Goal: Task Accomplishment & Management: Complete application form

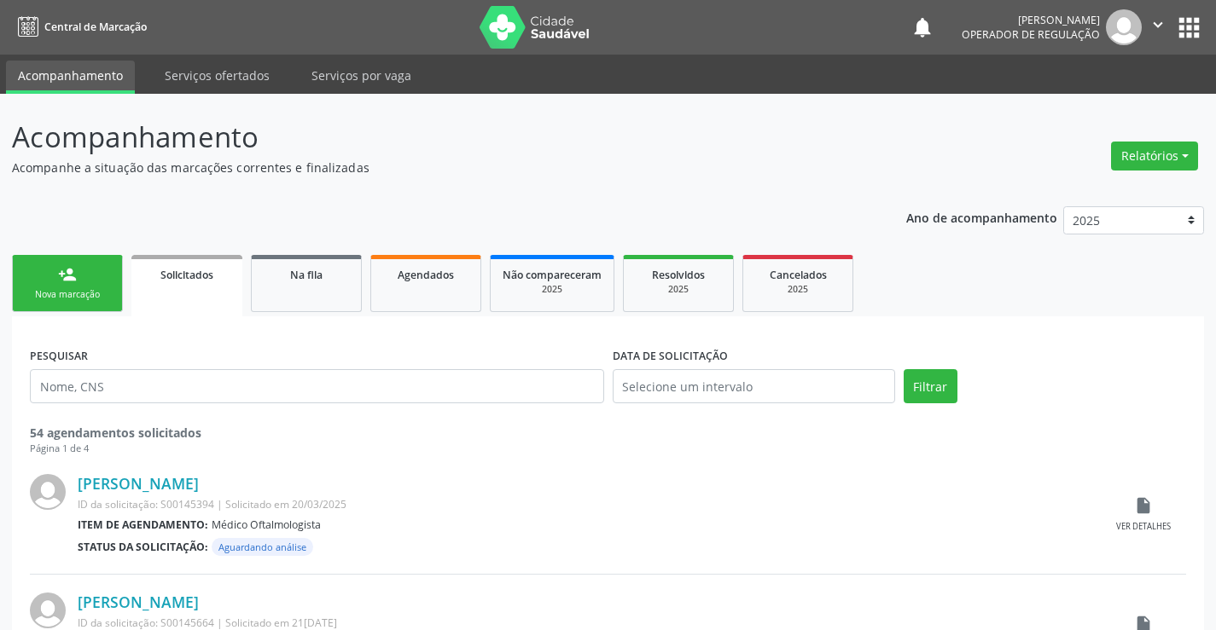
click at [106, 293] on div "Nova marcação" at bounding box center [67, 294] width 85 height 13
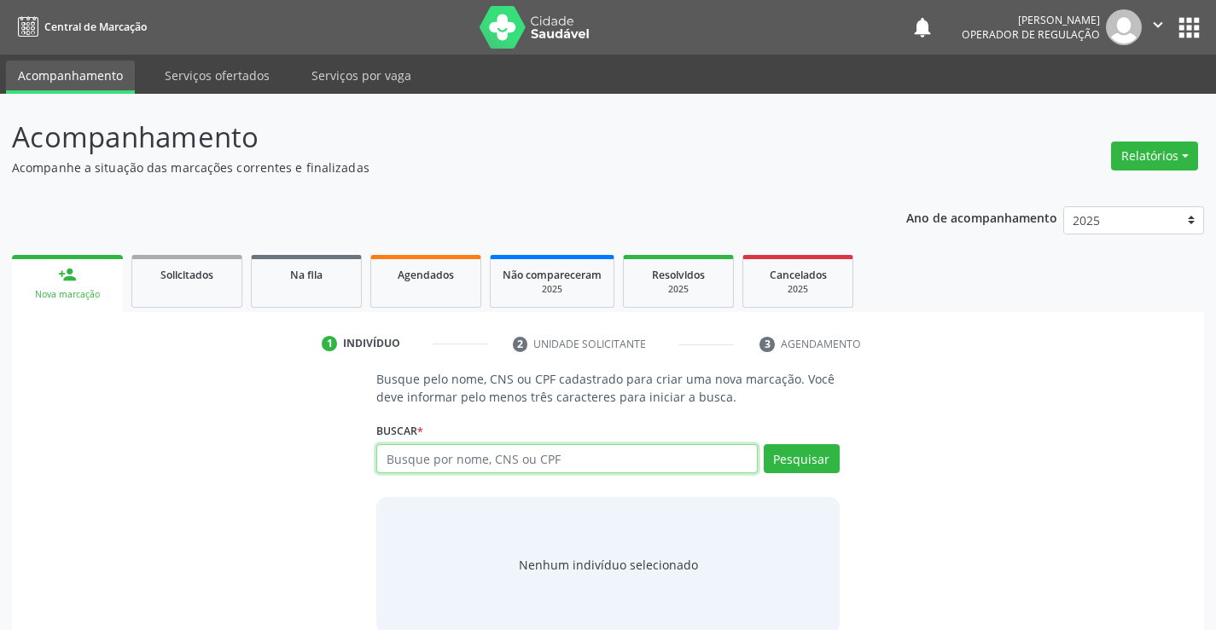
click at [505, 466] on input "text" at bounding box center [566, 459] width 381 height 29
type input "8"
type input "702300061440920"
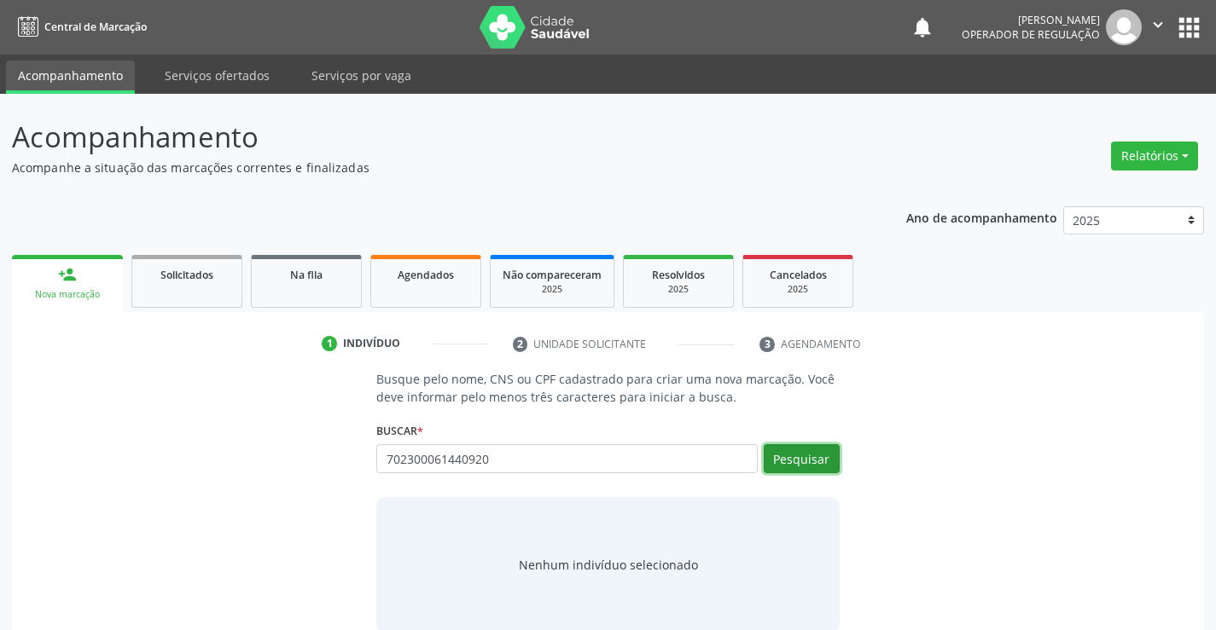
click at [815, 456] on button "Pesquisar" at bounding box center [802, 459] width 76 height 29
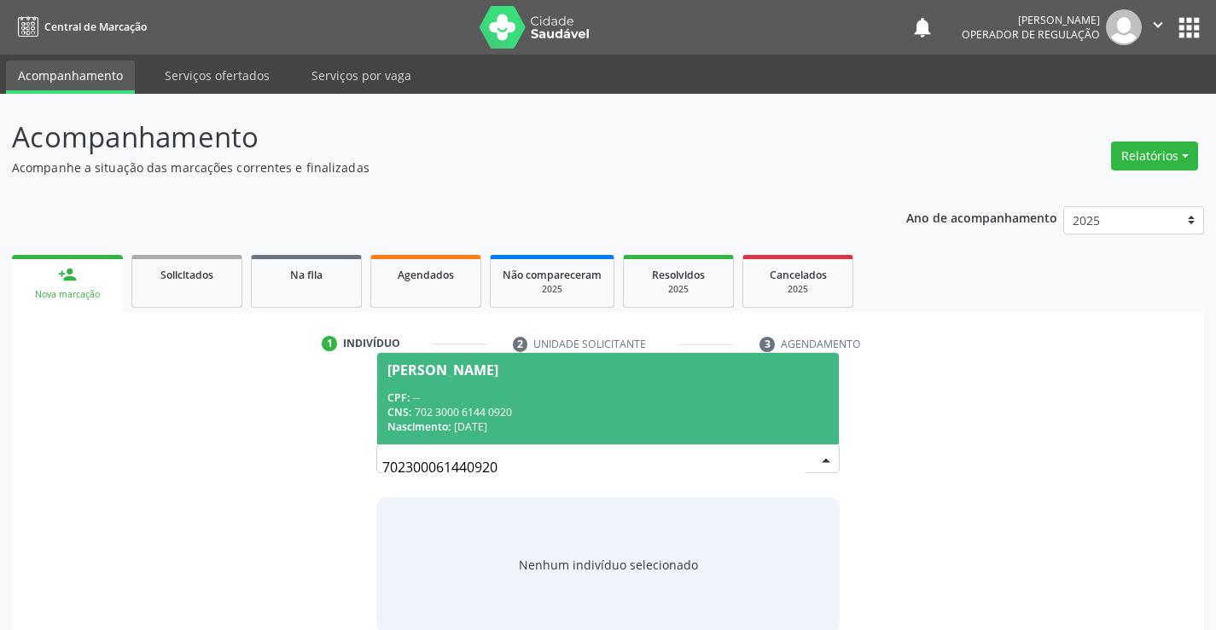
click at [726, 413] on div "CNS: 702 3000 6144 0920" at bounding box center [607, 412] width 440 height 15
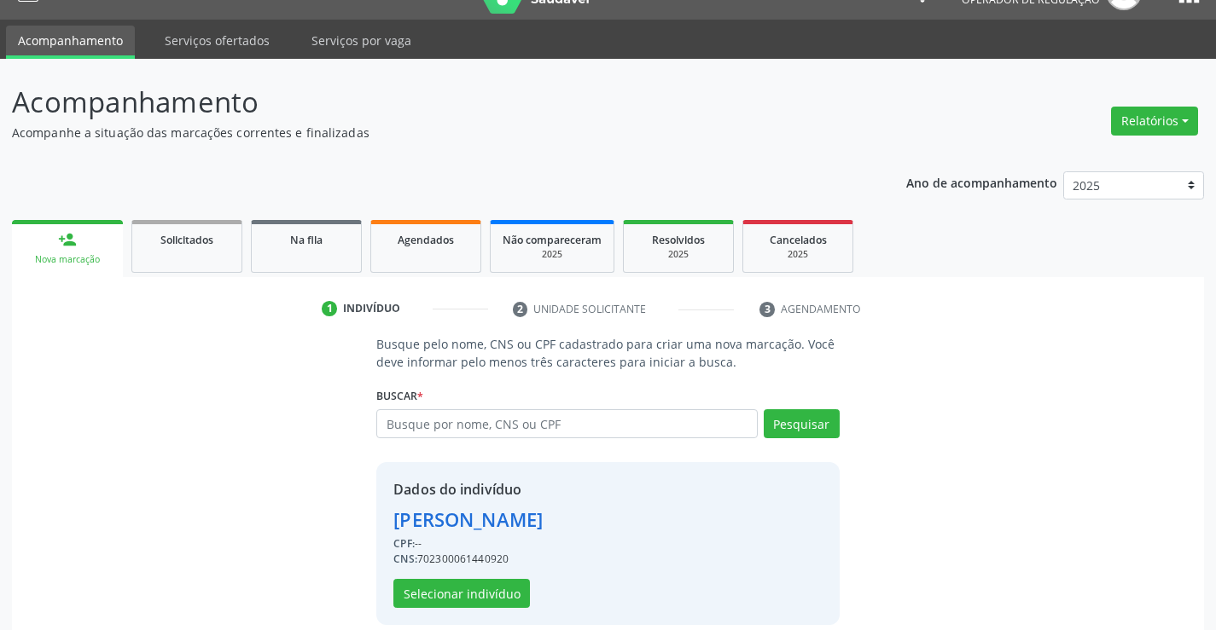
scroll to position [54, 0]
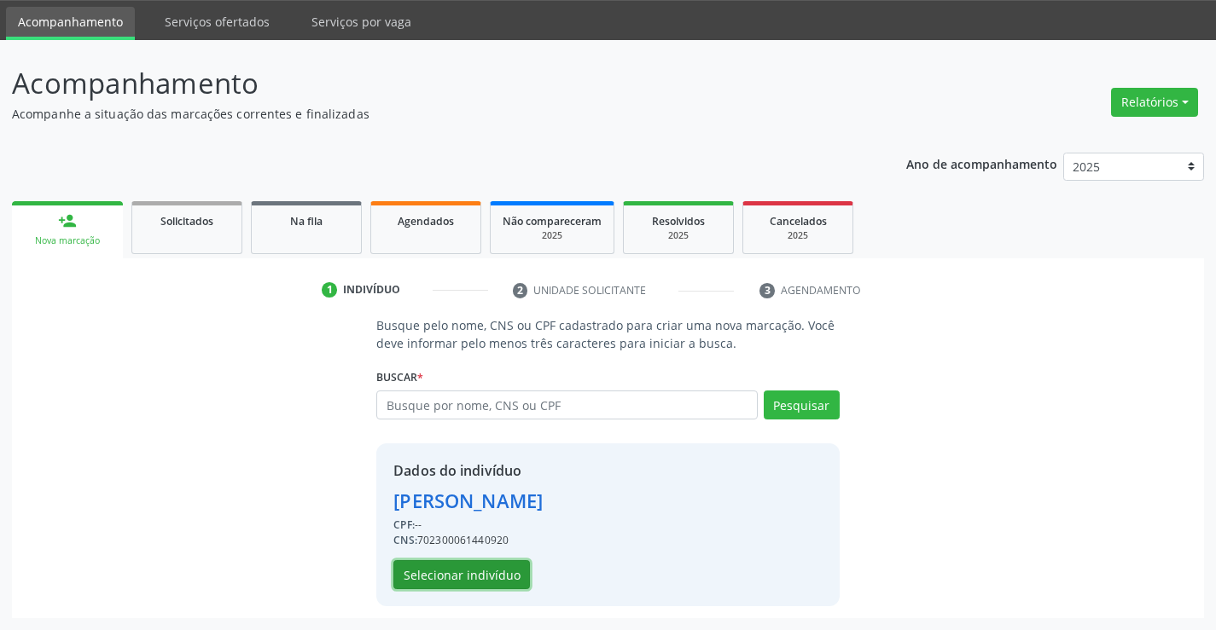
click at [485, 573] on button "Selecionar indivíduo" at bounding box center [461, 575] width 137 height 29
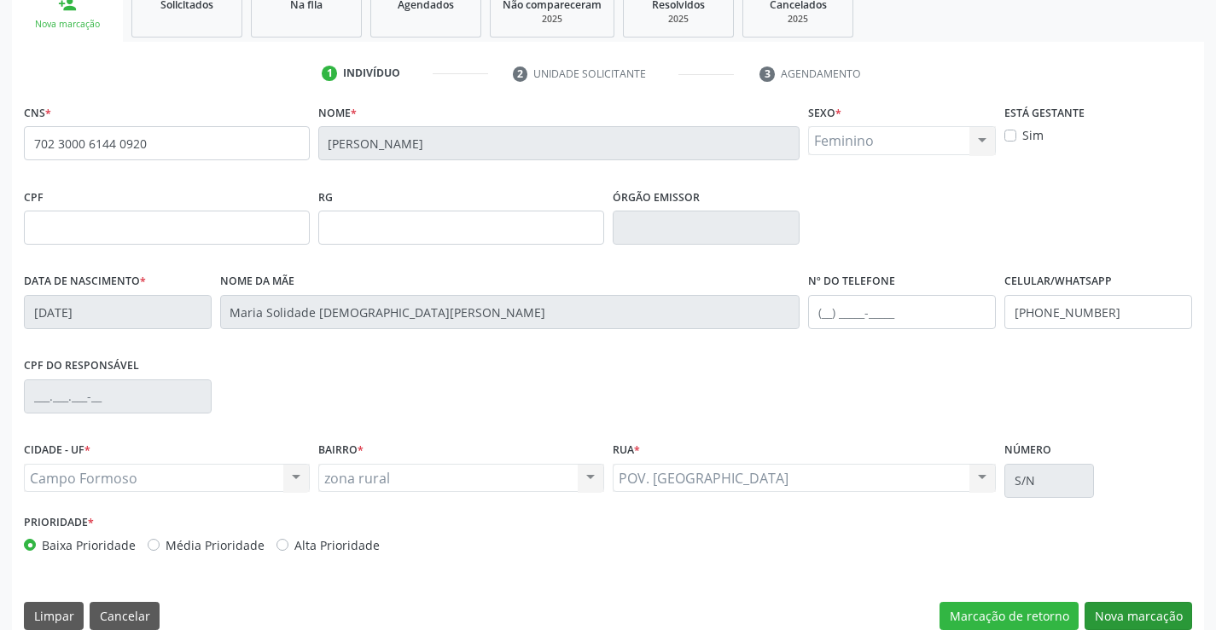
scroll to position [294, 0]
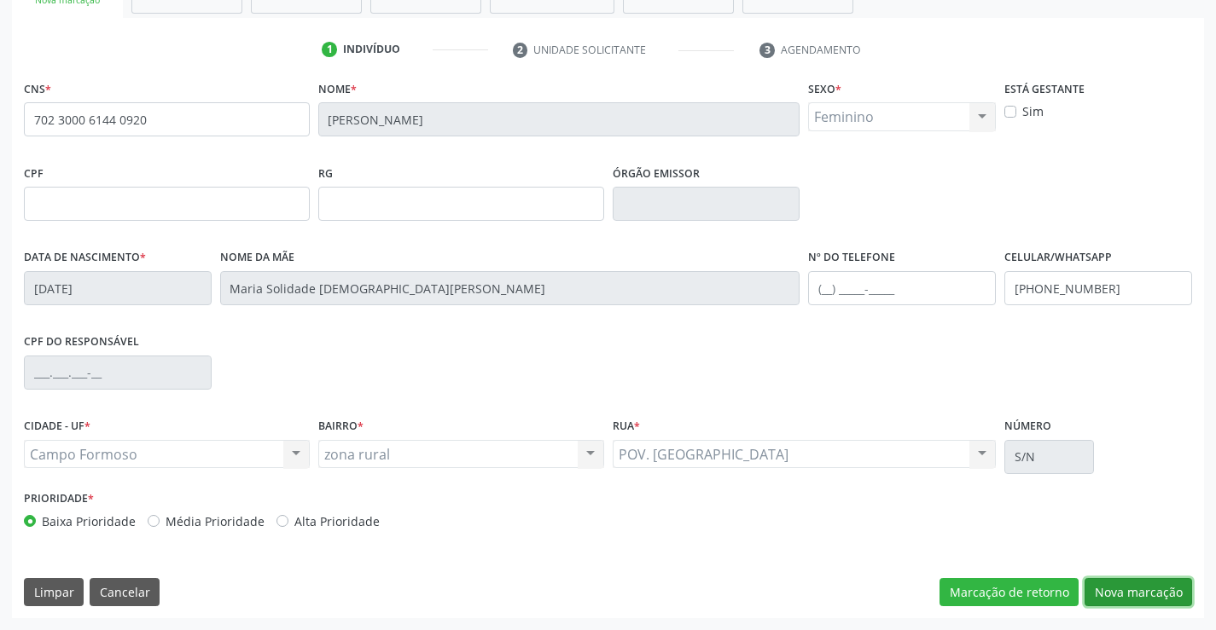
click at [1164, 579] on button "Nova marcação" at bounding box center [1137, 592] width 107 height 29
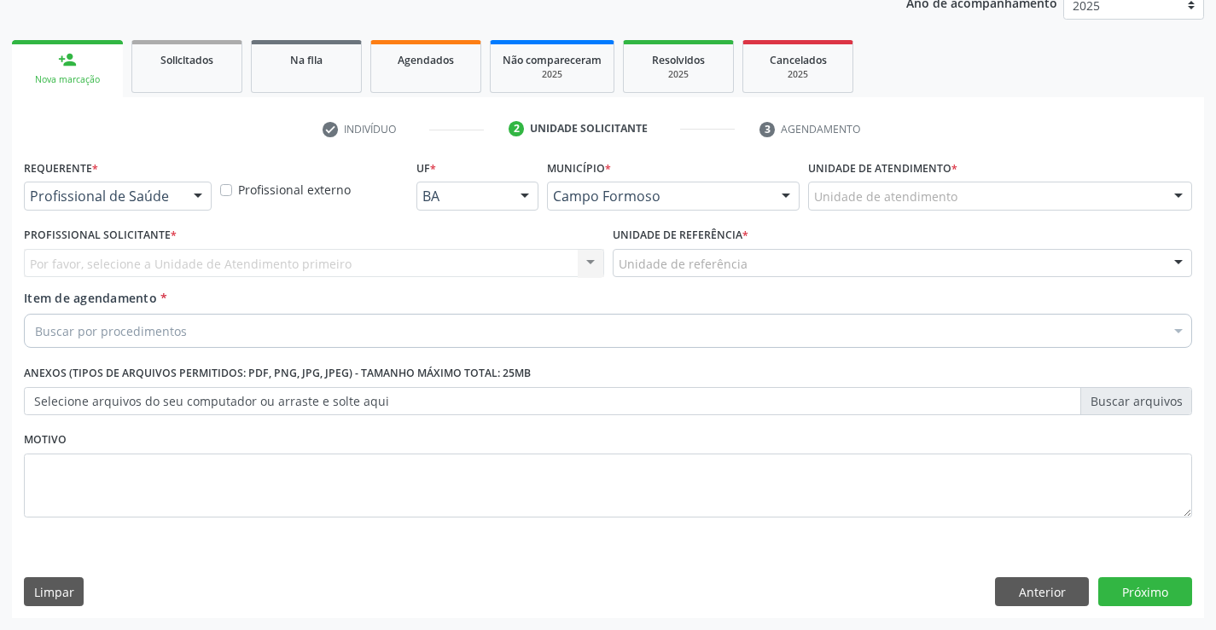
scroll to position [215, 0]
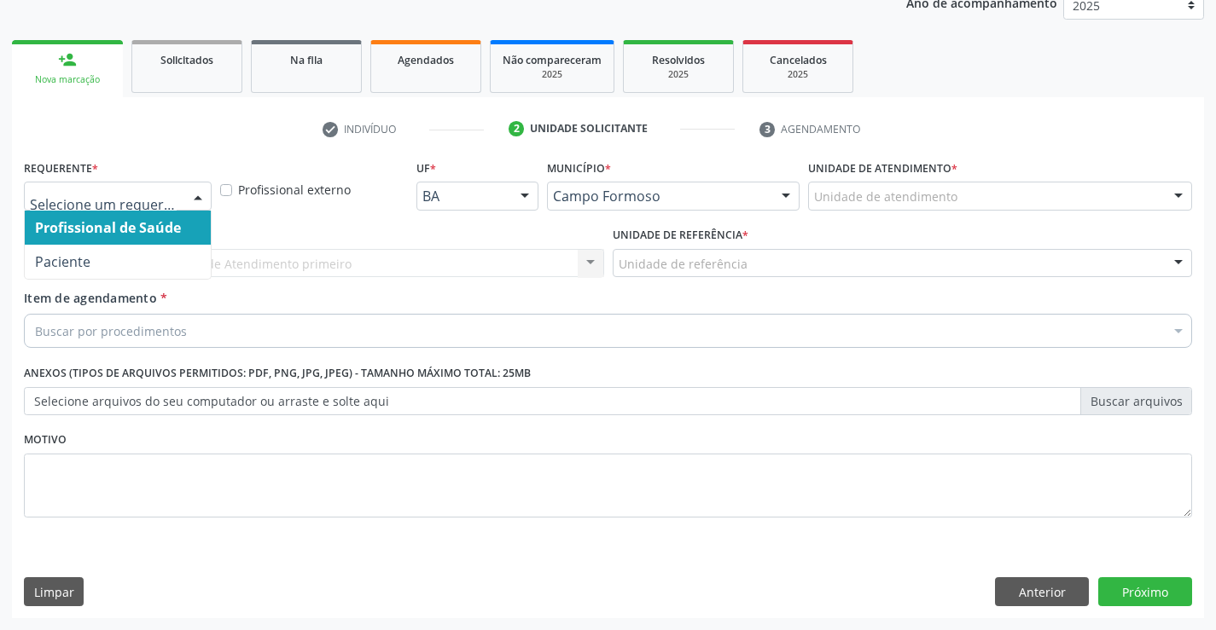
click at [200, 199] on div at bounding box center [198, 197] width 26 height 29
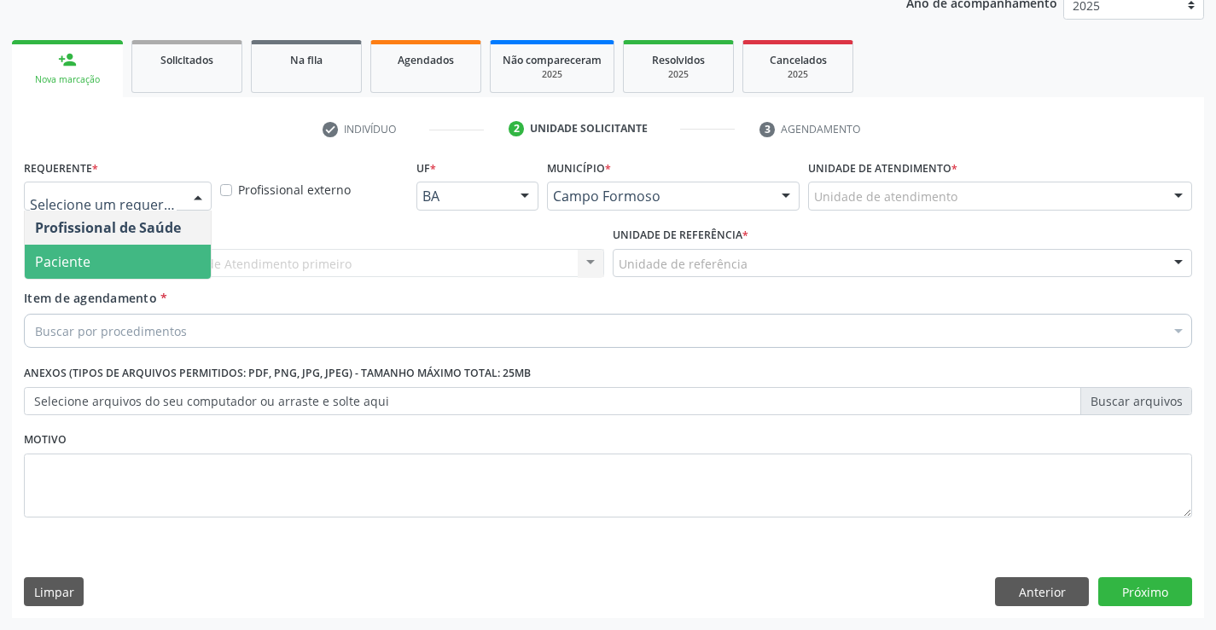
click at [144, 262] on span "Paciente" at bounding box center [118, 262] width 186 height 34
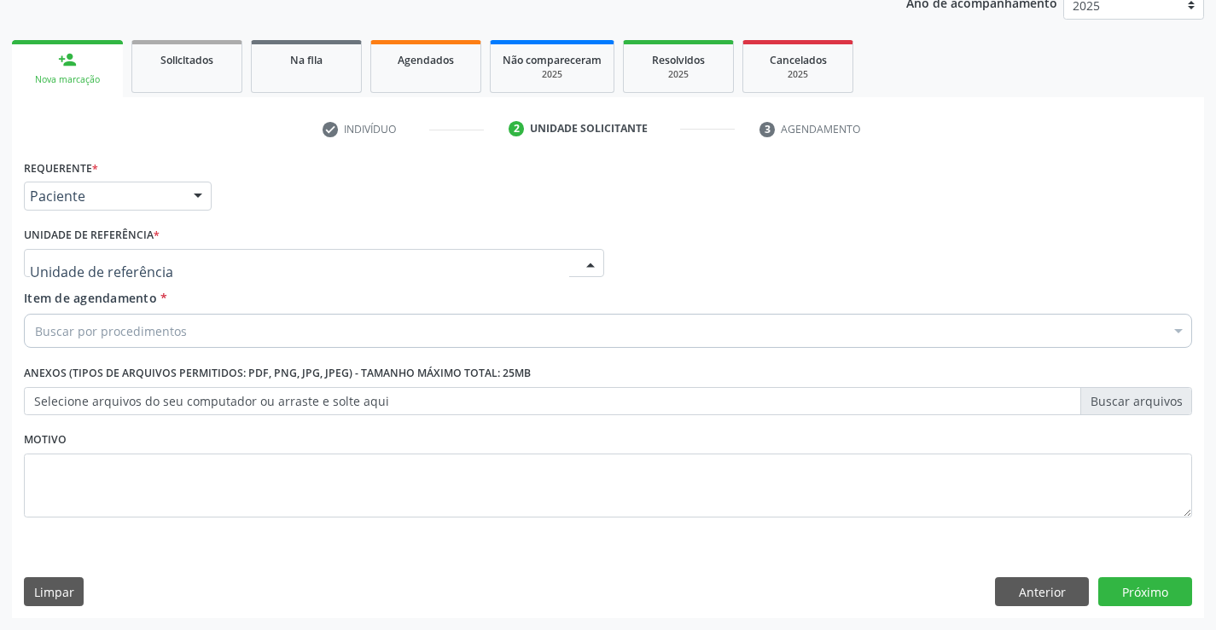
click at [193, 266] on div at bounding box center [314, 263] width 580 height 29
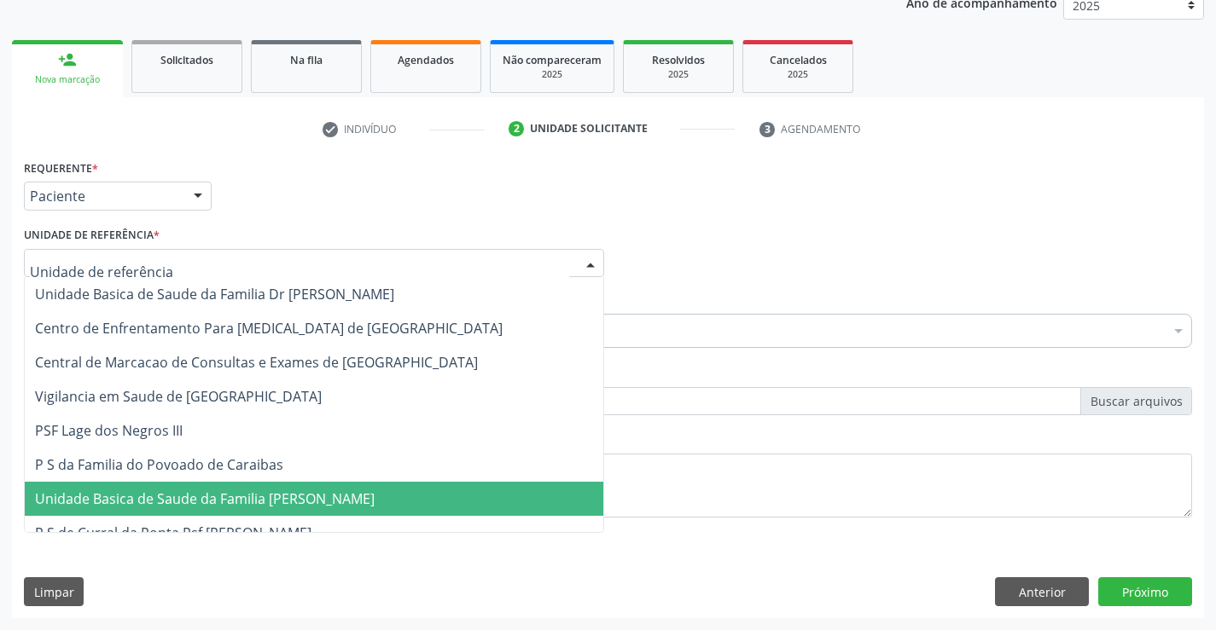
click at [252, 489] on span "Unidade Basica de Saude da Familia [PERSON_NAME]" at bounding box center [314, 499] width 578 height 34
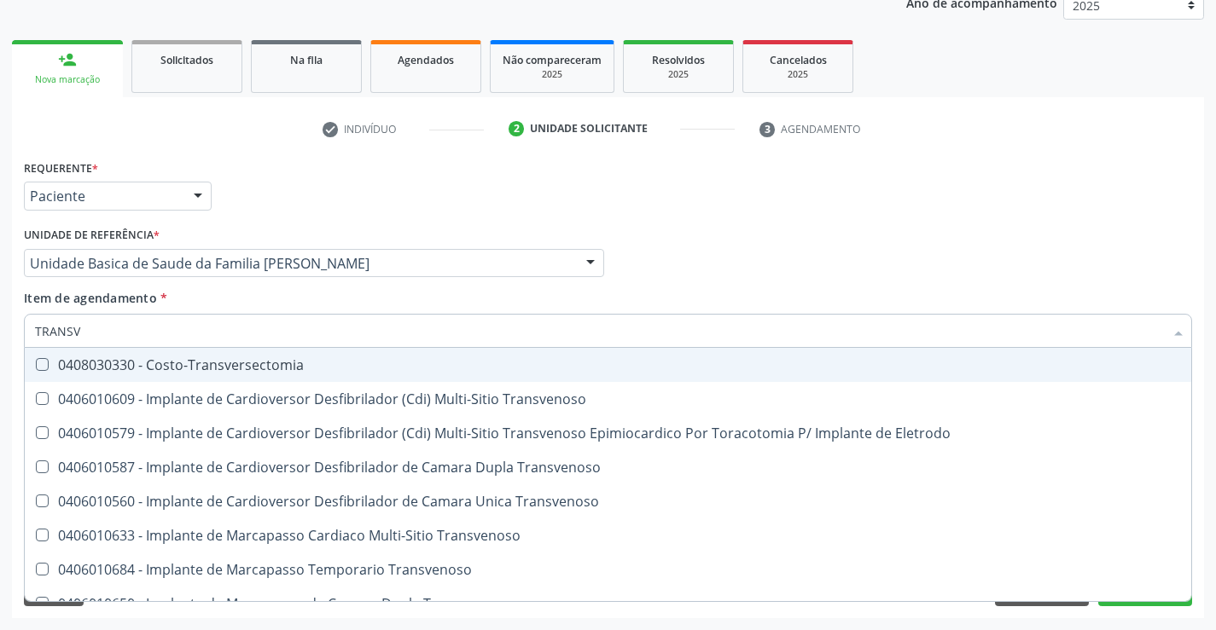
type input "TRANSVA"
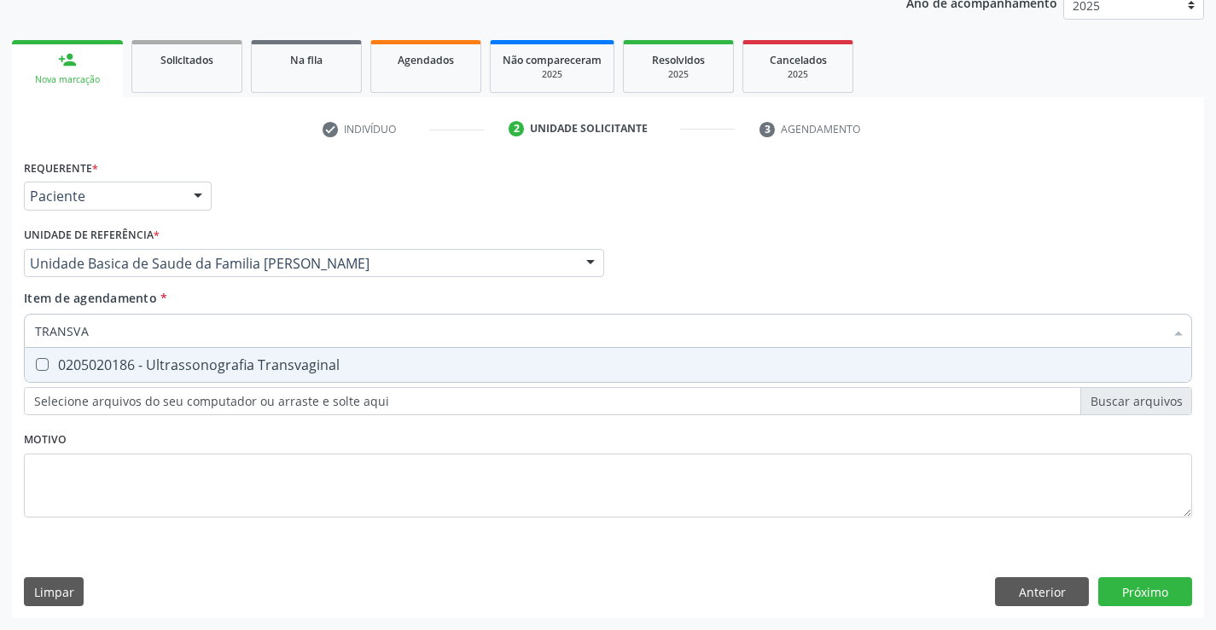
click at [201, 364] on div "0205020186 - Ultrassonografia Transvaginal" at bounding box center [608, 365] width 1146 height 14
checkbox Transvaginal "true"
click at [262, 454] on div "Requerente * Paciente Profissional de Saúde Paciente Nenhum resultado encontrad…" at bounding box center [608, 348] width 1168 height 386
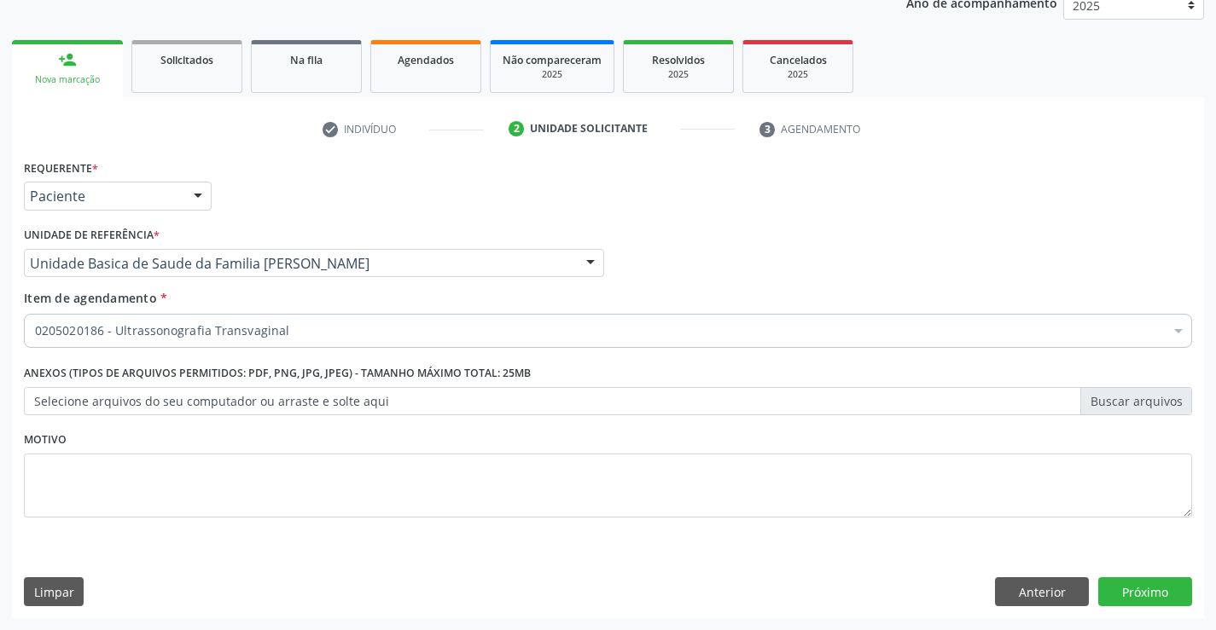
click at [1158, 607] on div "Requerente * Paciente Profissional de Saúde Paciente Nenhum resultado encontrad…" at bounding box center [608, 386] width 1192 height 463
click at [1154, 592] on button "Próximo" at bounding box center [1145, 592] width 94 height 29
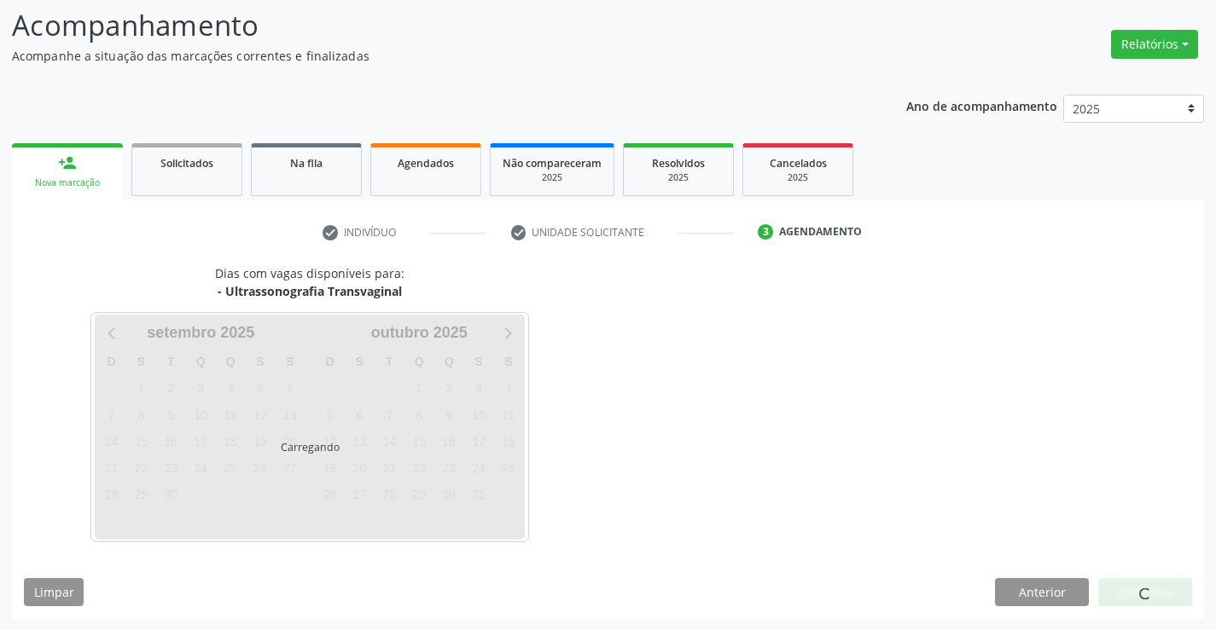
scroll to position [112, 0]
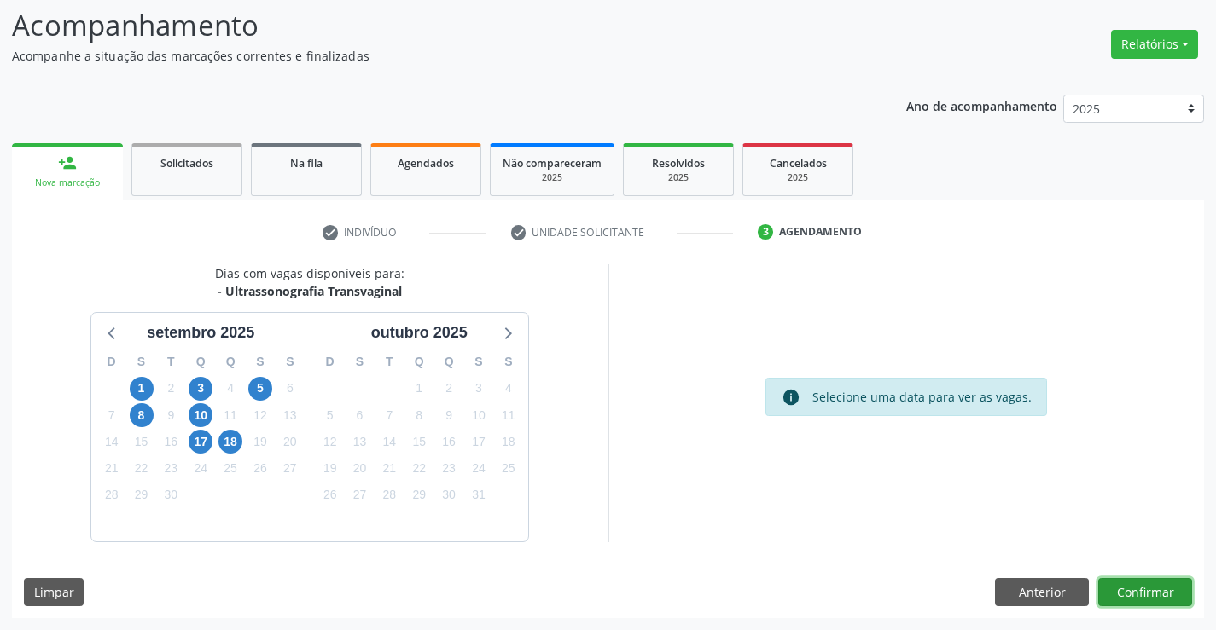
click at [1154, 592] on button "Confirmar" at bounding box center [1145, 592] width 94 height 29
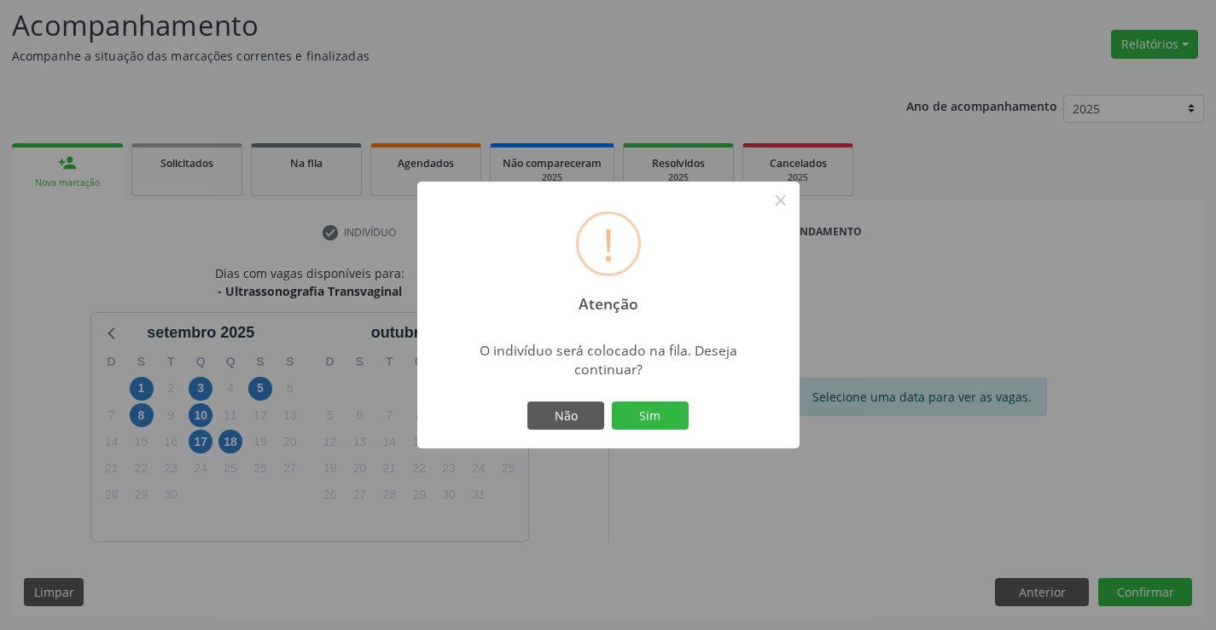
click at [612, 402] on button "Sim" at bounding box center [650, 416] width 77 height 29
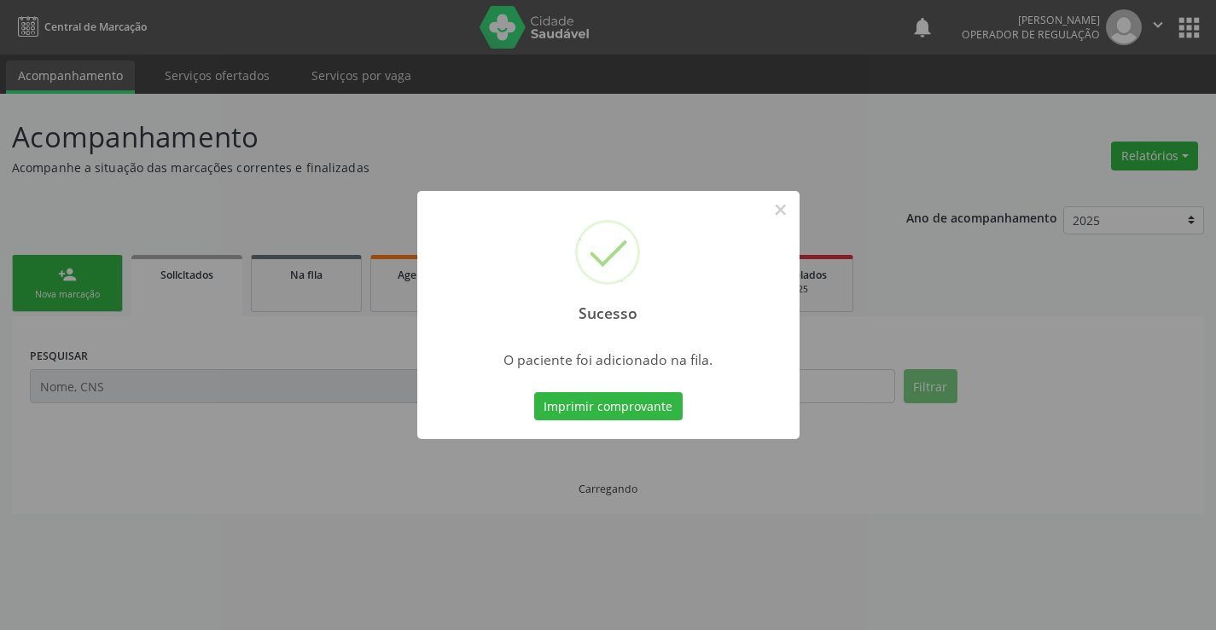
scroll to position [0, 0]
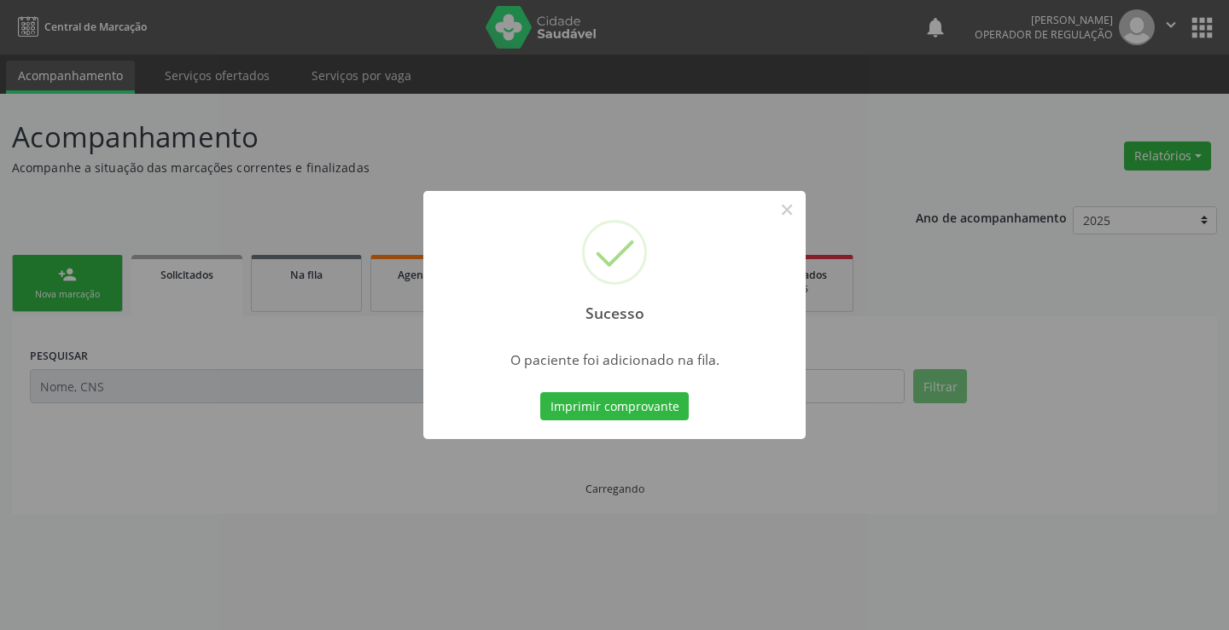
click at [540, 392] on button "Imprimir comprovante" at bounding box center [614, 406] width 148 height 29
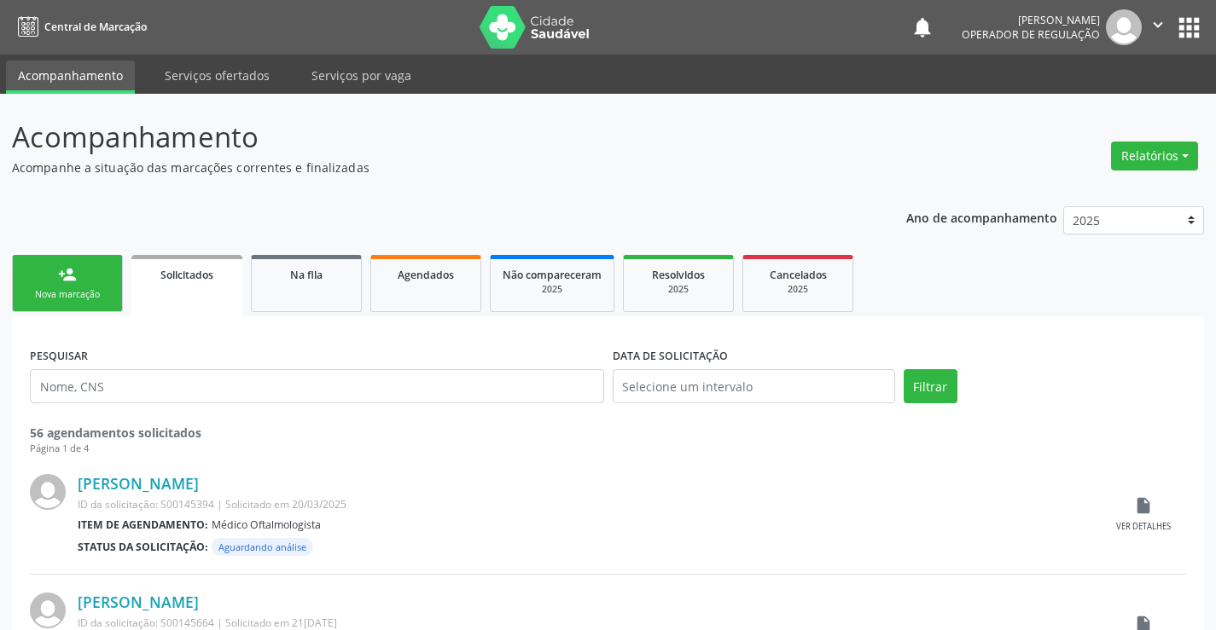
click at [101, 305] on link "person_add Nova marcação" at bounding box center [67, 283] width 111 height 57
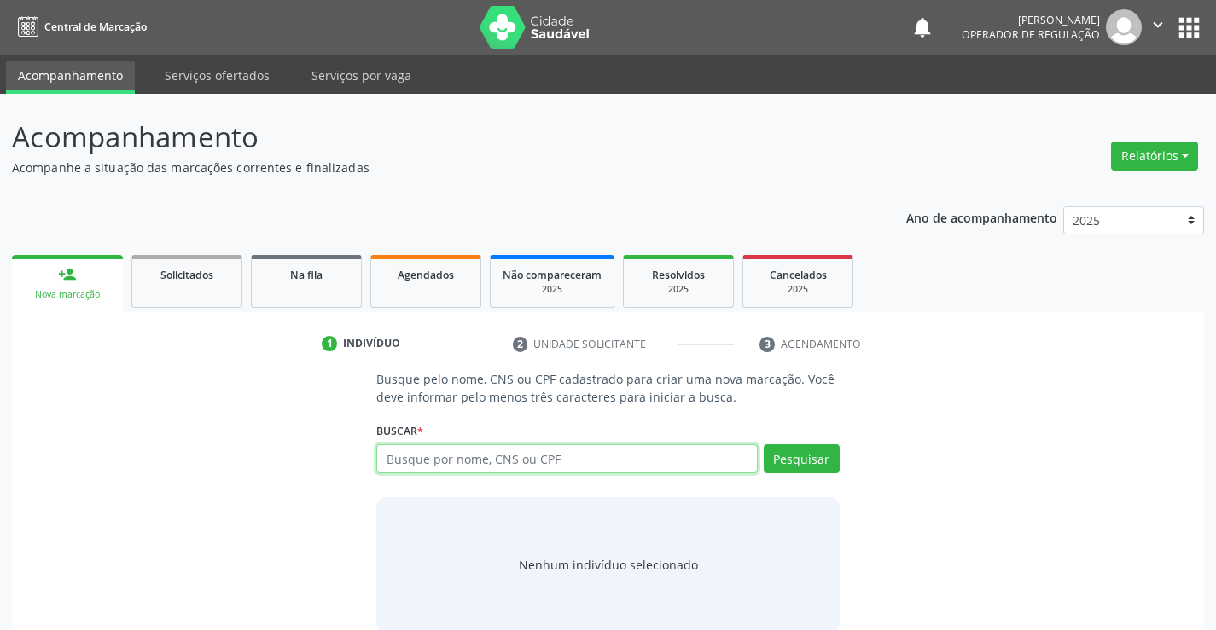
click at [479, 456] on input "text" at bounding box center [566, 459] width 381 height 29
type input "700000832555201"
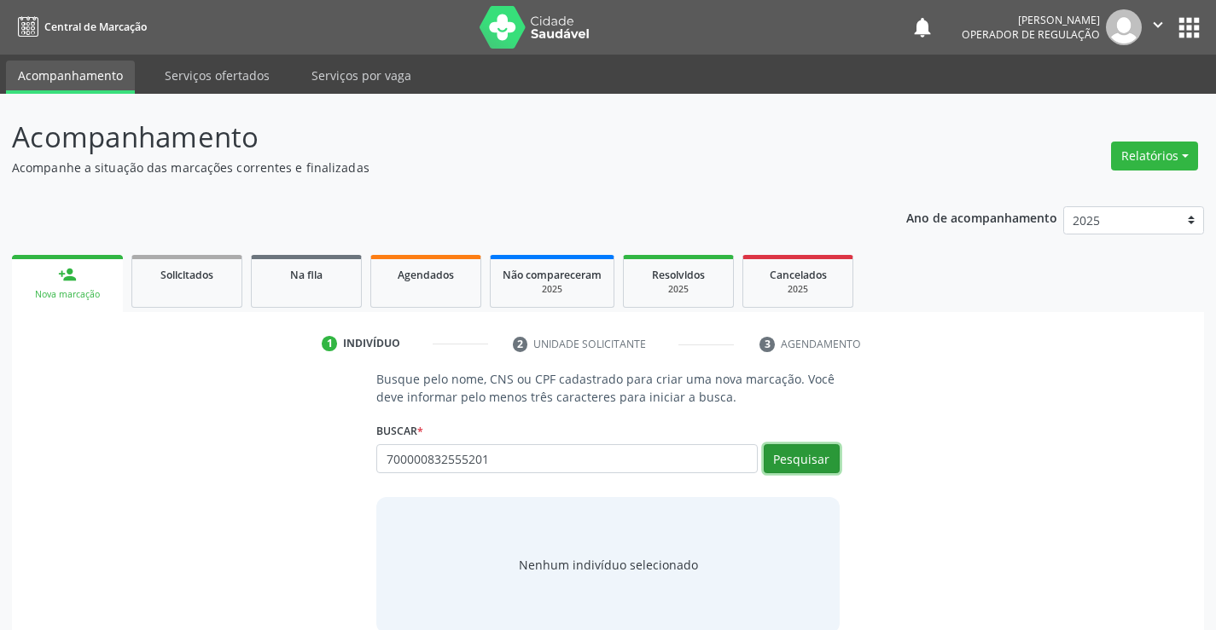
click at [803, 457] on button "Pesquisar" at bounding box center [802, 459] width 76 height 29
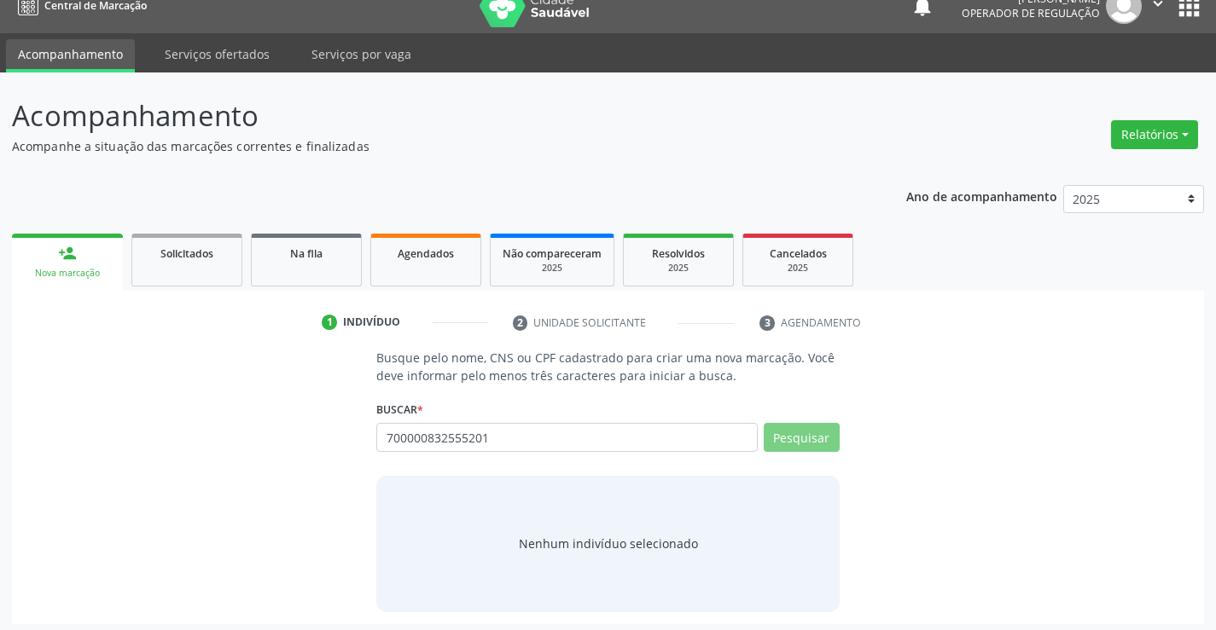
scroll to position [27, 0]
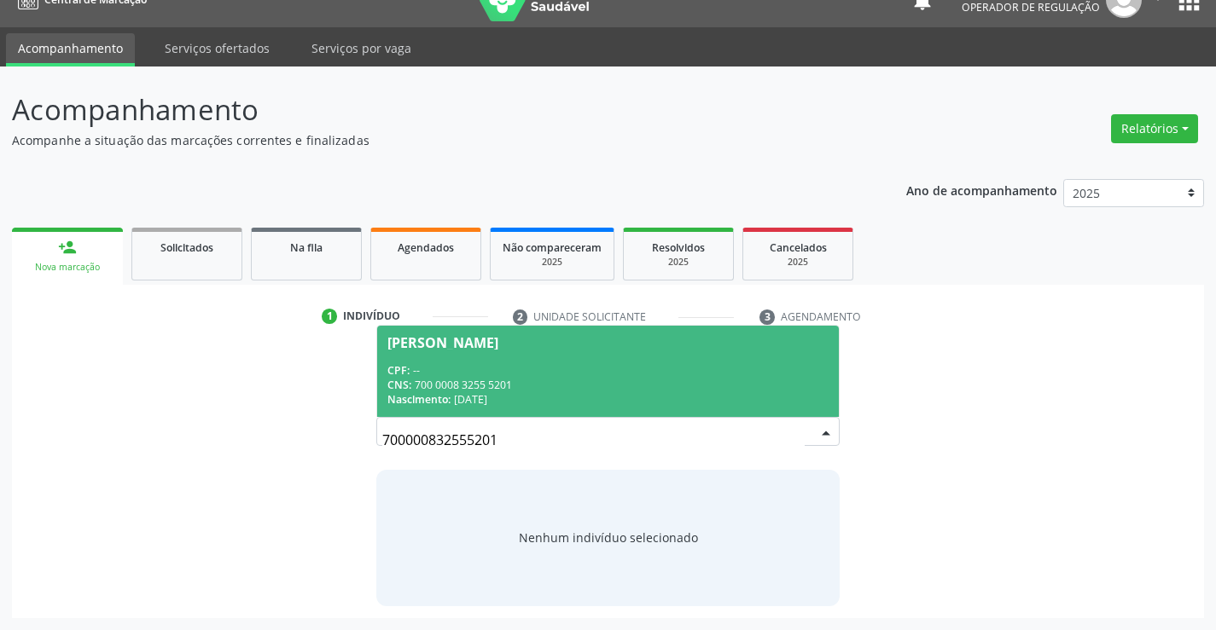
click at [610, 373] on div "CPF: --" at bounding box center [607, 370] width 440 height 15
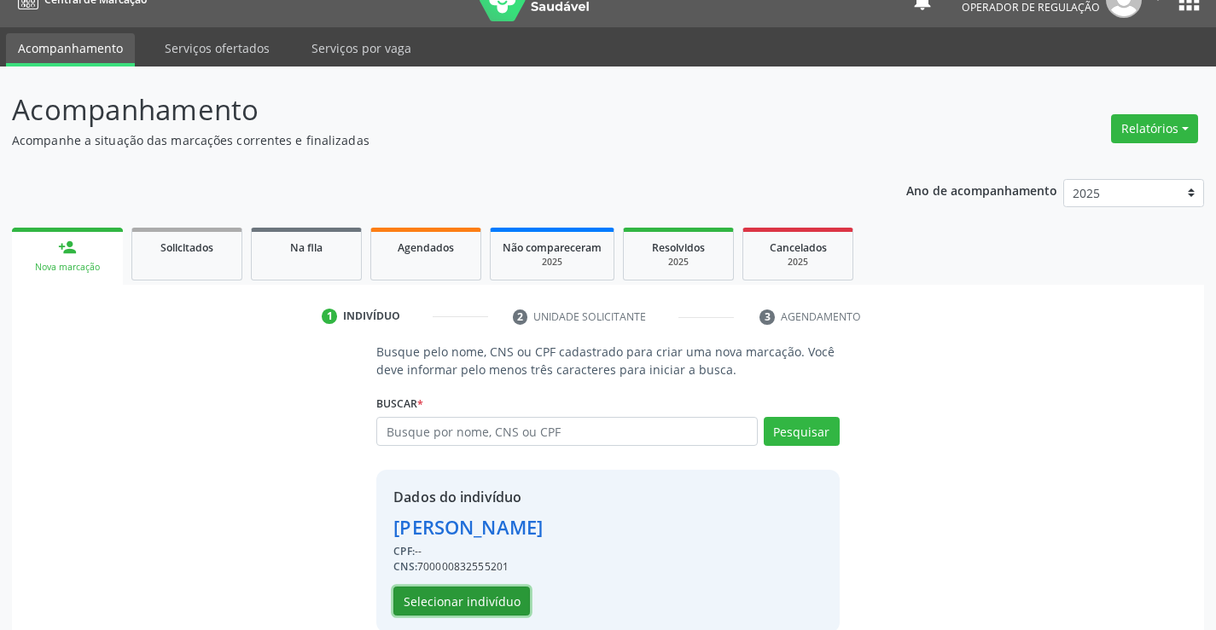
click at [487, 603] on button "Selecionar indivíduo" at bounding box center [461, 601] width 137 height 29
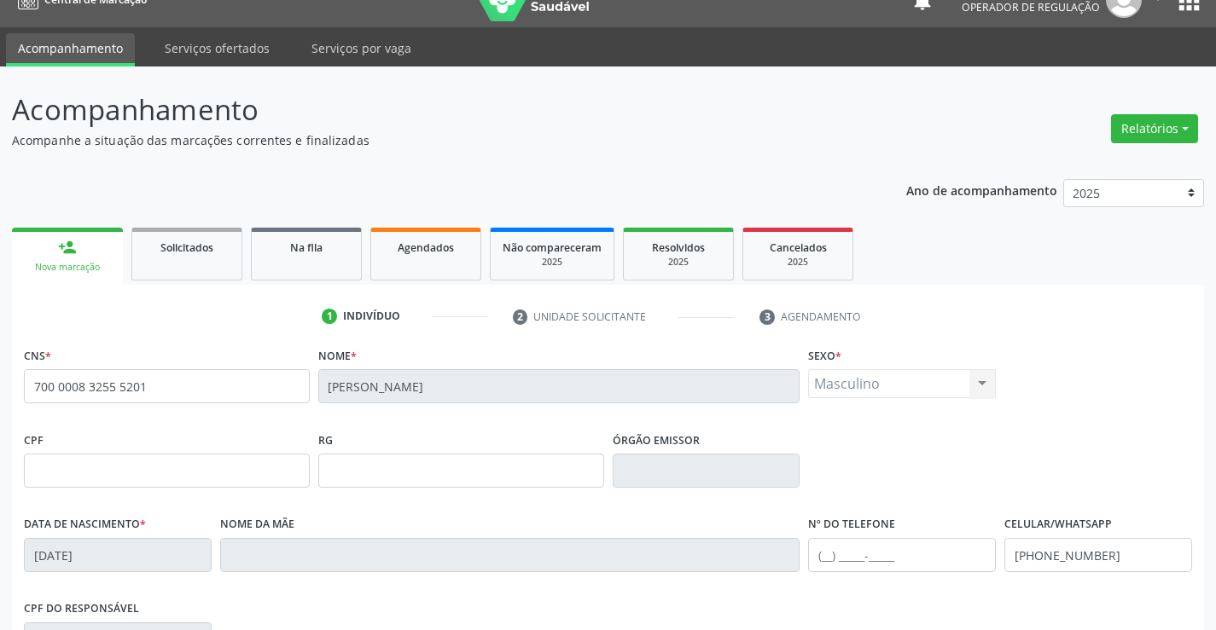
scroll to position [113, 0]
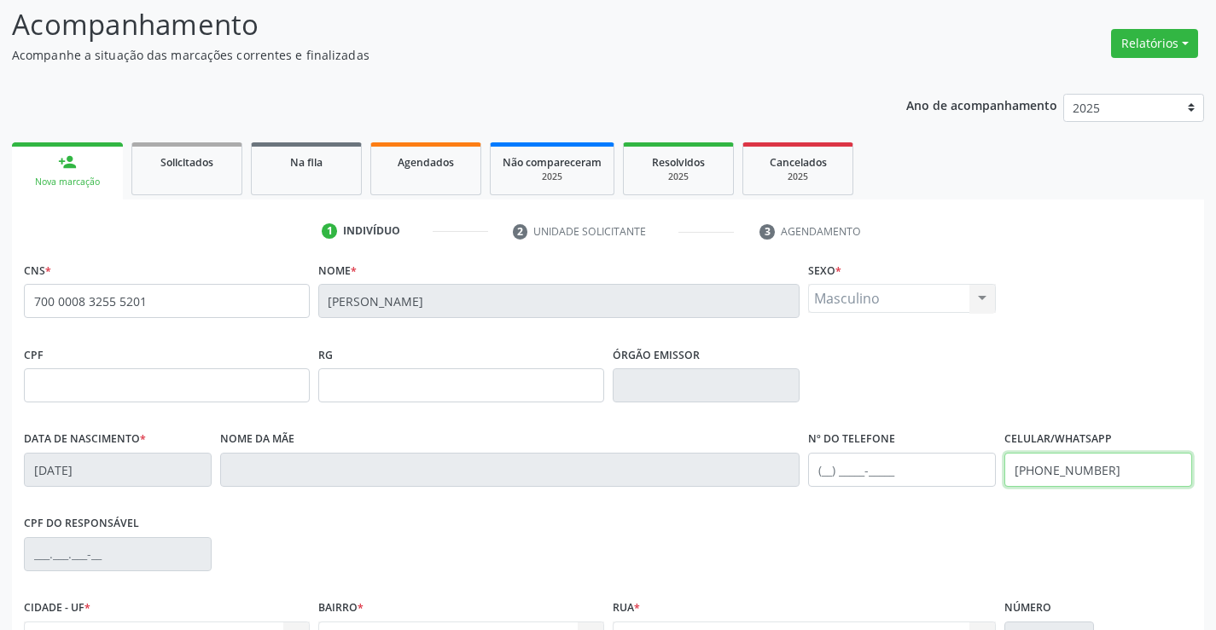
click at [1106, 480] on input "[PHONE_NUMBER]" at bounding box center [1098, 470] width 188 height 34
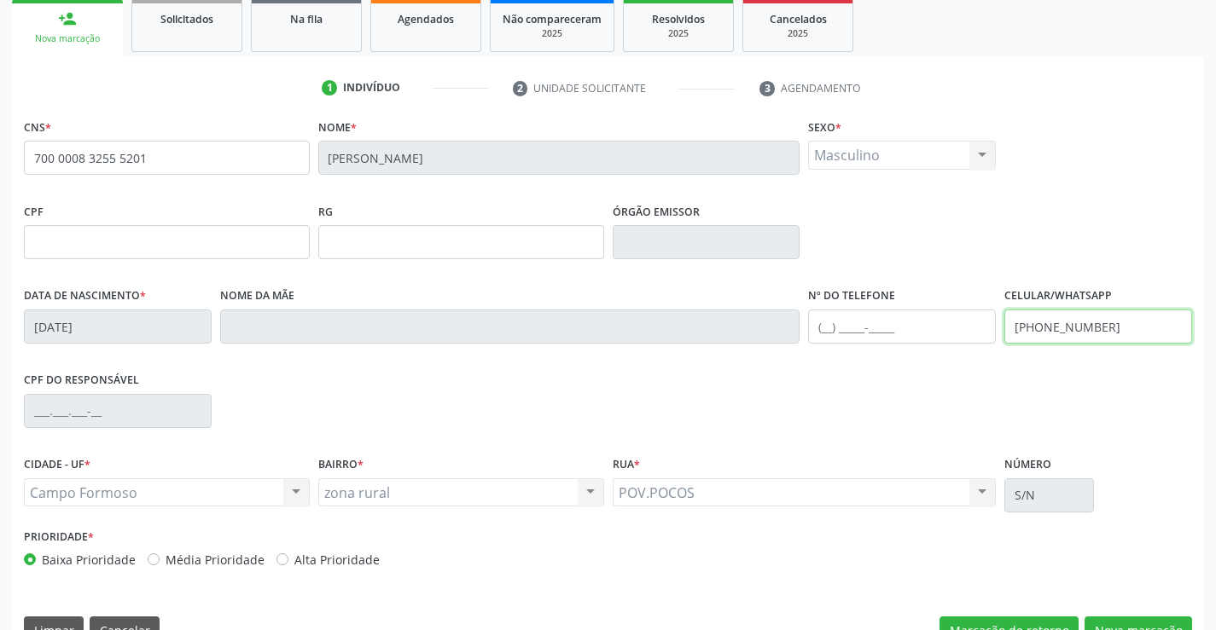
scroll to position [294, 0]
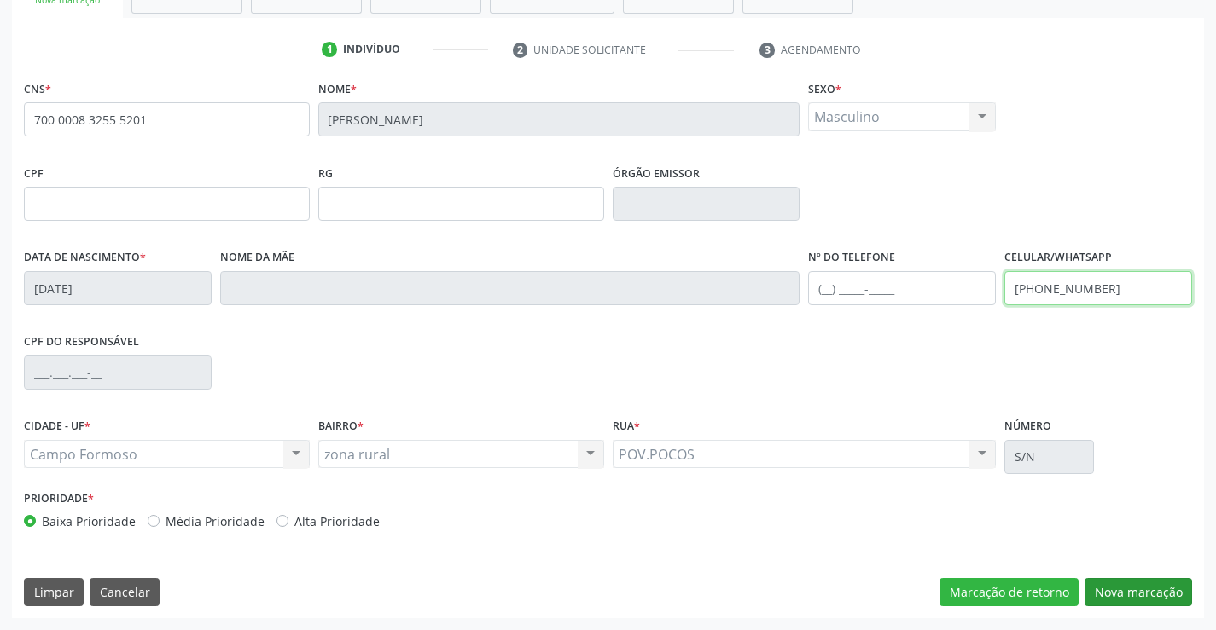
type input "[PHONE_NUMBER]"
click at [1133, 586] on button "Nova marcação" at bounding box center [1137, 592] width 107 height 29
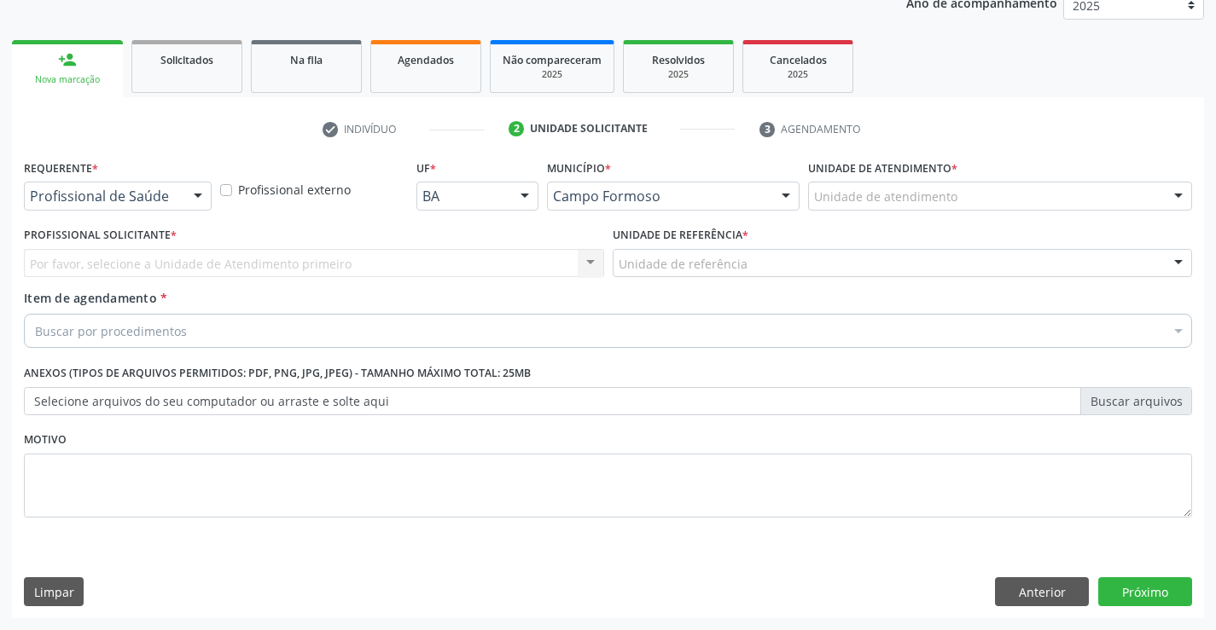
scroll to position [215, 0]
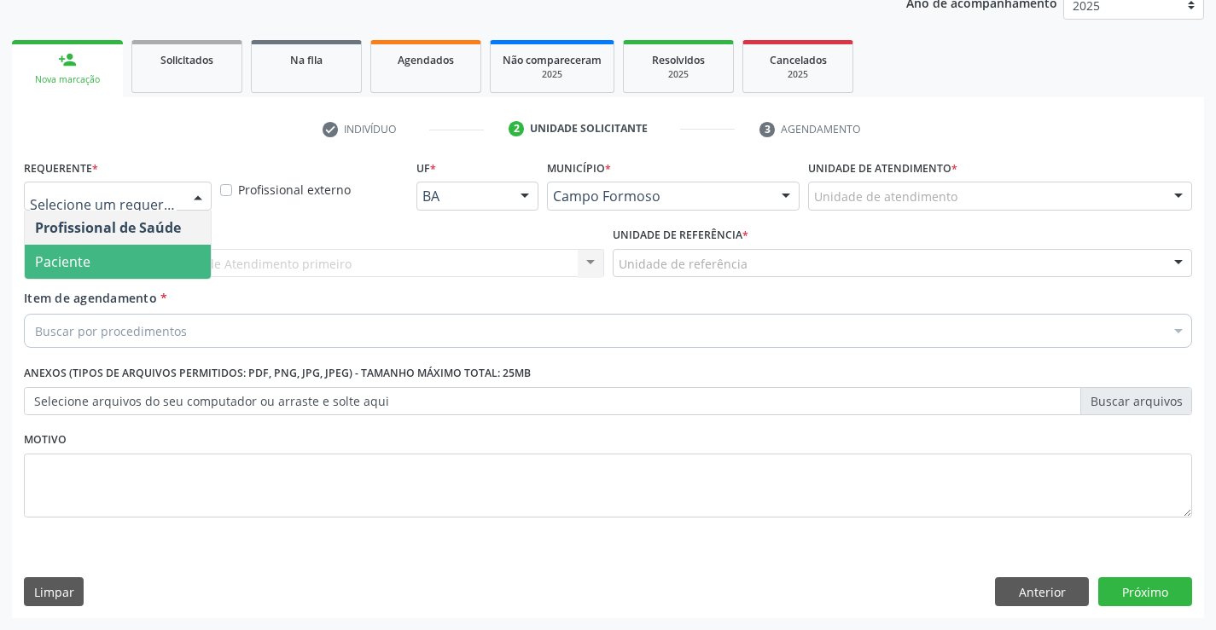
click at [131, 263] on span "Paciente" at bounding box center [118, 262] width 186 height 34
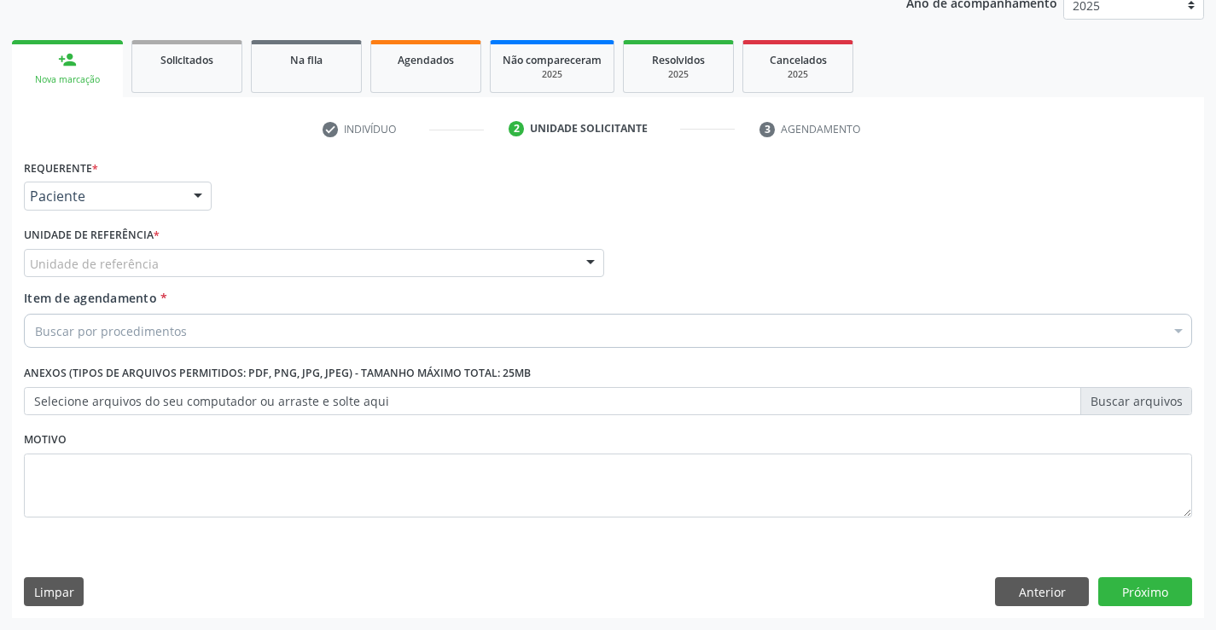
click at [159, 265] on div "Unidade de referência" at bounding box center [314, 263] width 580 height 29
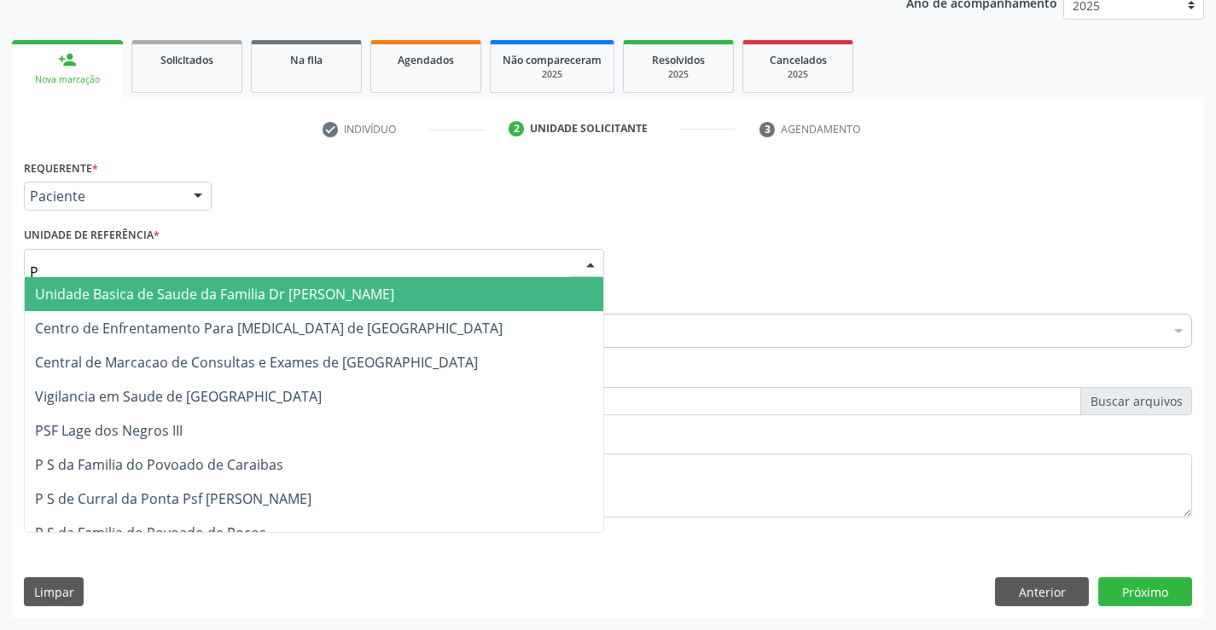
type input "PO"
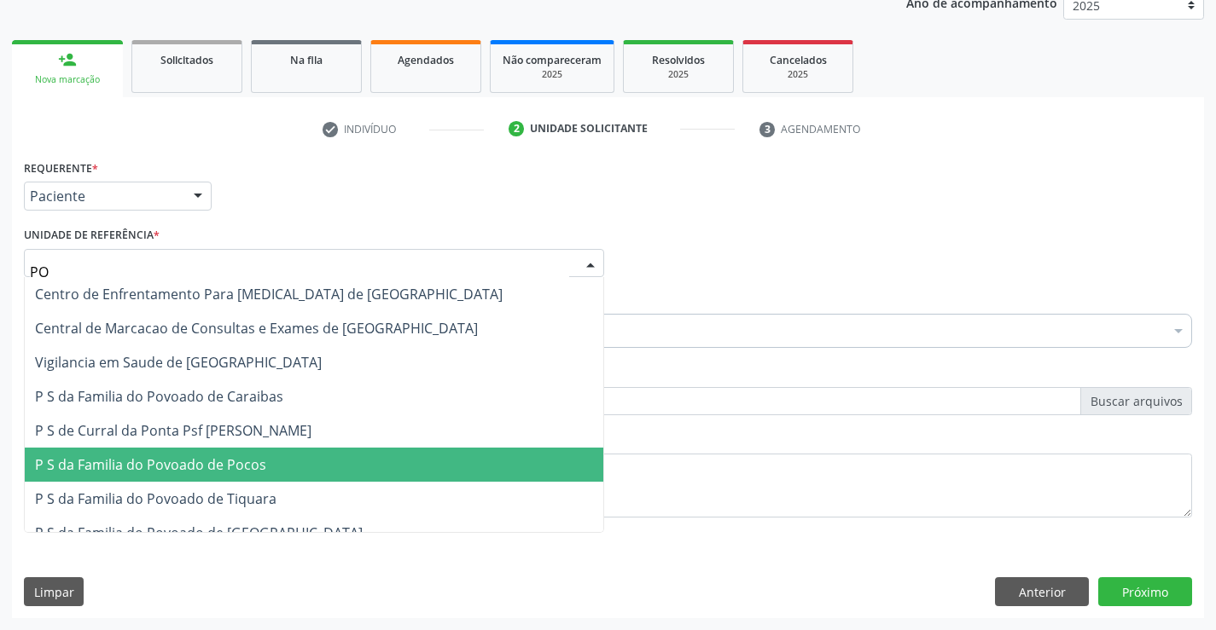
click at [157, 465] on span "P S da Familia do Povoado de Pocos" at bounding box center [150, 465] width 231 height 19
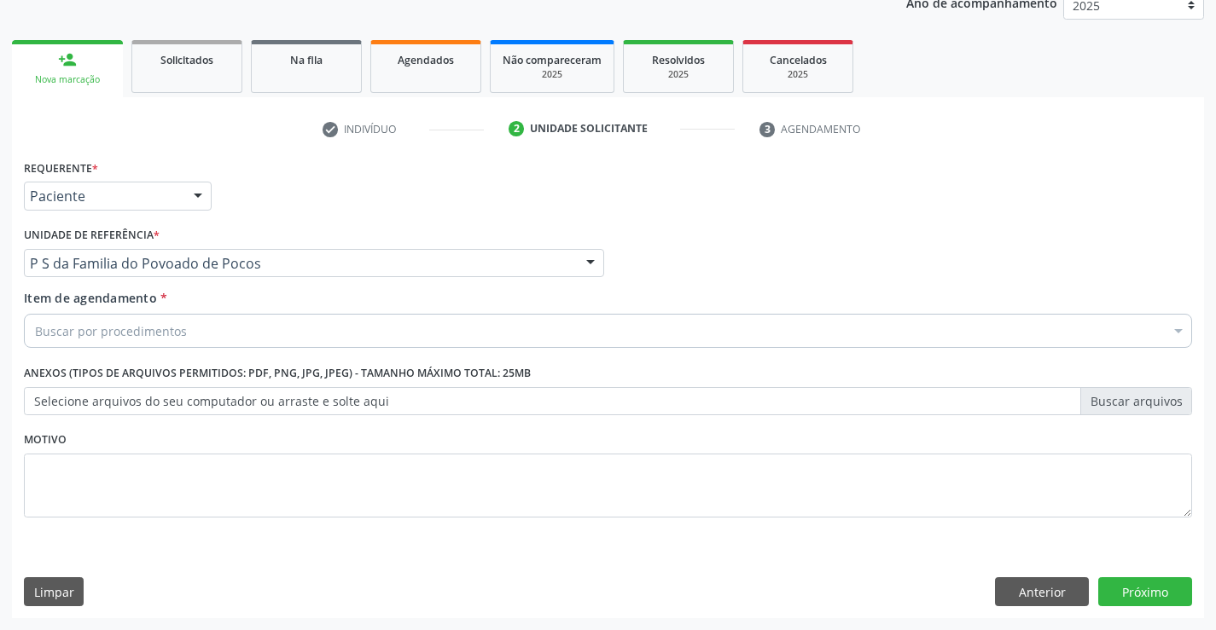
click at [188, 338] on div "Buscar por procedimentos" at bounding box center [608, 331] width 1168 height 34
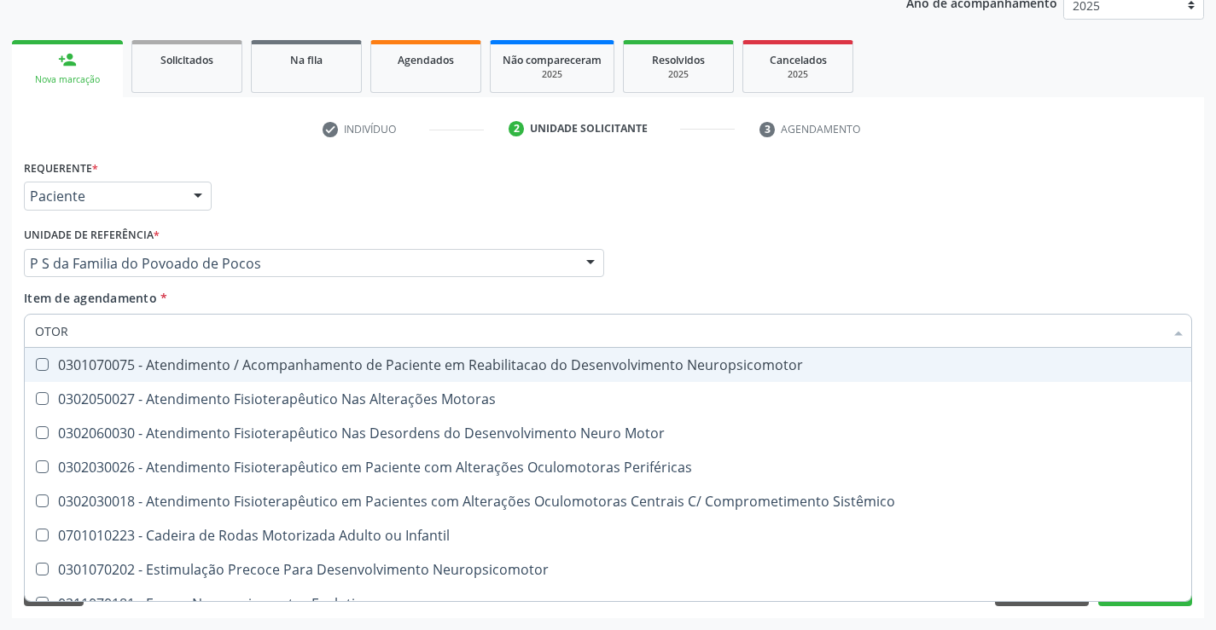
type input "OTORR"
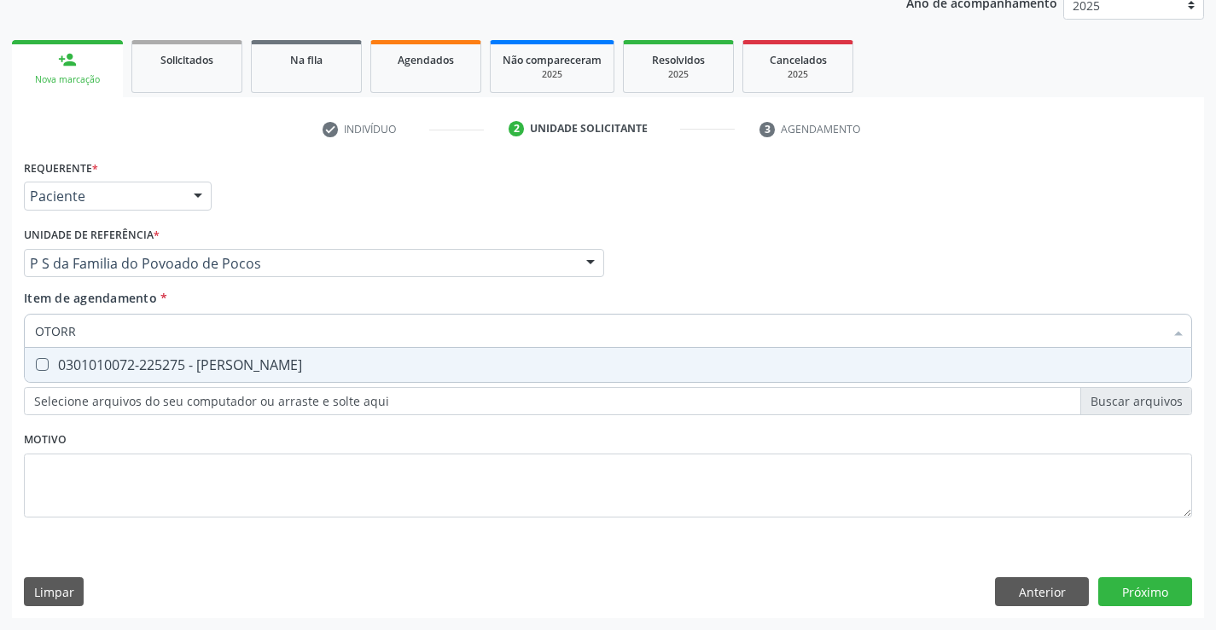
click at [262, 358] on div "0301010072-225275 - [PERSON_NAME]" at bounding box center [608, 365] width 1146 height 14
checkbox Otorrinolaringologista "true"
click at [322, 439] on div "Requerente * Paciente Profissional de Saúde Paciente Nenhum resultado encontrad…" at bounding box center [608, 348] width 1168 height 386
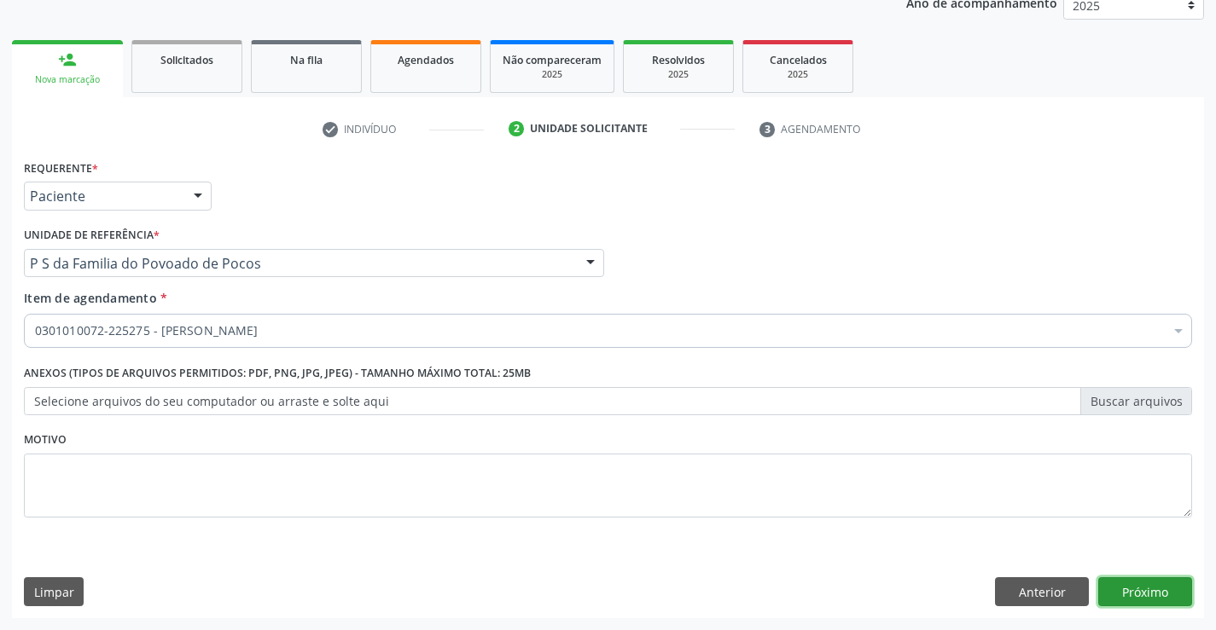
click at [1117, 599] on button "Próximo" at bounding box center [1145, 592] width 94 height 29
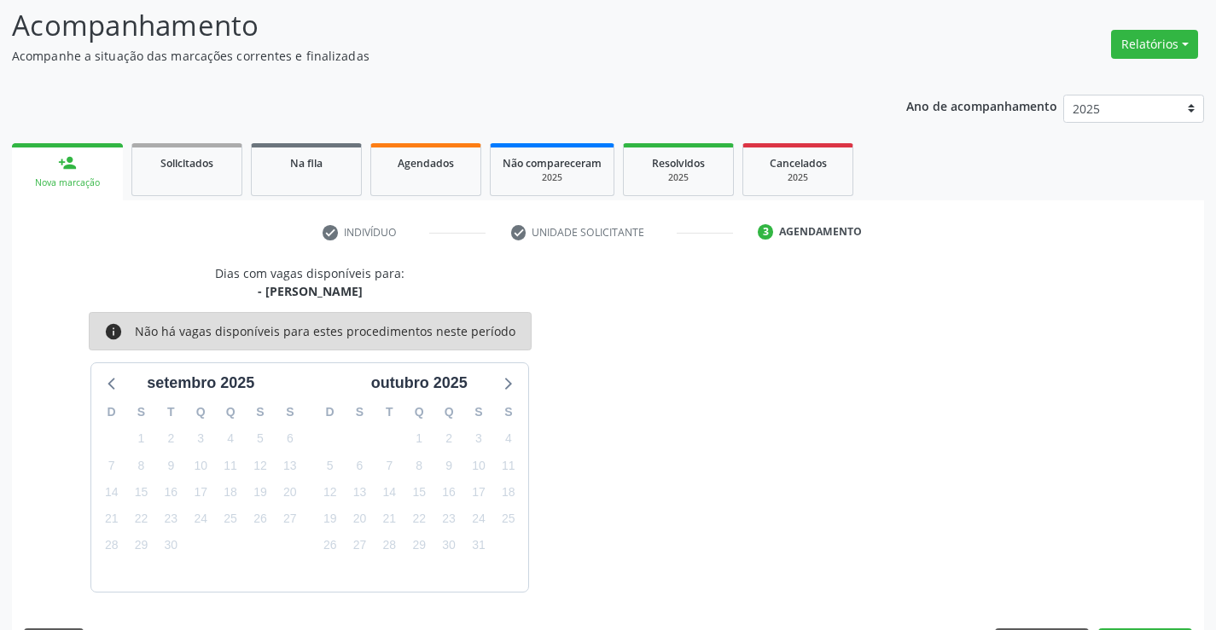
scroll to position [162, 0]
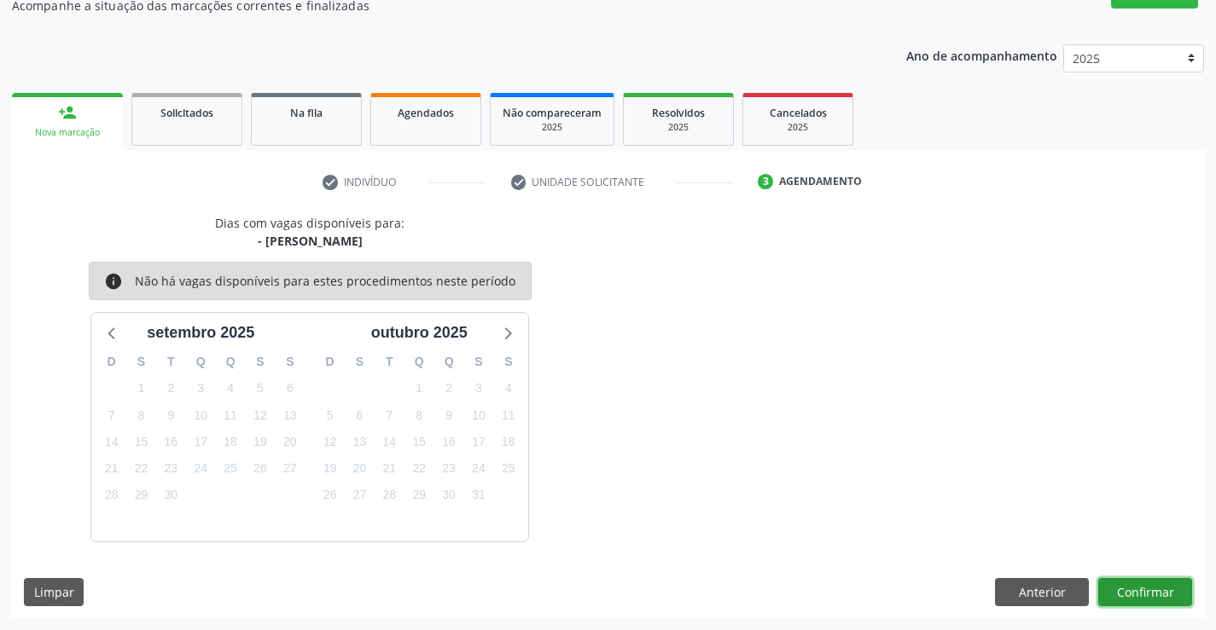
click at [1117, 599] on button "Confirmar" at bounding box center [1145, 592] width 94 height 29
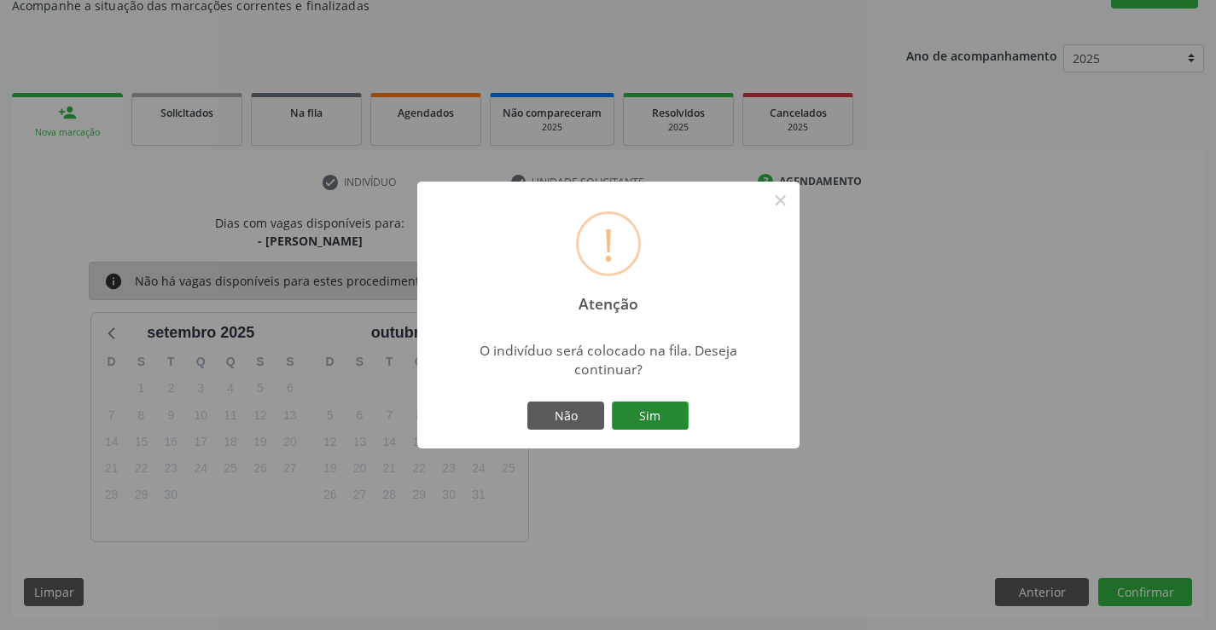
click at [665, 402] on button "Sim" at bounding box center [650, 416] width 77 height 29
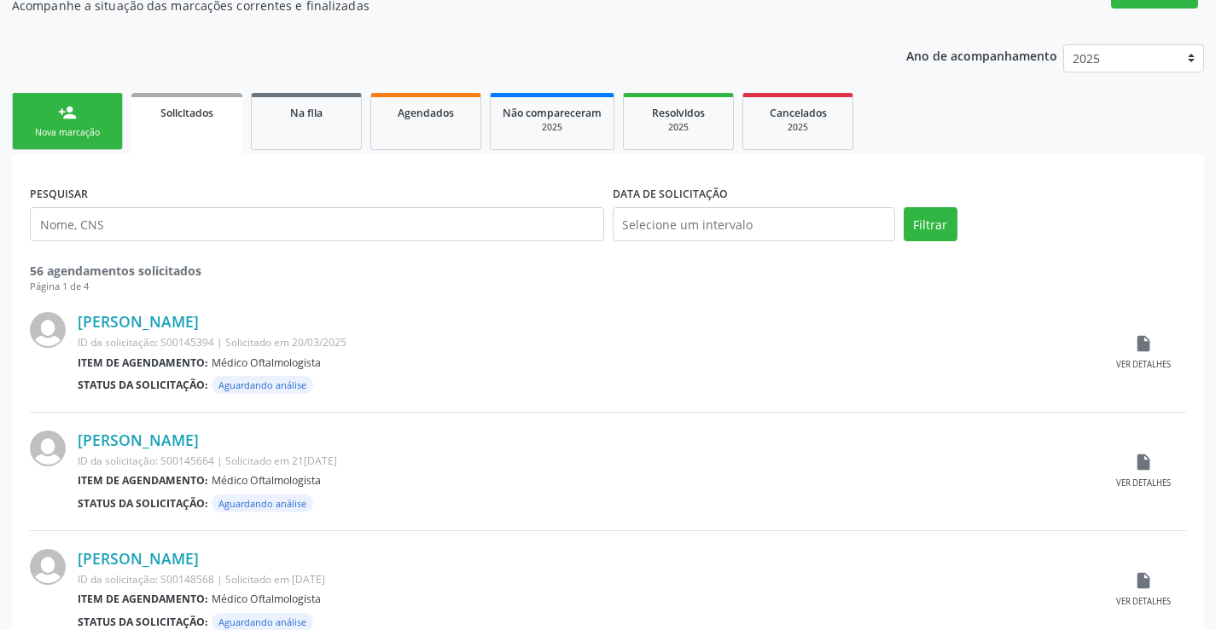
scroll to position [0, 0]
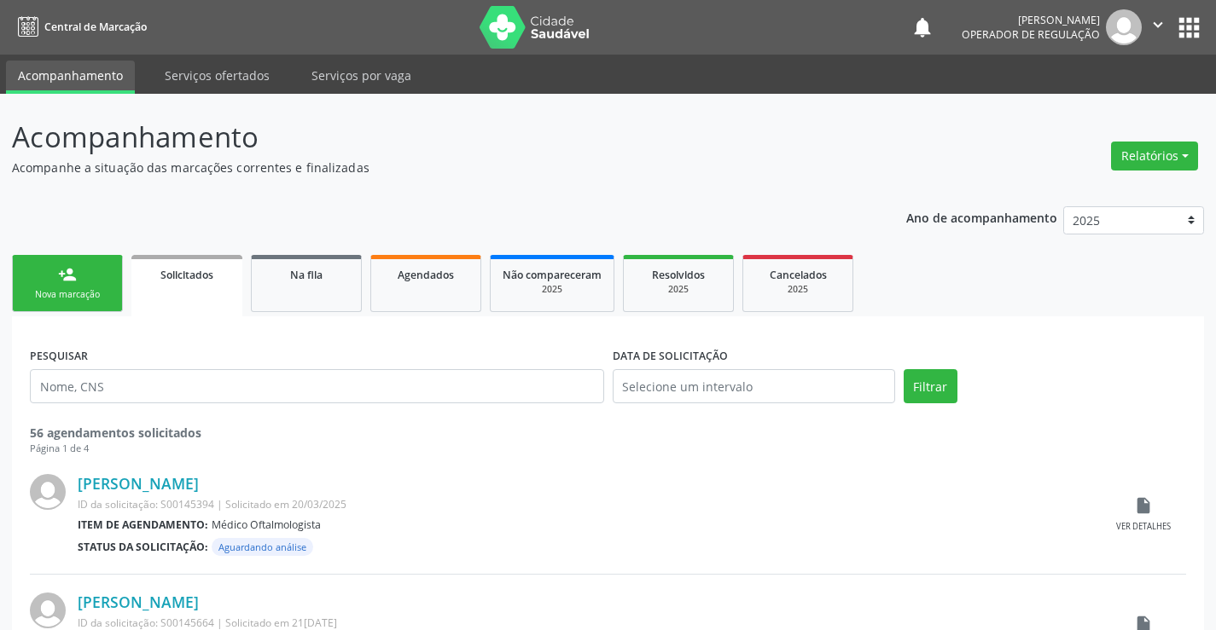
click at [90, 311] on link "person_add Nova marcação" at bounding box center [67, 283] width 111 height 57
click at [97, 302] on link "person_add Nova marcação" at bounding box center [67, 283] width 111 height 57
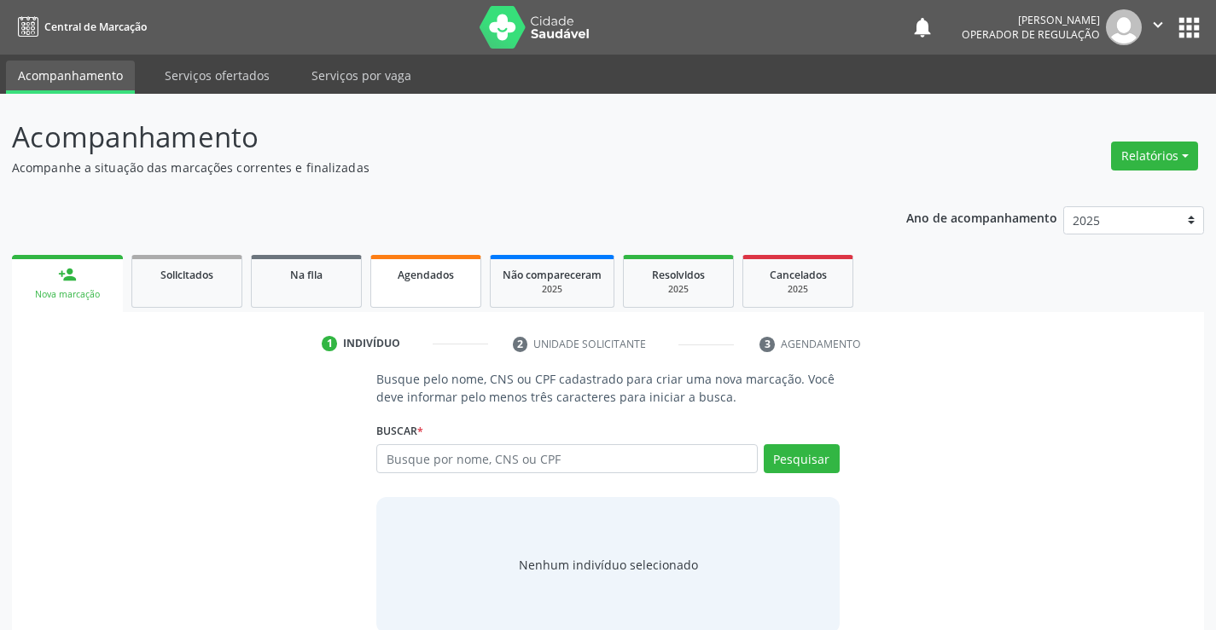
click at [415, 286] on link "Agendados" at bounding box center [425, 281] width 111 height 53
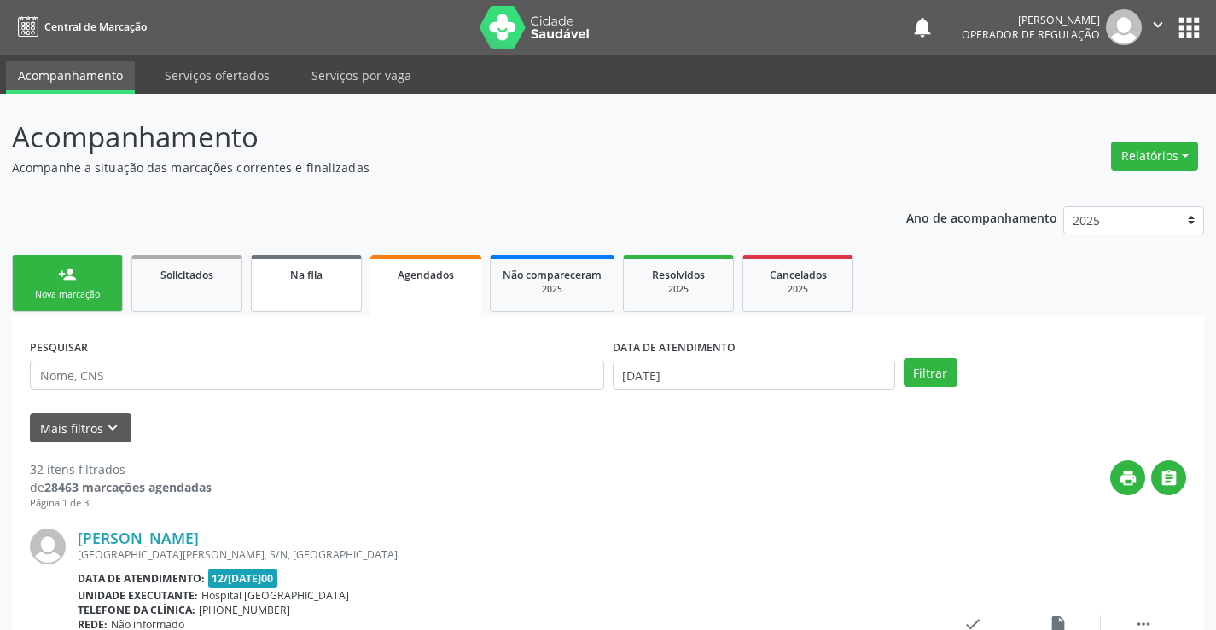
click at [299, 282] on span "Na fila" at bounding box center [306, 275] width 32 height 15
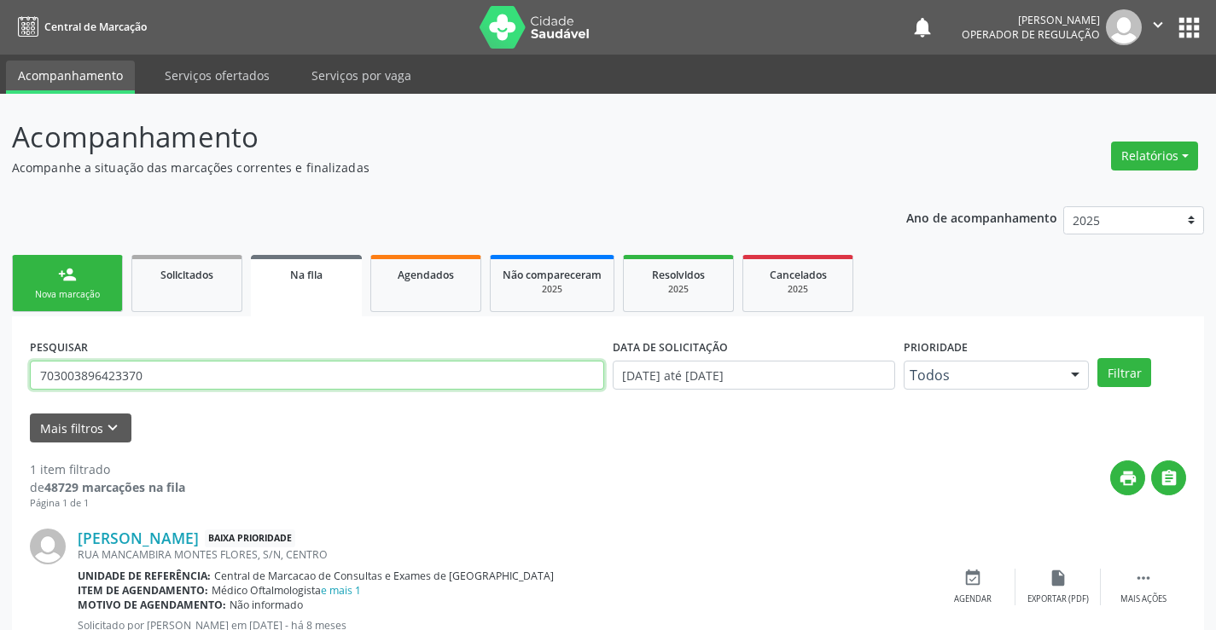
click at [166, 378] on input "703003896423370" at bounding box center [317, 375] width 574 height 29
type input "7"
type input "704106234050480"
click at [1123, 370] on button "Filtrar" at bounding box center [1124, 372] width 54 height 29
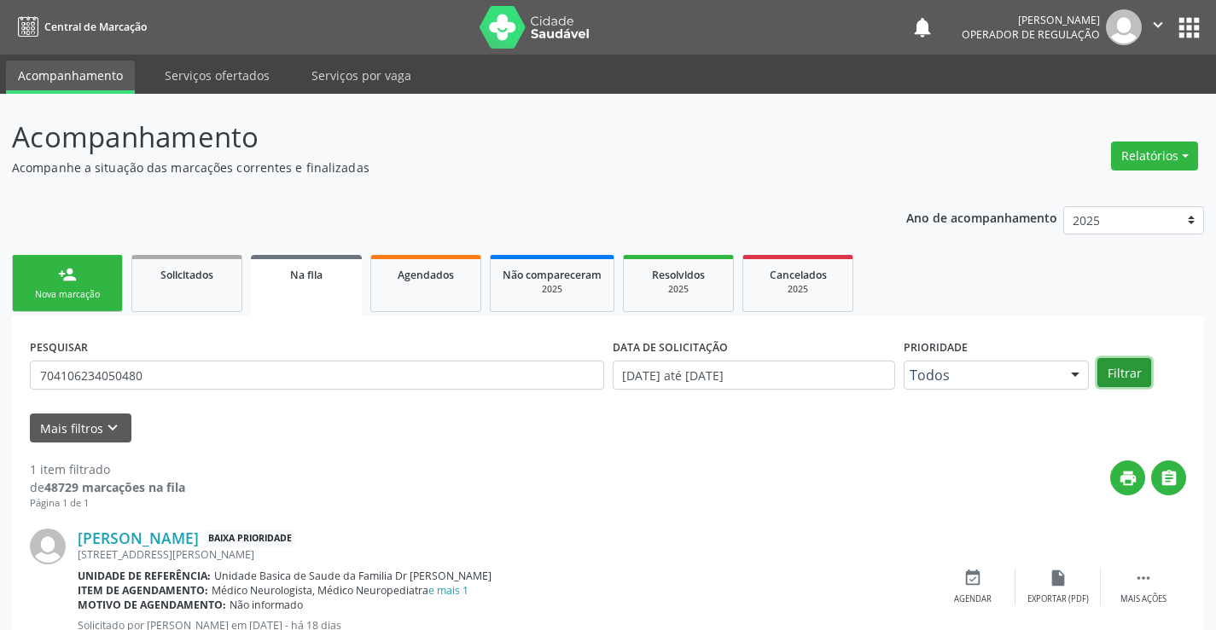
click at [1126, 375] on button "Filtrar" at bounding box center [1124, 372] width 54 height 29
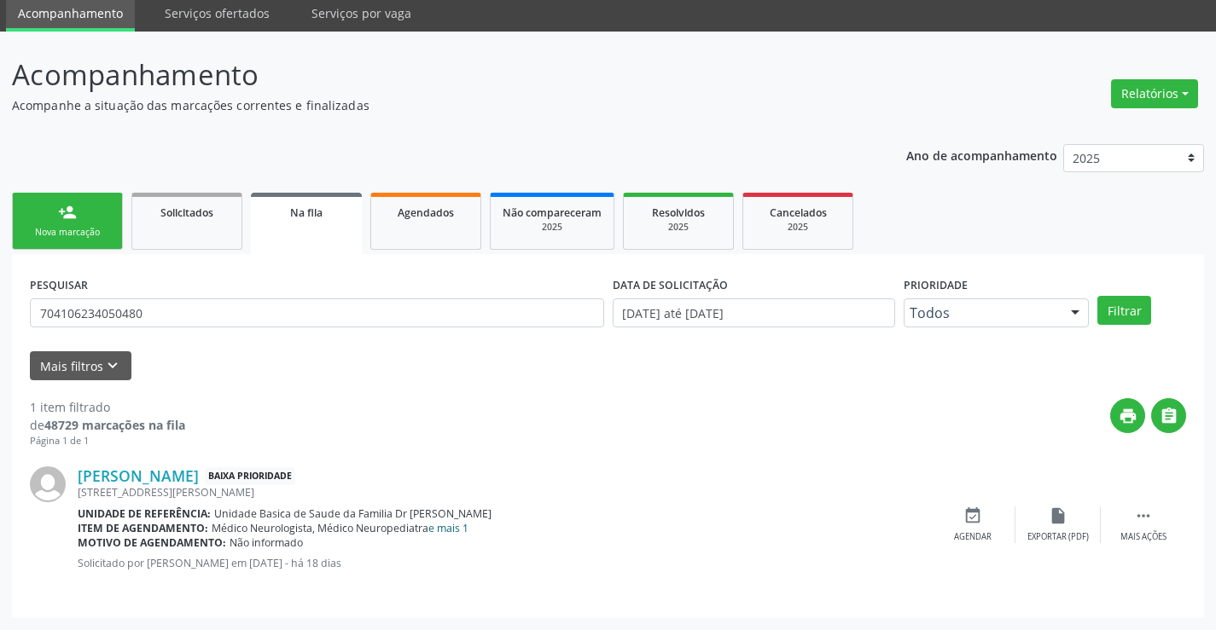
click at [448, 530] on link "e mais 1" at bounding box center [448, 528] width 40 height 15
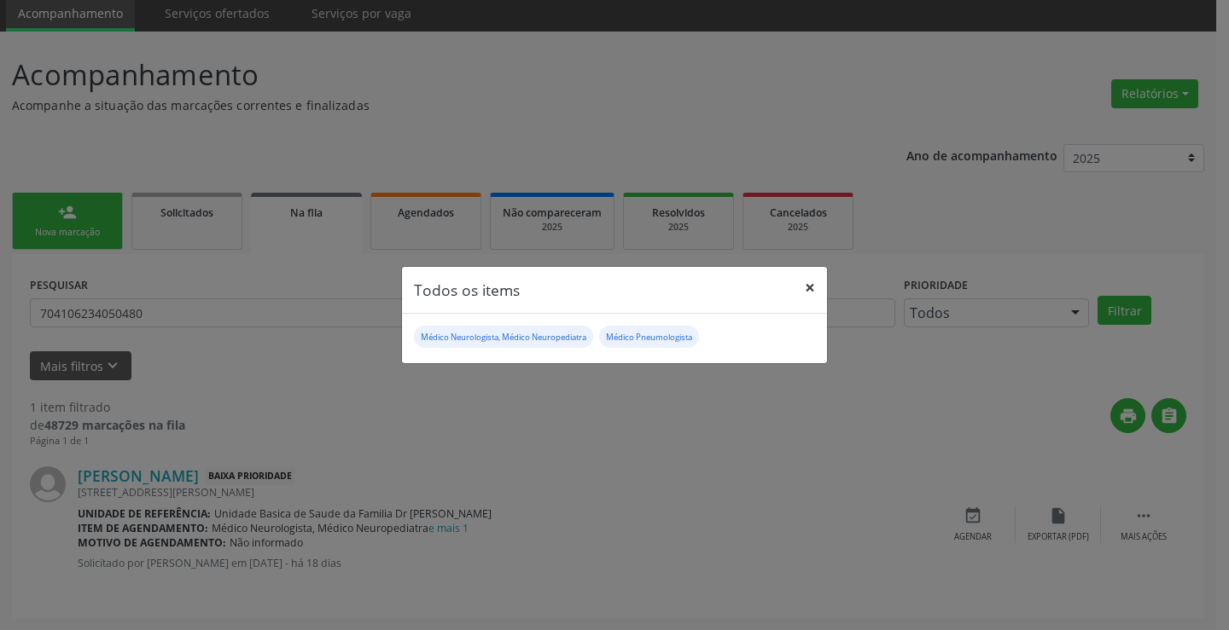
click at [812, 287] on button "×" at bounding box center [810, 288] width 34 height 42
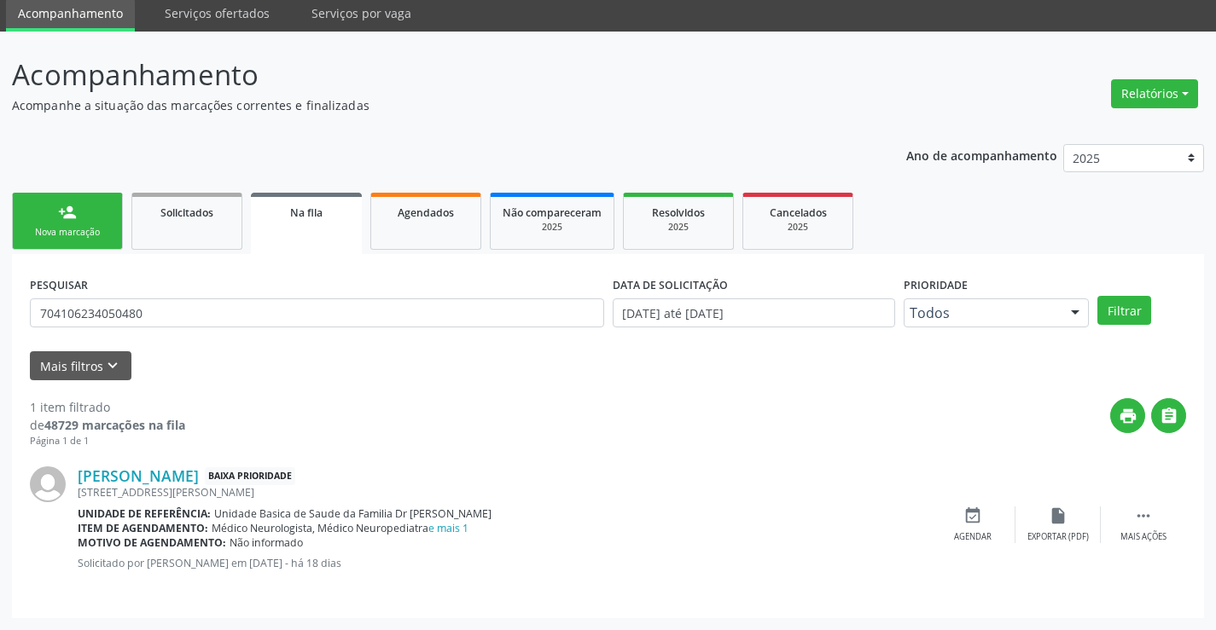
click at [105, 233] on div "Nova marcação" at bounding box center [67, 232] width 85 height 13
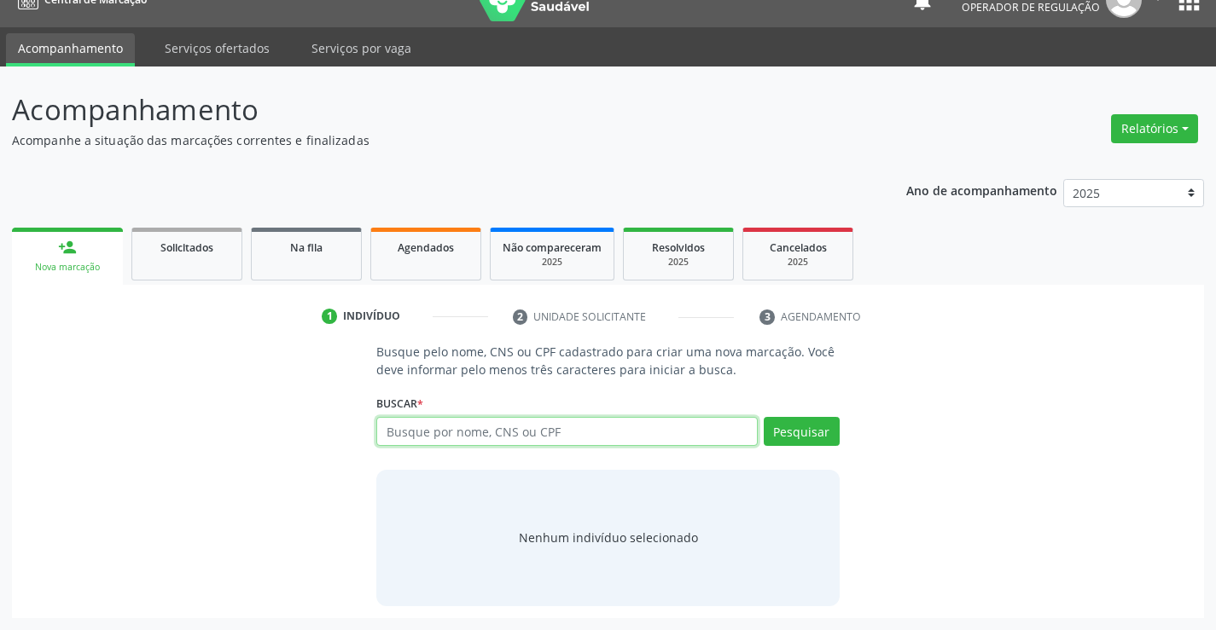
click at [442, 433] on input "text" at bounding box center [566, 431] width 381 height 29
click at [428, 433] on input "text" at bounding box center [566, 431] width 381 height 29
type input "702006884059185"
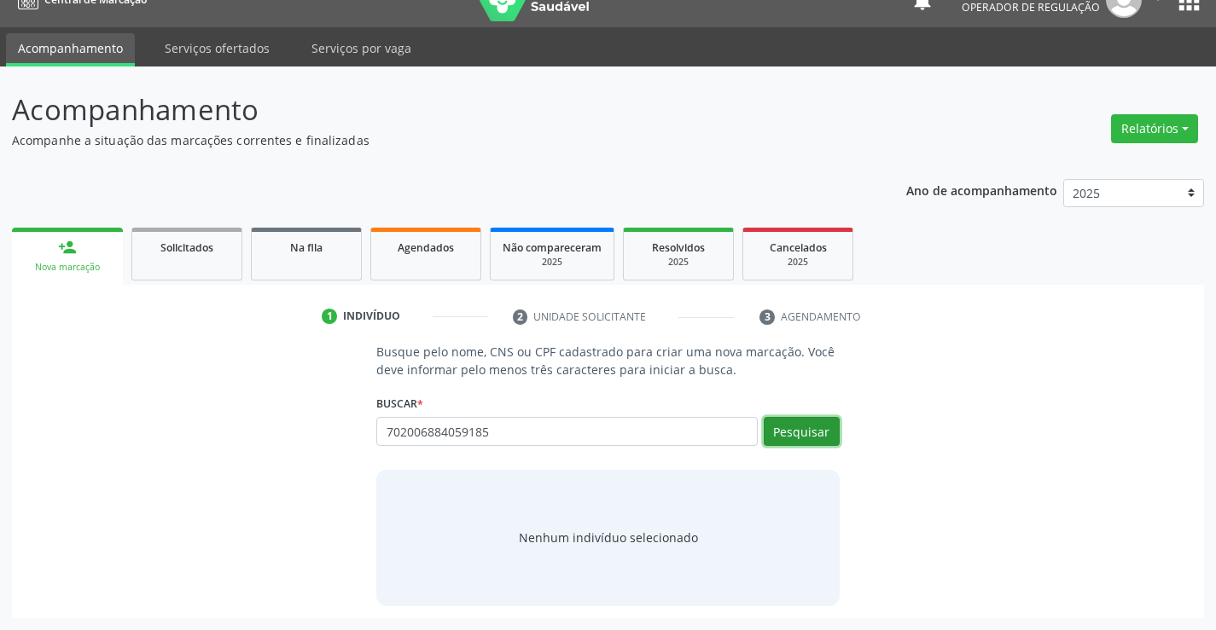
click at [816, 431] on button "Pesquisar" at bounding box center [802, 431] width 76 height 29
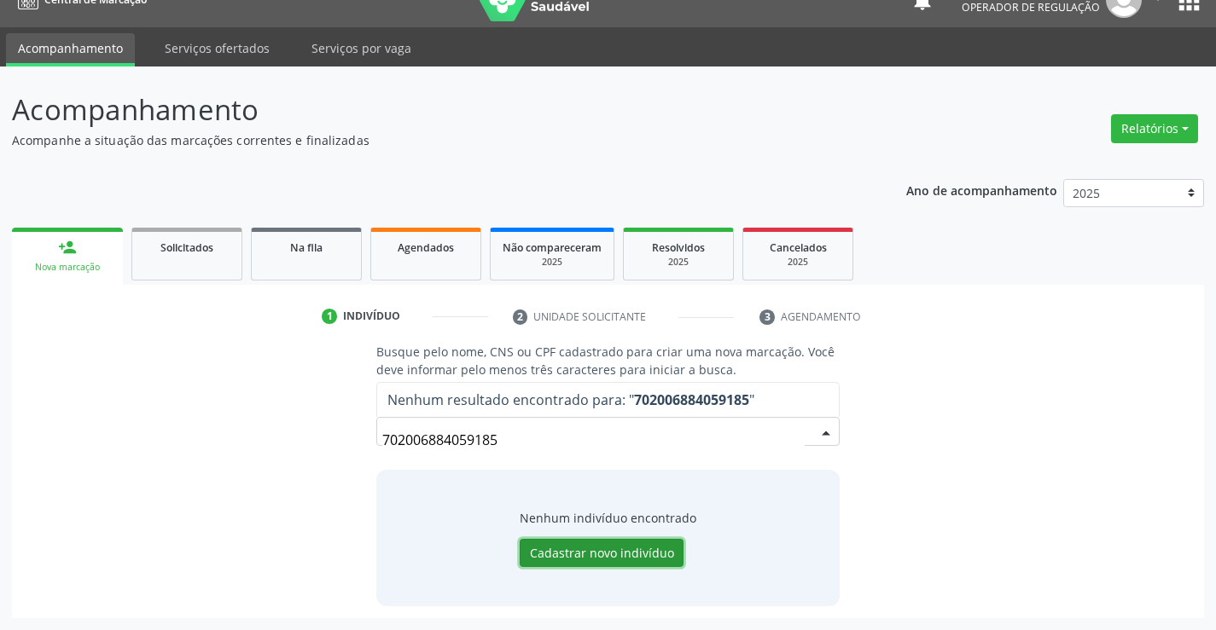
click at [643, 554] on button "Cadastrar novo indivíduo" at bounding box center [602, 553] width 164 height 29
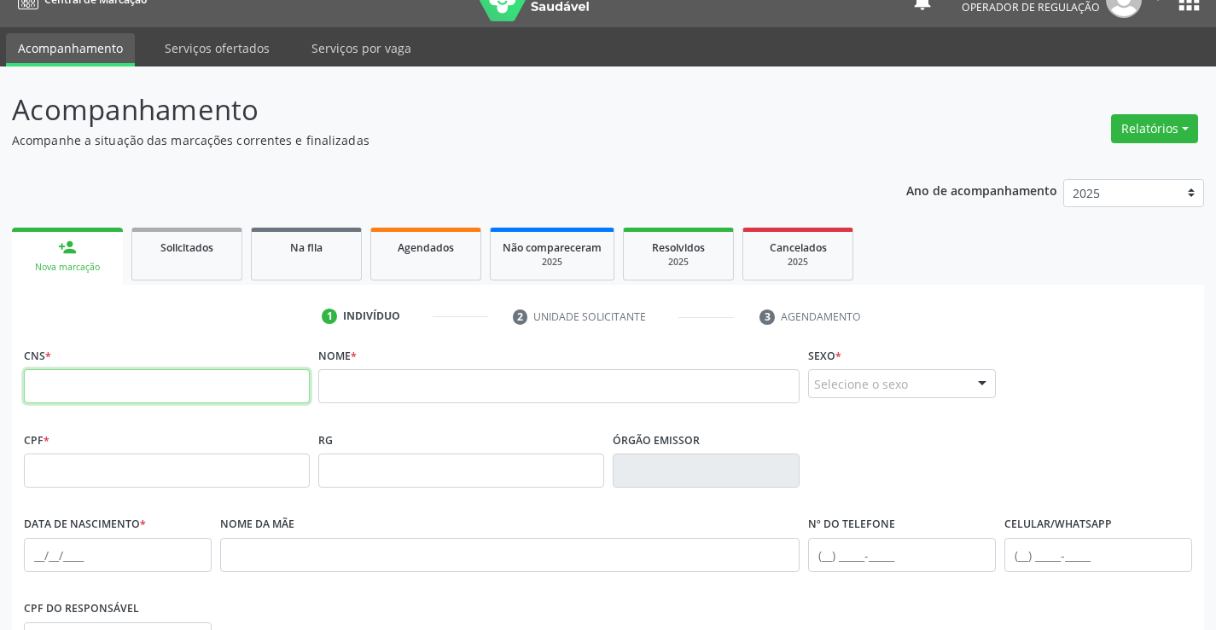
click at [141, 386] on input "text" at bounding box center [167, 386] width 286 height 34
type input "702 0068 8405 9185"
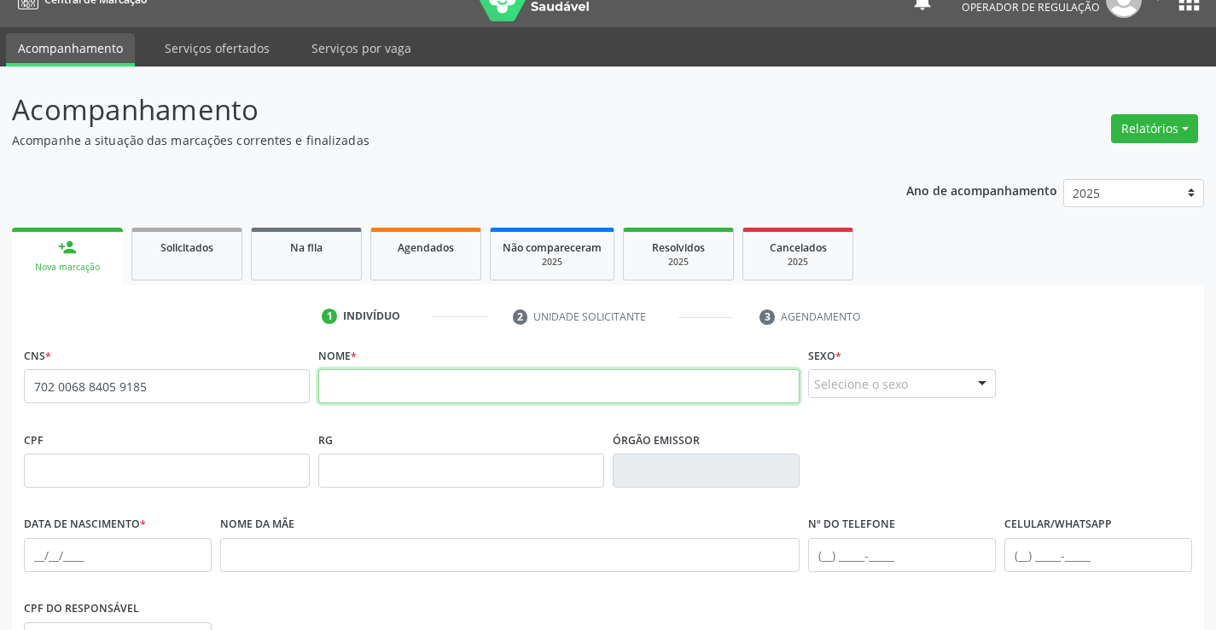
click at [458, 392] on input "text" at bounding box center [559, 386] width 482 height 34
type input "[PERSON_NAME] DO NASCIMENTO BOMFIM"
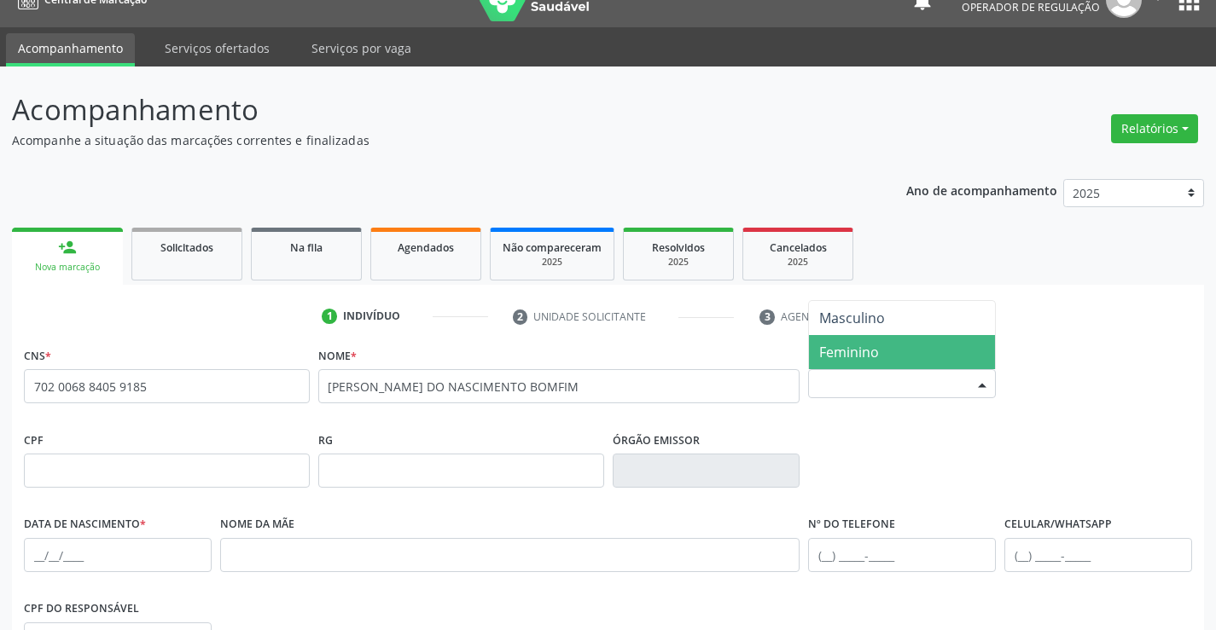
click at [937, 369] on div "Selecione o sexo Masculino Feminino Nenhum resultado encontrado para: " " Não h…" at bounding box center [902, 383] width 188 height 29
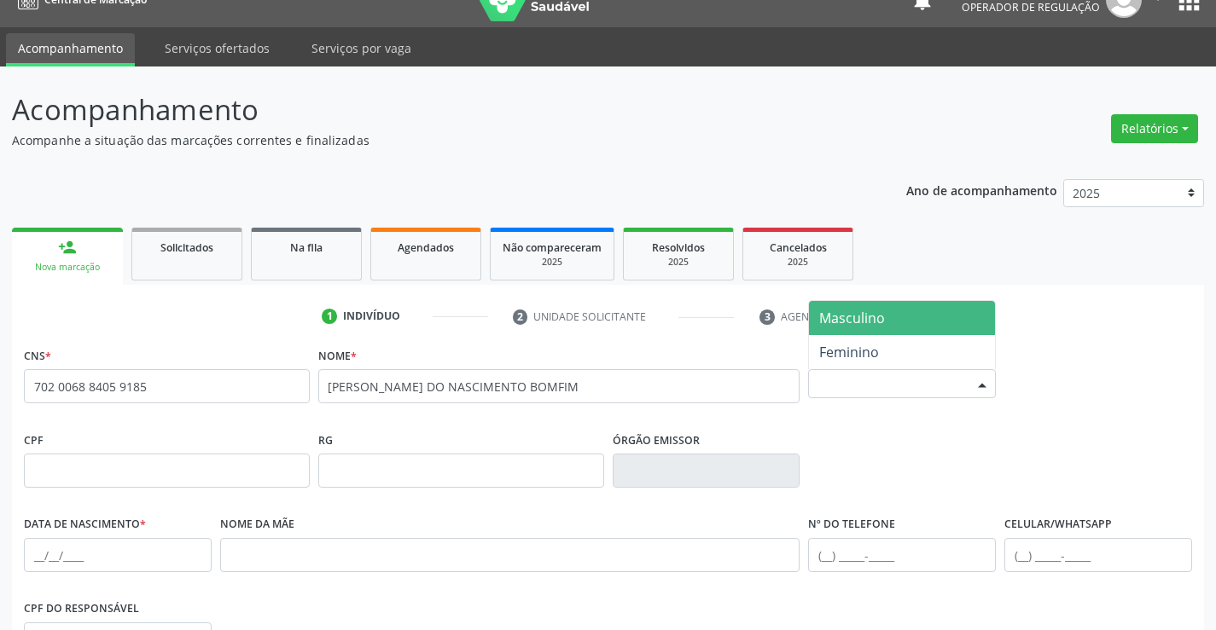
click at [878, 319] on span "Masculino" at bounding box center [852, 318] width 66 height 19
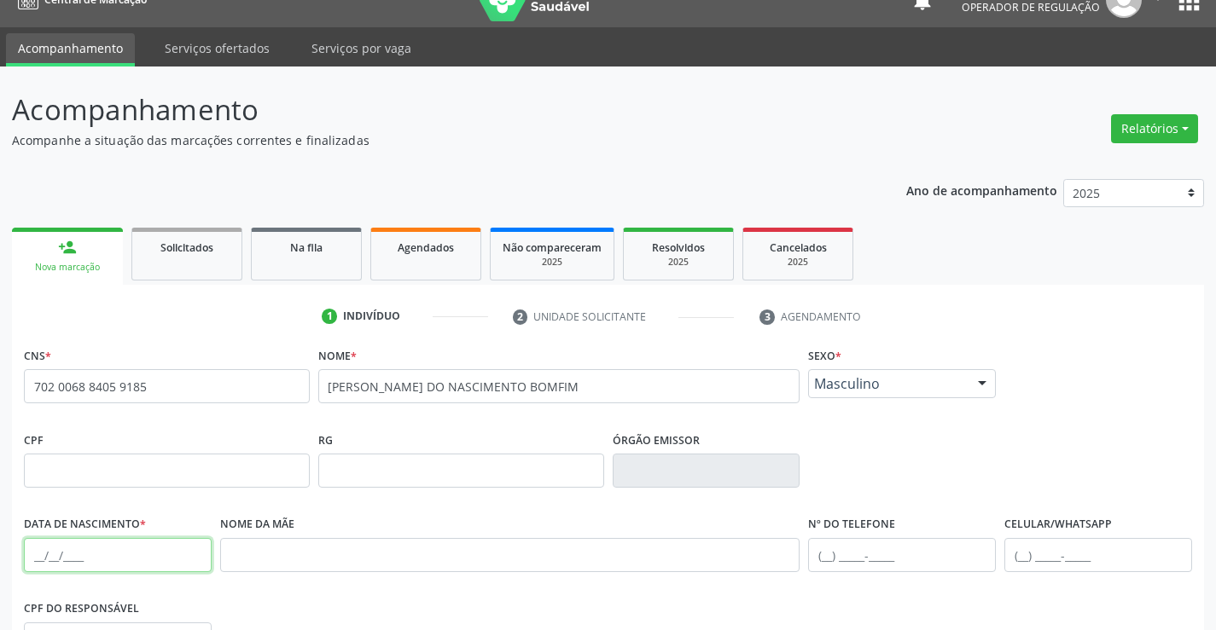
click at [50, 555] on input "text" at bounding box center [118, 555] width 188 height 34
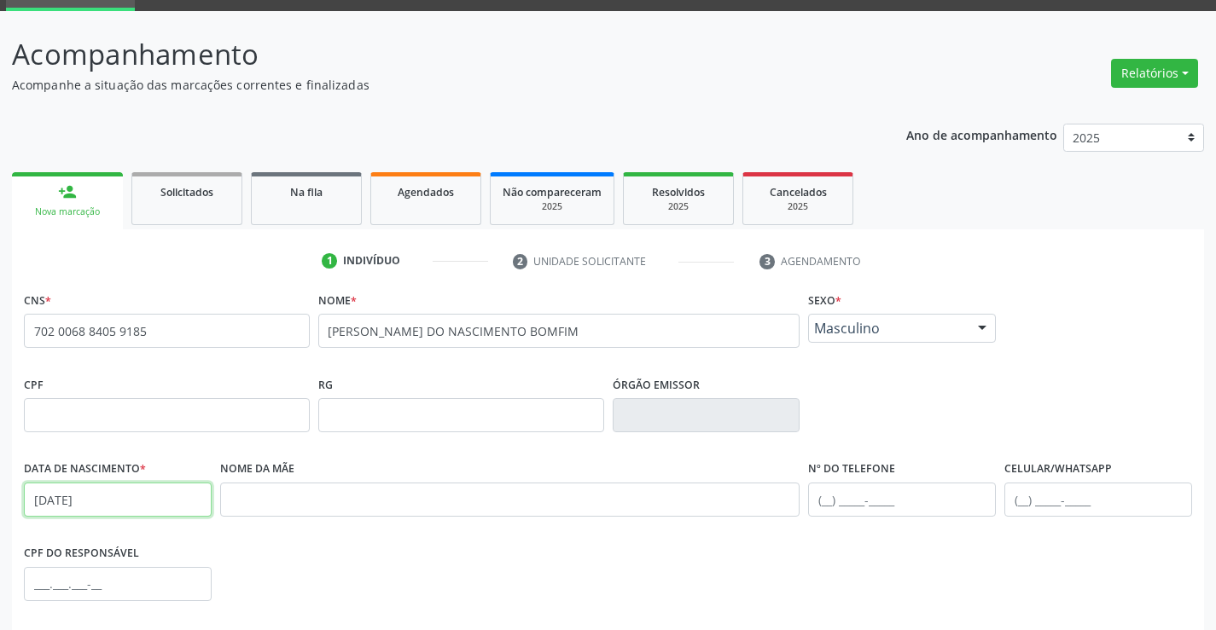
scroll to position [113, 0]
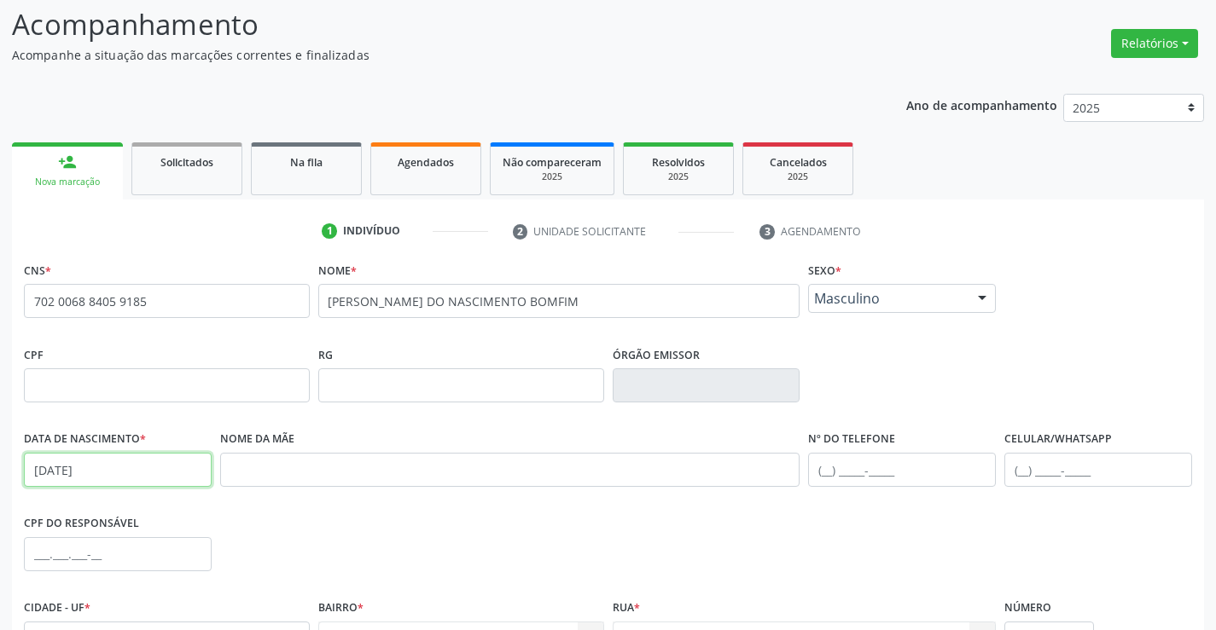
type input "[DATE]"
click at [50, 555] on input "text" at bounding box center [118, 554] width 188 height 34
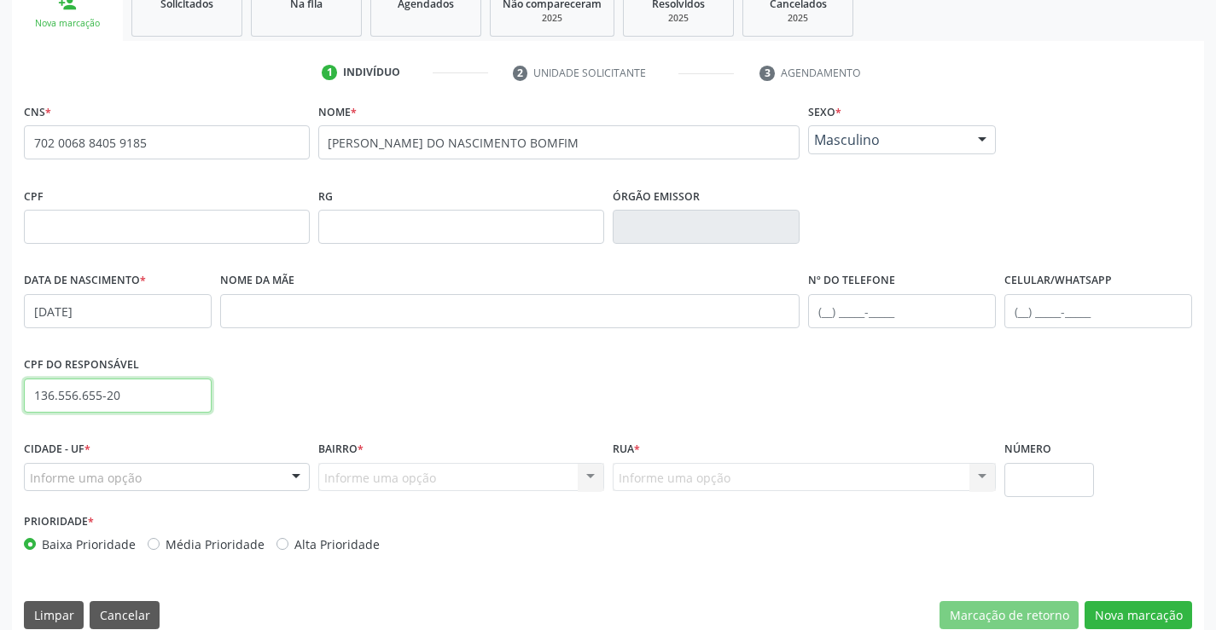
scroll to position [294, 0]
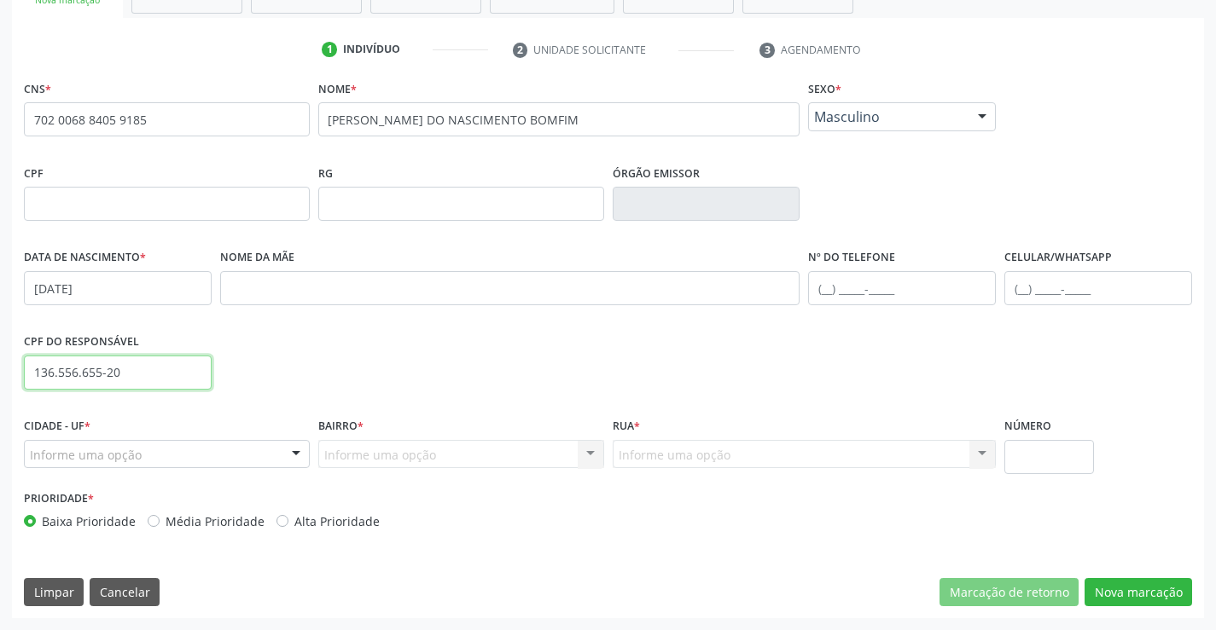
type input "136.556.655-20"
click at [294, 452] on div at bounding box center [296, 455] width 26 height 29
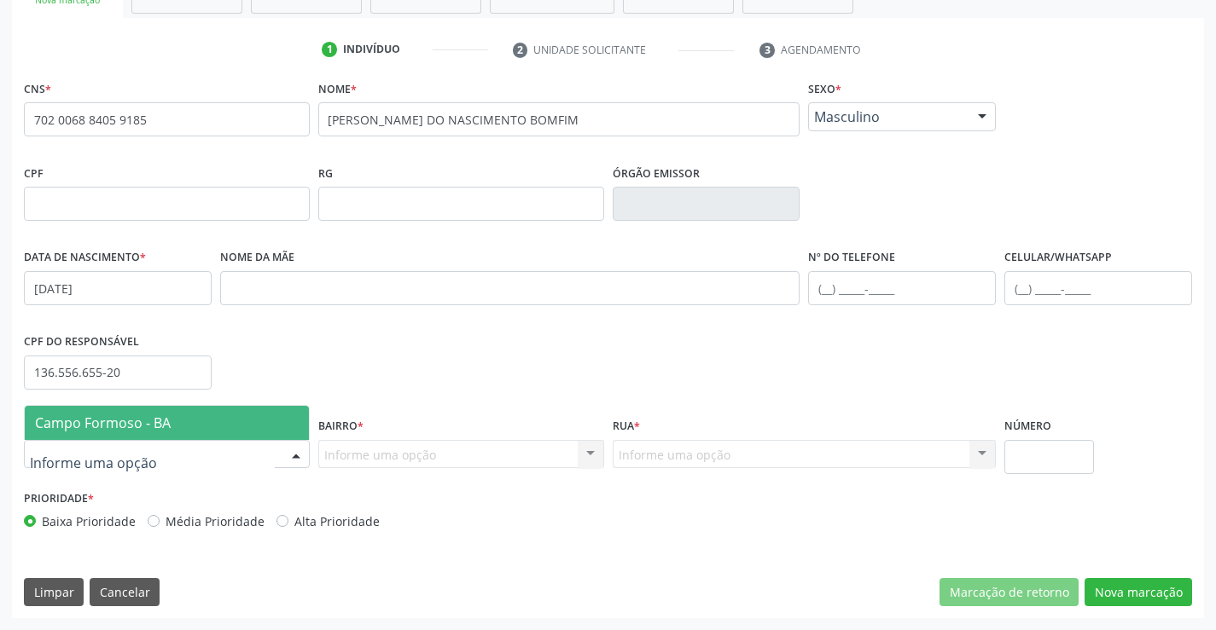
click at [247, 415] on span "Campo Formoso - BA" at bounding box center [167, 423] width 284 height 34
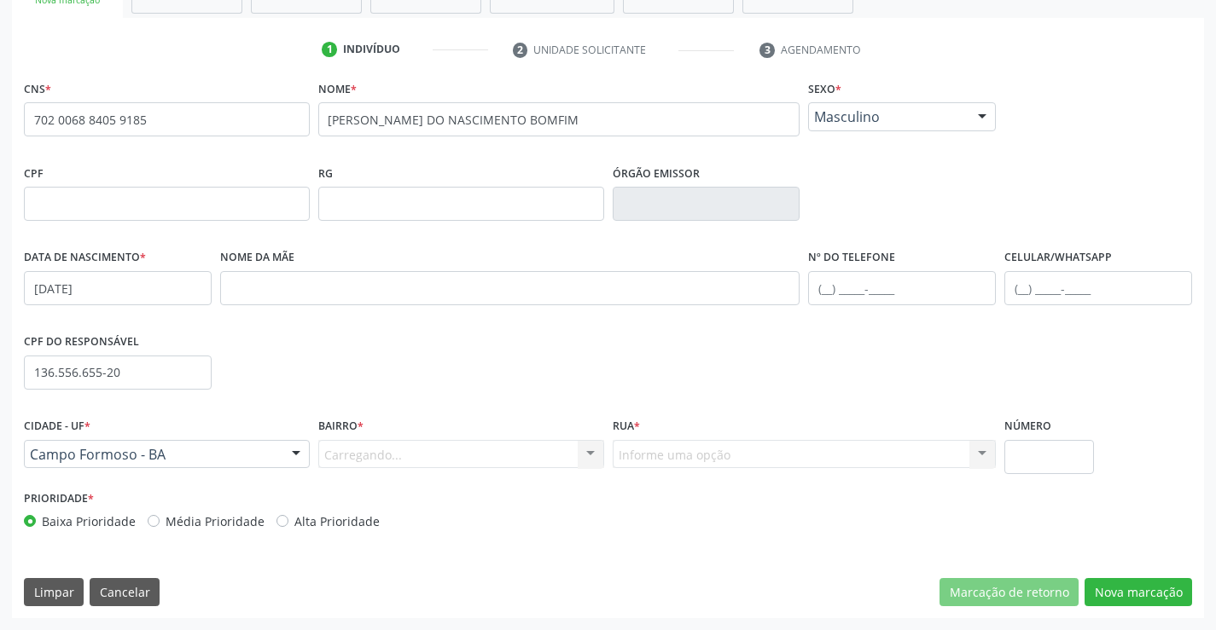
click at [492, 459] on div "Carregando... Nenhum resultado encontrado para: " " Nenhuma opção encontrada. D…" at bounding box center [461, 454] width 286 height 29
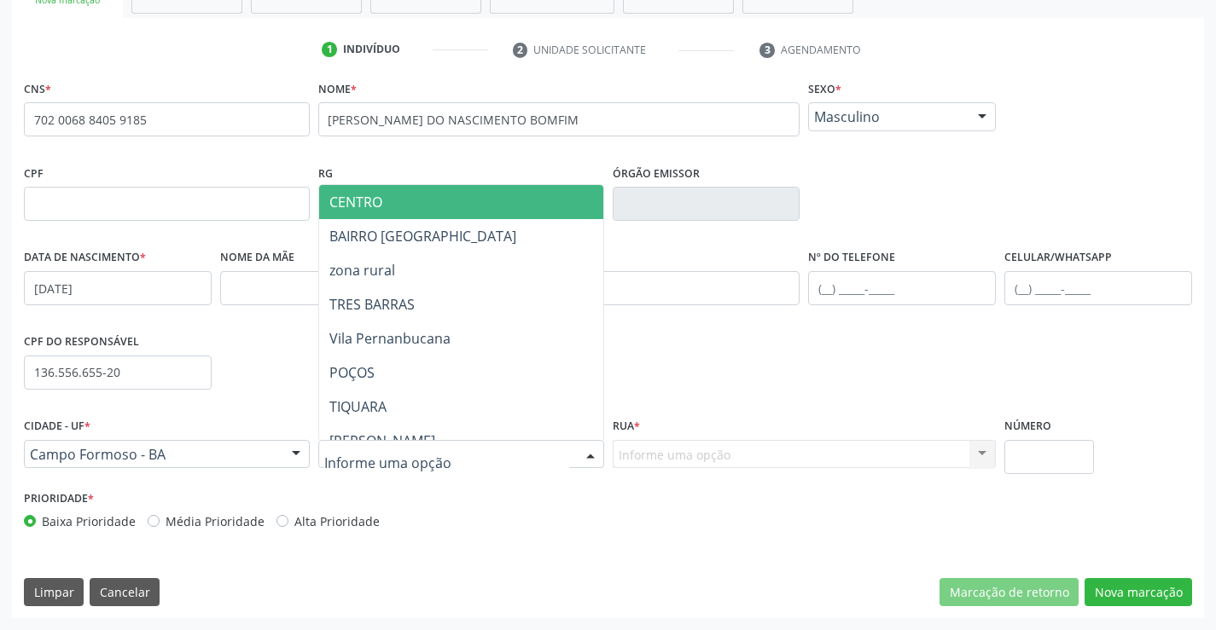
click at [591, 455] on div at bounding box center [591, 455] width 26 height 29
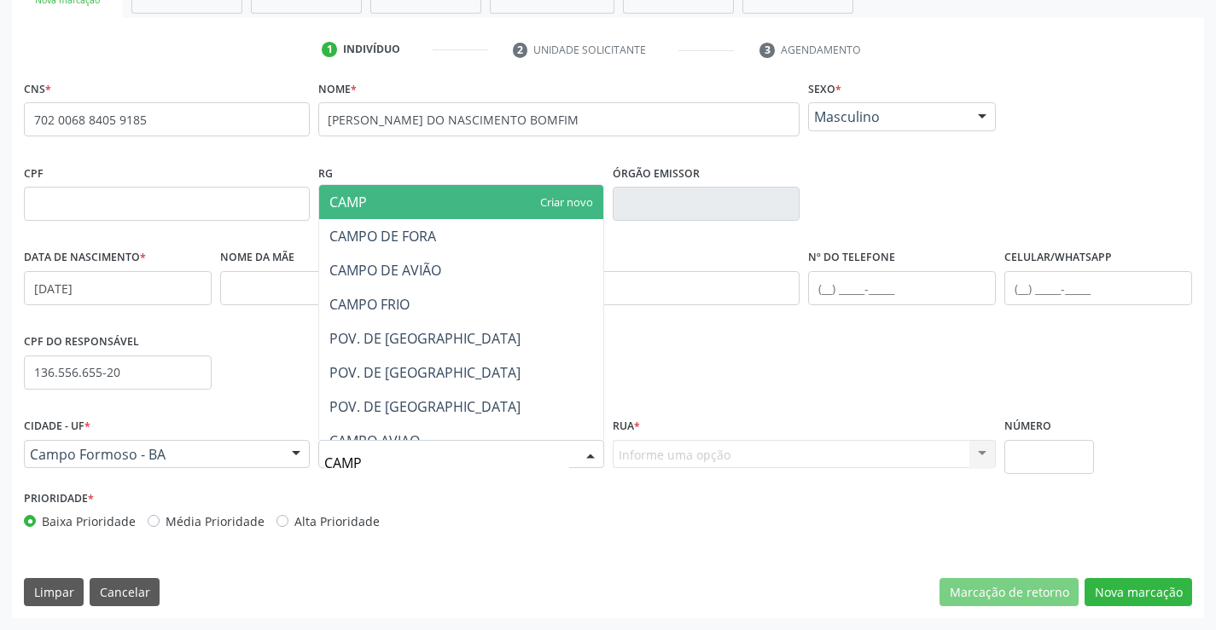
type input "CAMPO"
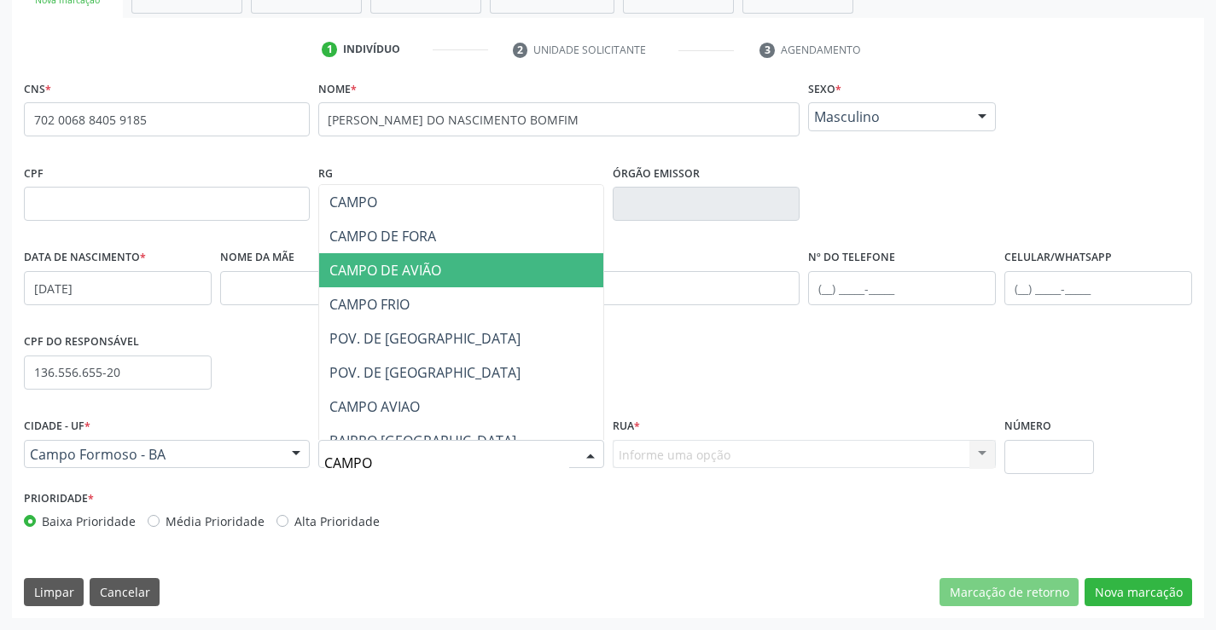
click at [433, 261] on span "CAMPO DE AVIÃO" at bounding box center [385, 270] width 112 height 19
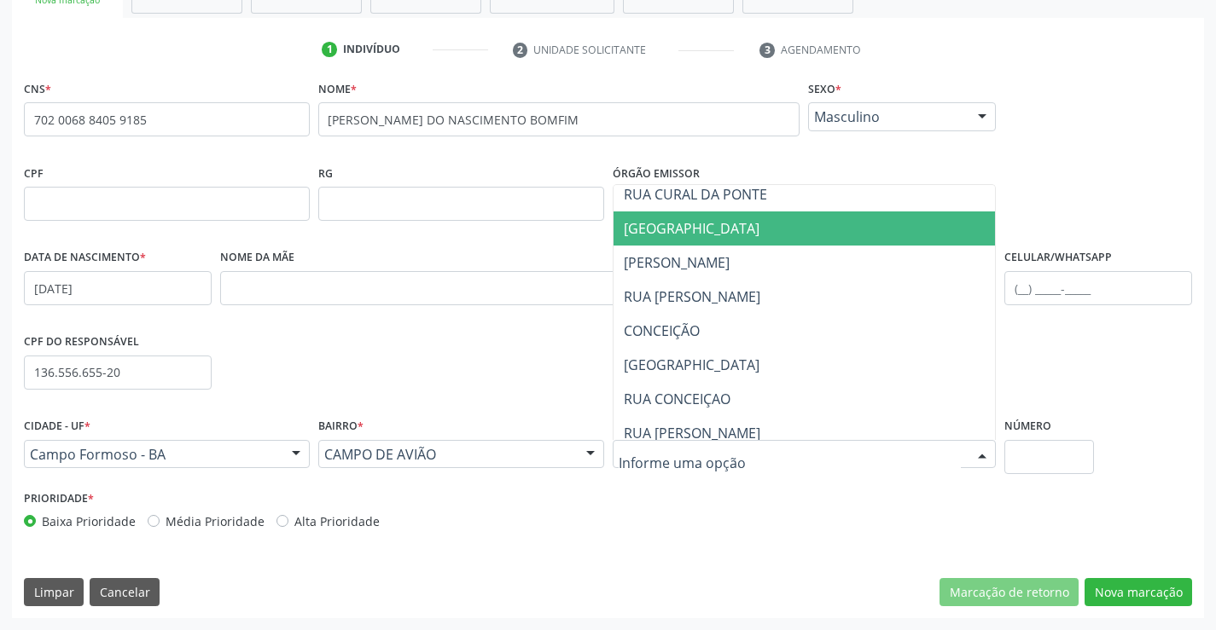
scroll to position [256, 0]
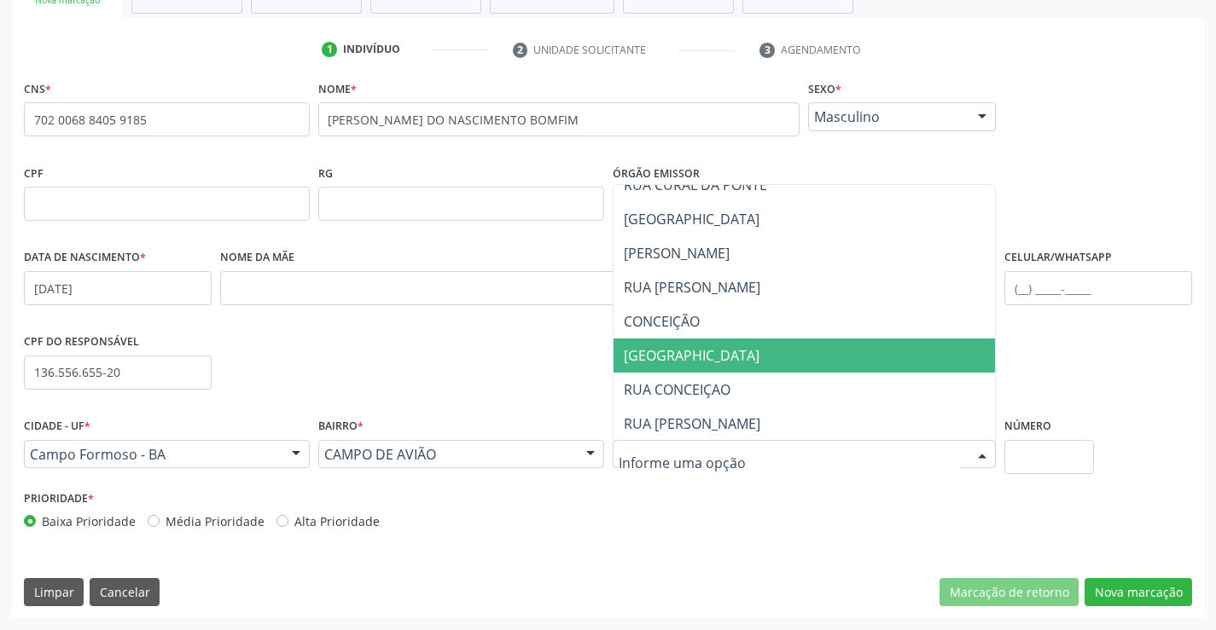
click at [734, 357] on span "[GEOGRAPHIC_DATA]" at bounding box center [692, 355] width 136 height 19
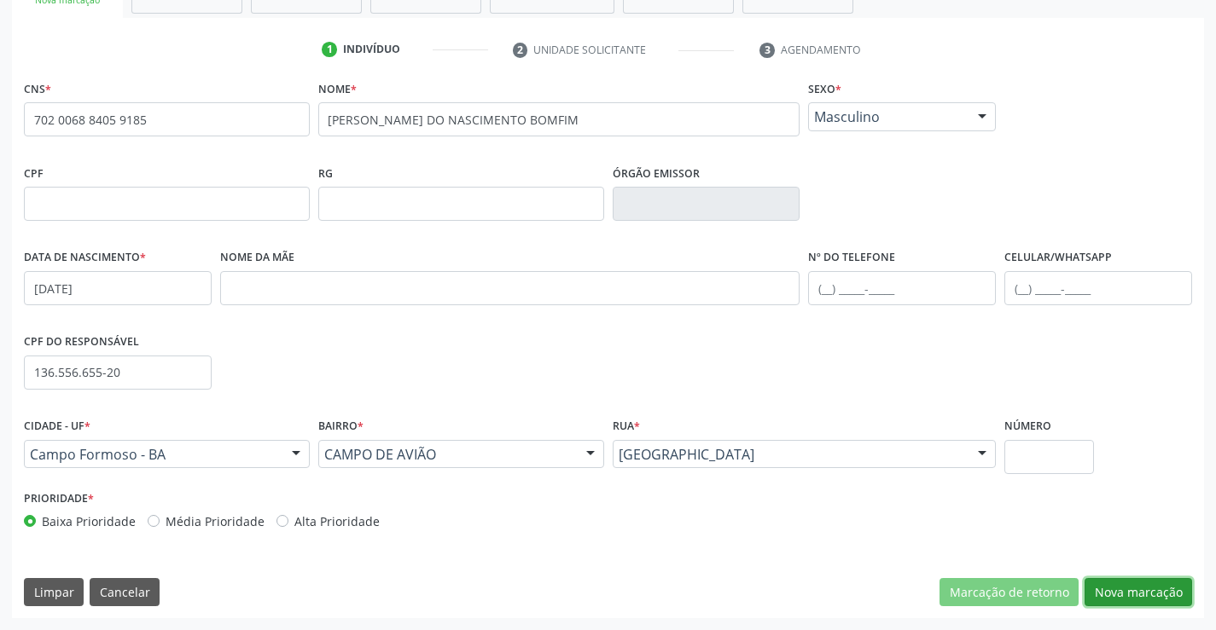
click at [1127, 591] on button "Nova marcação" at bounding box center [1137, 592] width 107 height 29
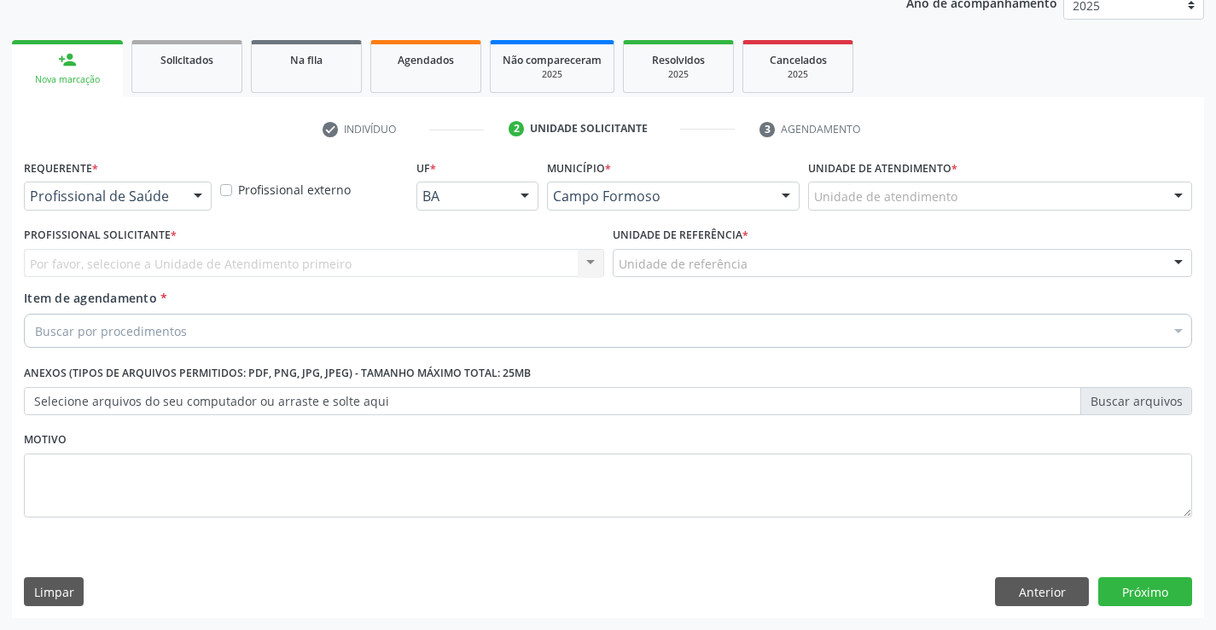
scroll to position [215, 0]
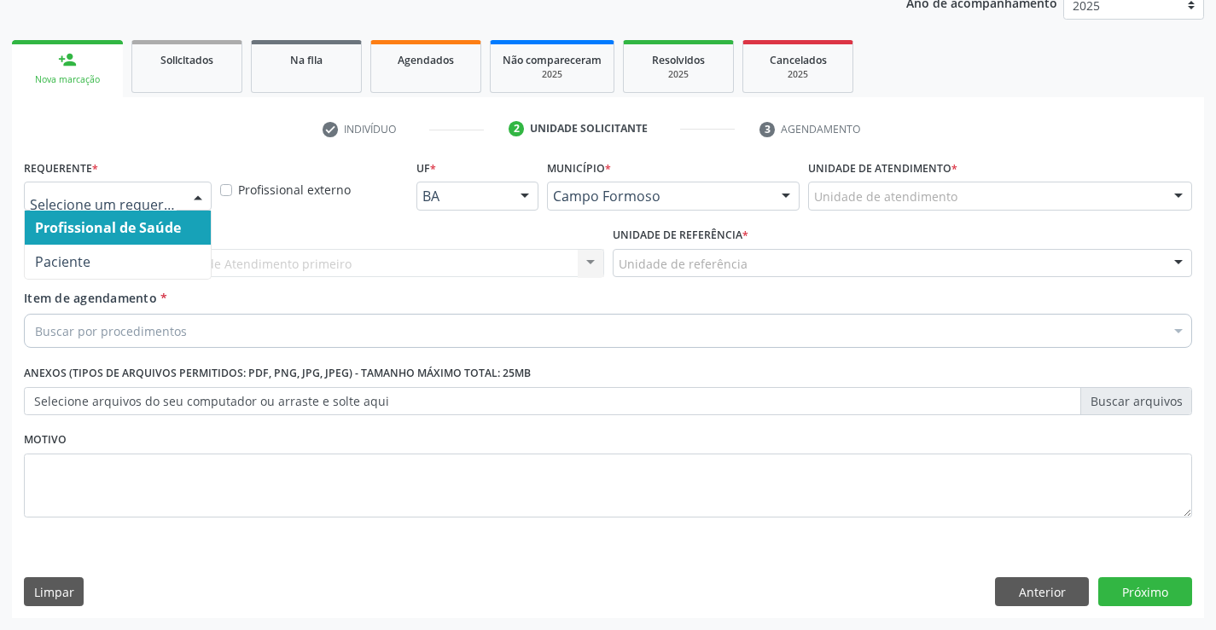
click at [200, 195] on div at bounding box center [198, 197] width 26 height 29
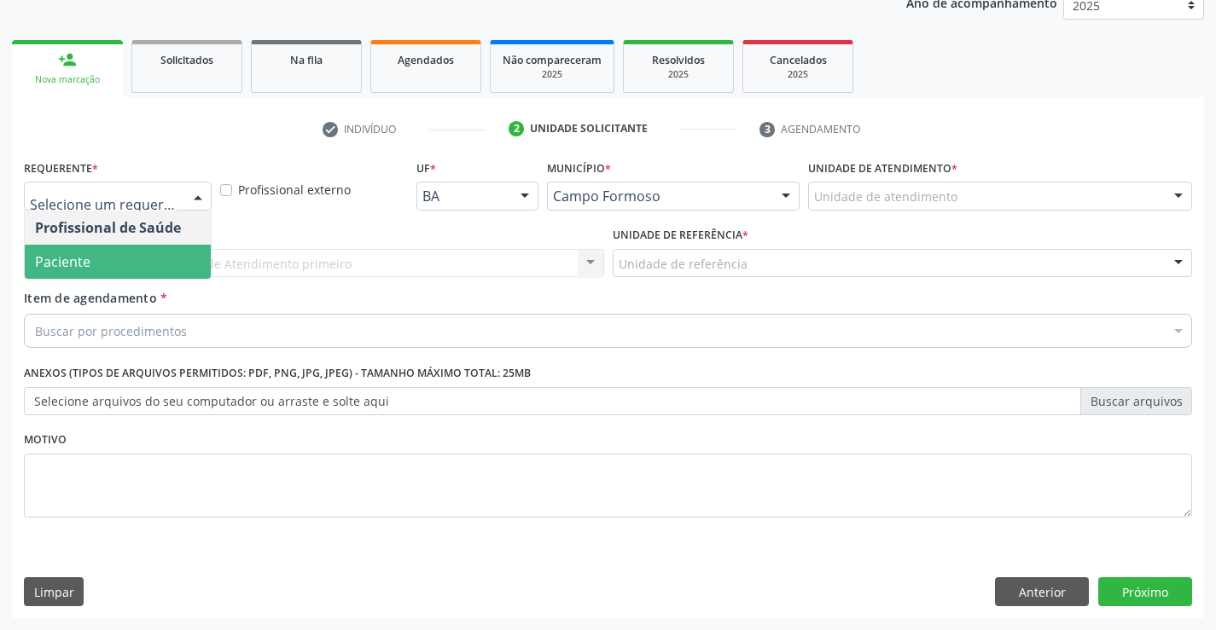
click at [123, 267] on span "Paciente" at bounding box center [118, 262] width 186 height 34
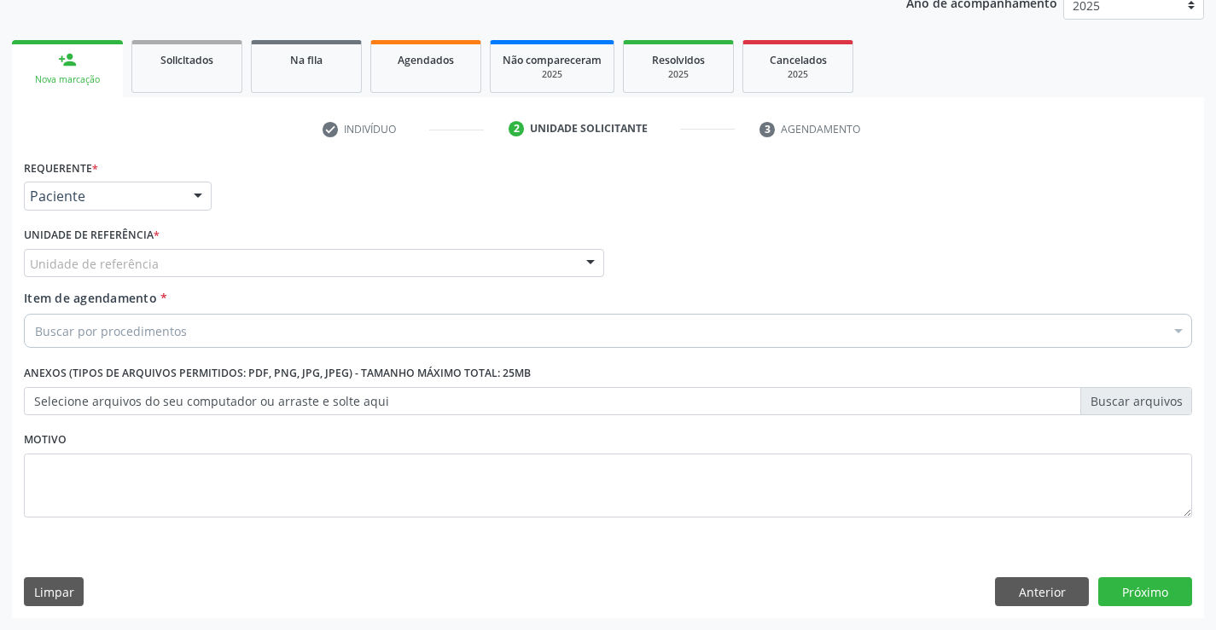
click at [178, 266] on div "Unidade de referência" at bounding box center [314, 263] width 580 height 29
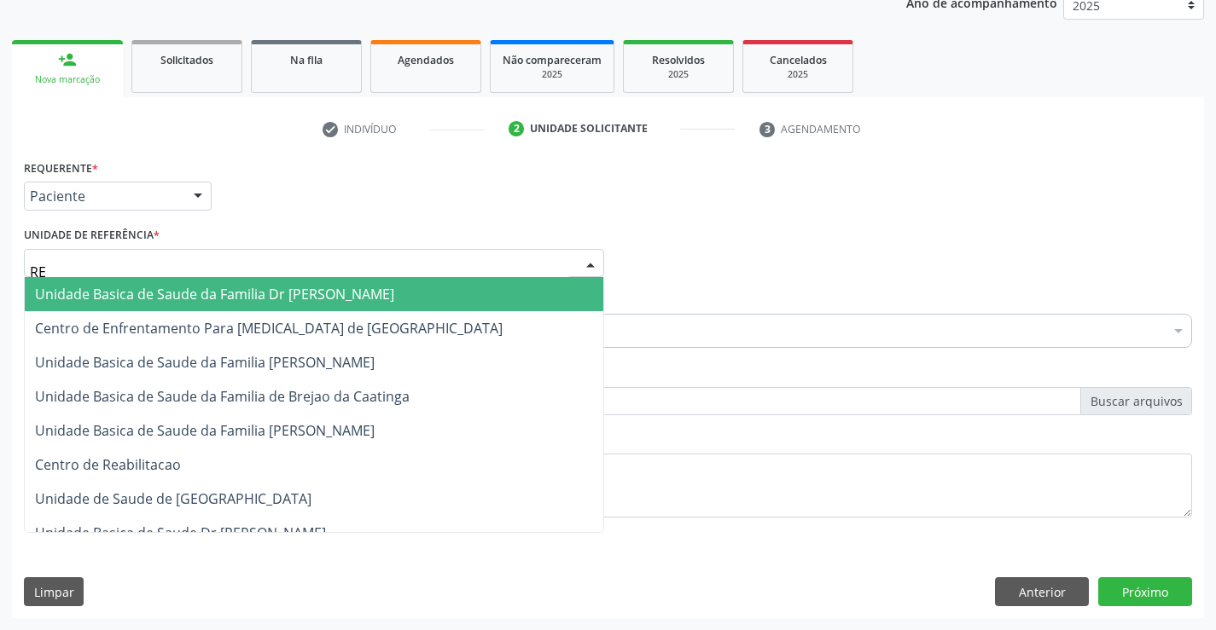
type input "REG"
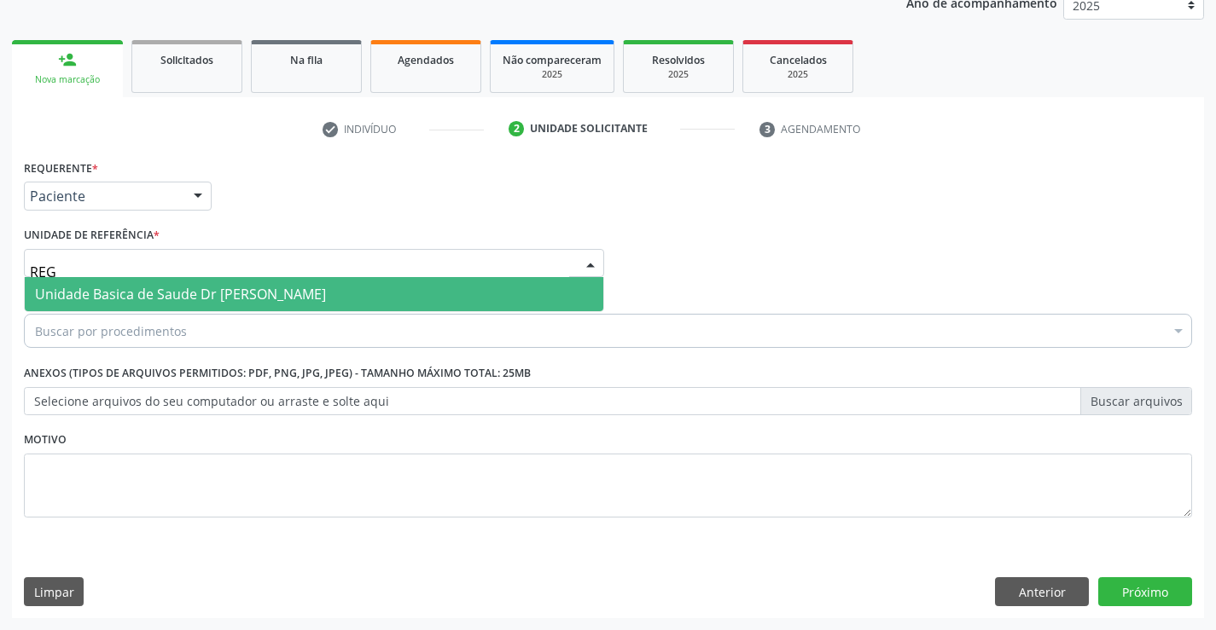
click at [195, 295] on span "Unidade Basica de Saude Dr [PERSON_NAME]" at bounding box center [180, 294] width 291 height 19
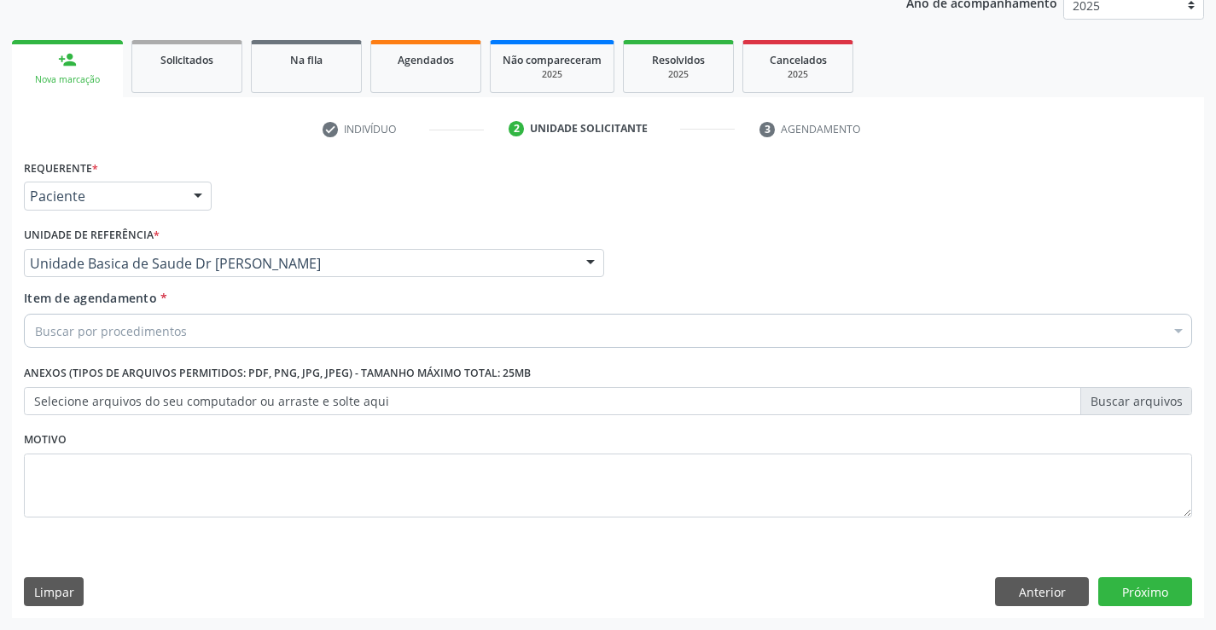
click at [205, 335] on div "Buscar por procedimentos" at bounding box center [608, 331] width 1168 height 34
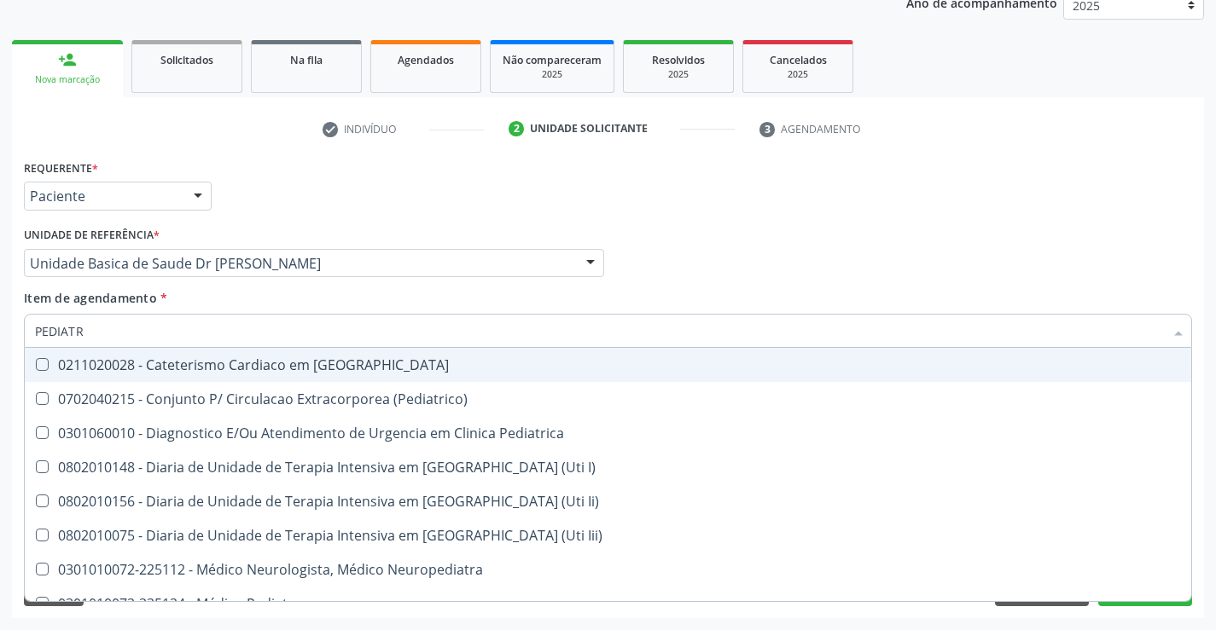
type input "PEDIATRA"
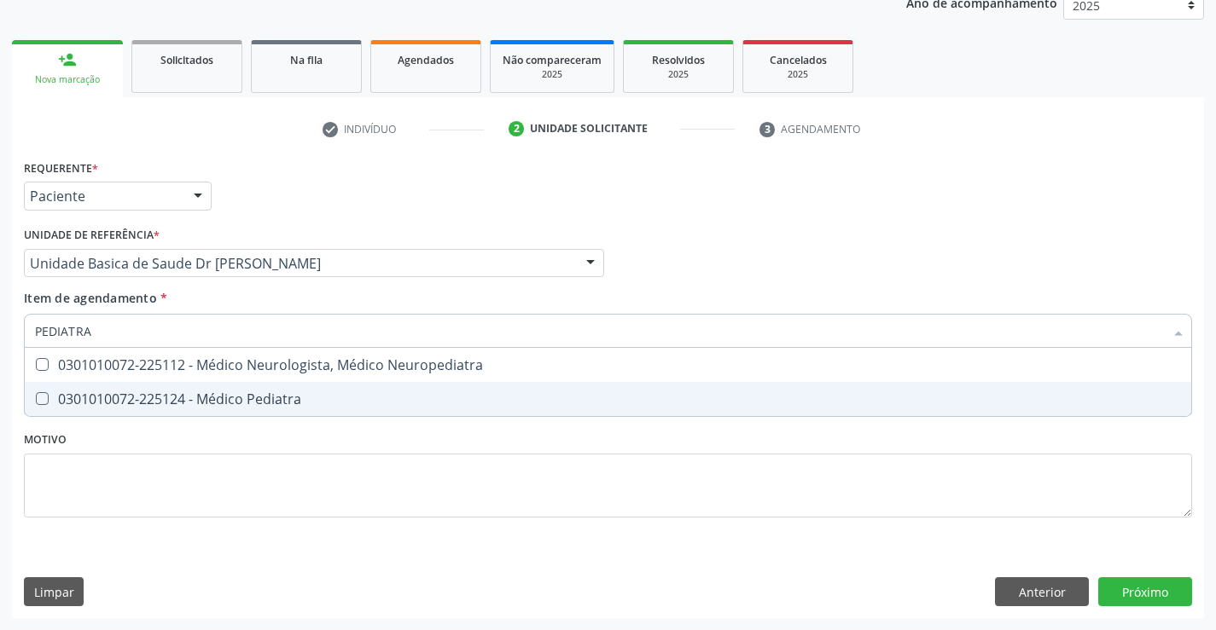
click at [276, 402] on div "0301010072-225124 - Médico Pediatra" at bounding box center [608, 399] width 1146 height 14
checkbox Pediatra "true"
click at [281, 439] on div "Requerente * Paciente Profissional de Saúde Paciente Nenhum resultado encontrad…" at bounding box center [608, 348] width 1168 height 386
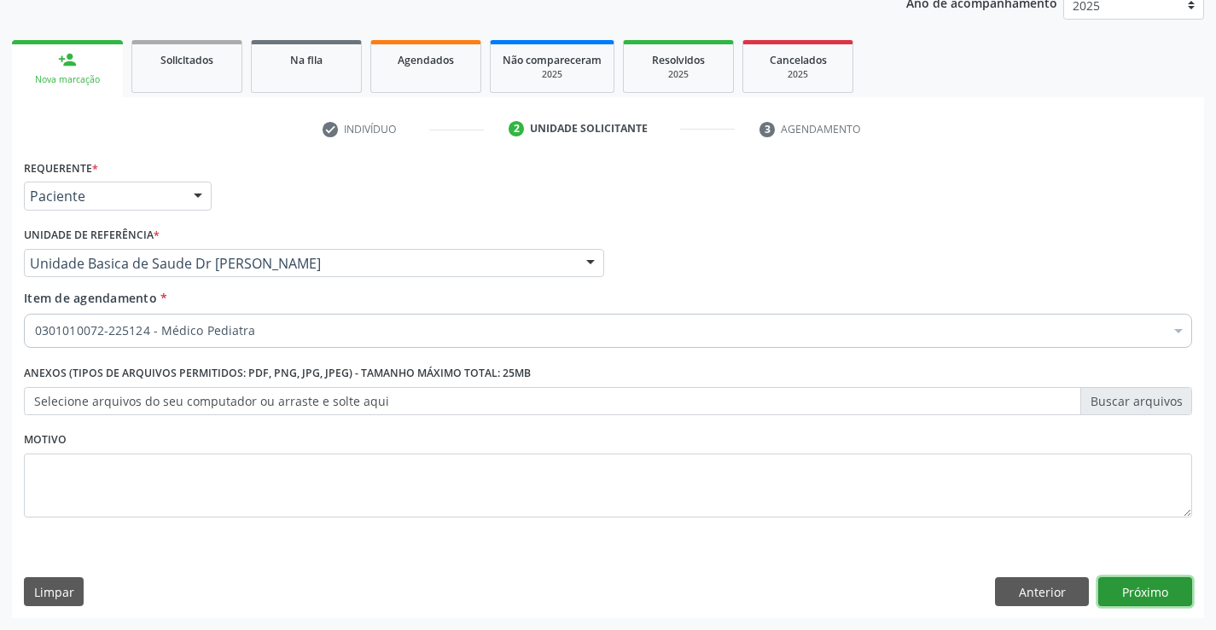
click at [1133, 596] on button "Próximo" at bounding box center [1145, 592] width 94 height 29
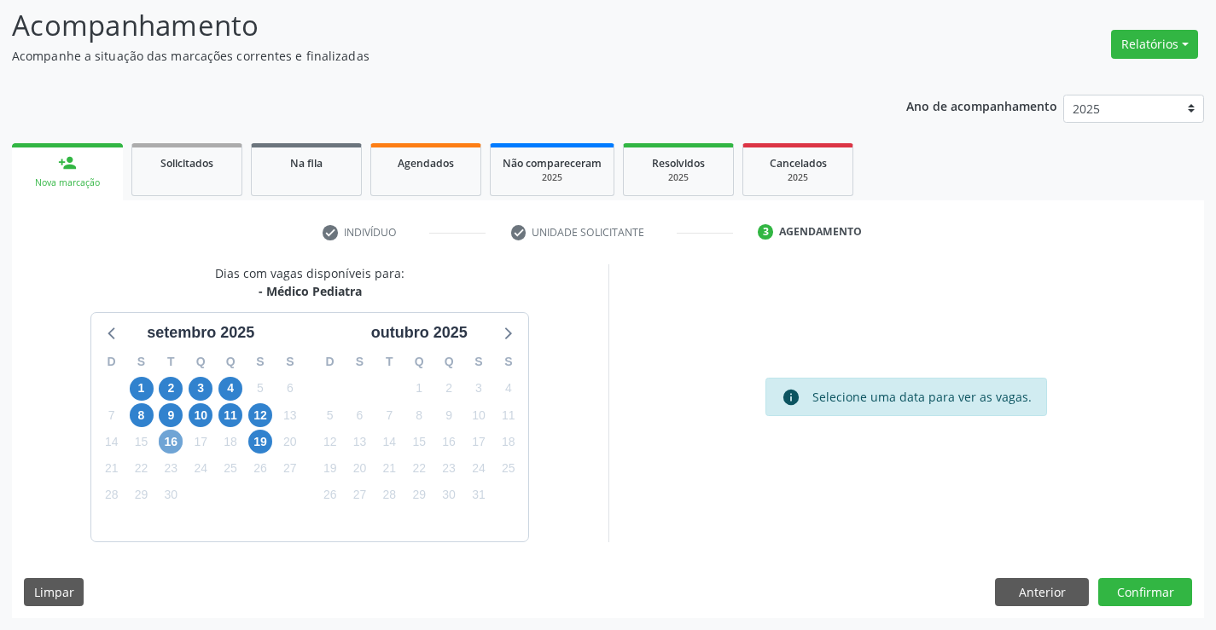
click at [176, 443] on span "16" at bounding box center [171, 442] width 24 height 24
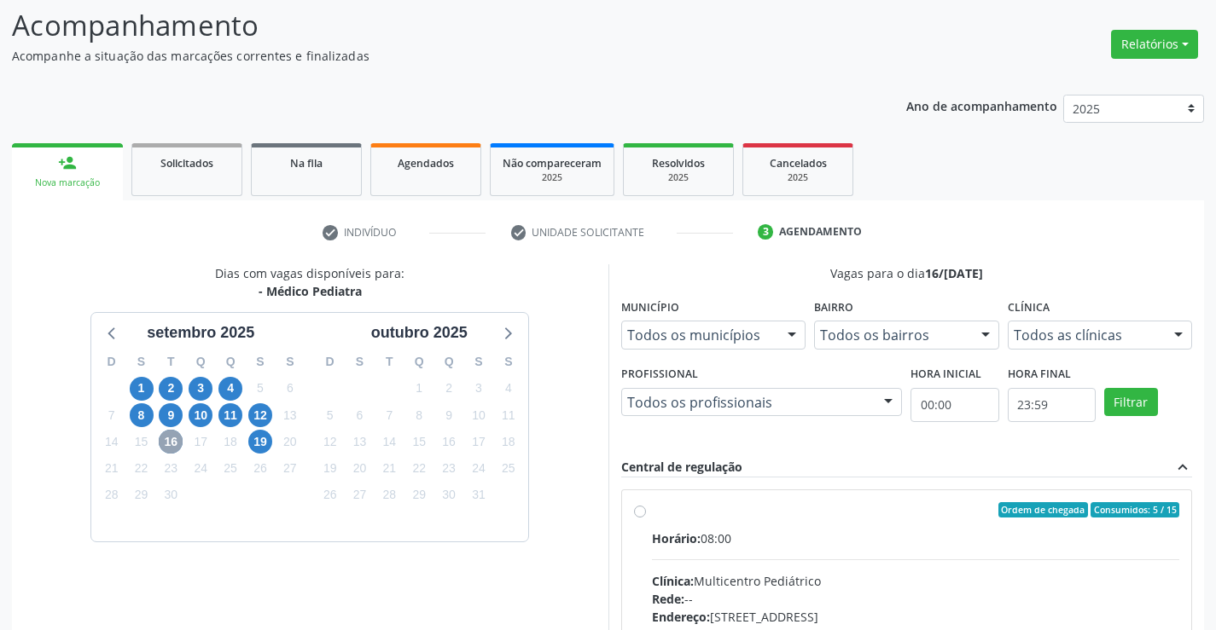
scroll to position [197, 0]
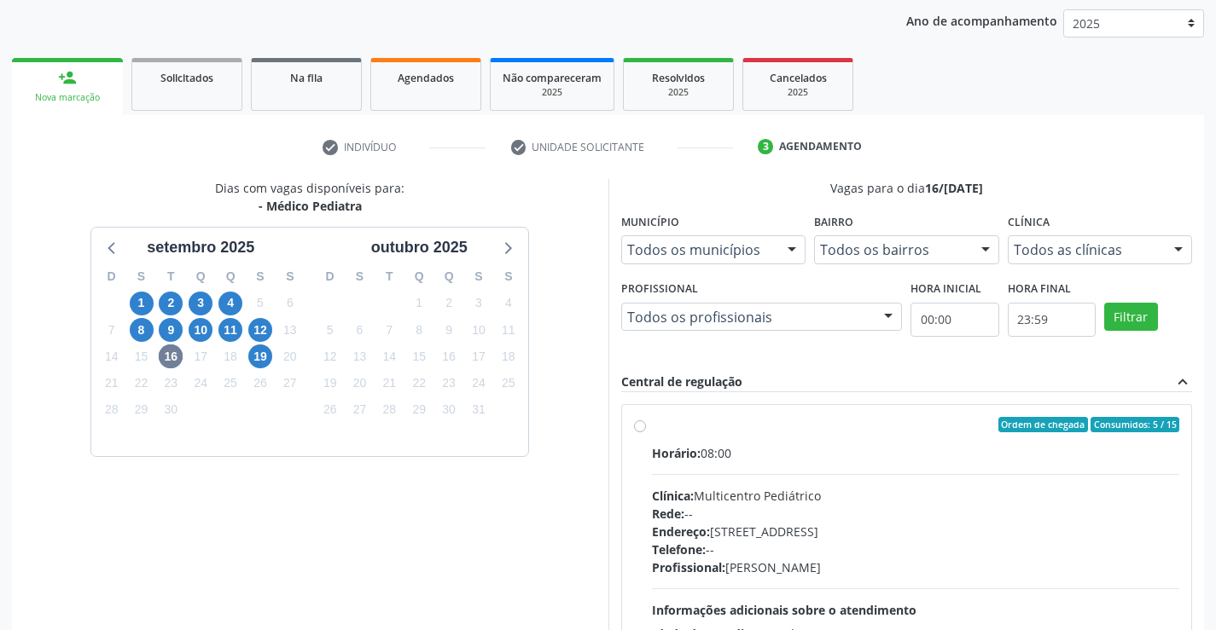
click at [652, 427] on label "Ordem de chegada Consumidos: 5 / 15 Horário: 08:00 Clínica: Multicentro Pediátr…" at bounding box center [916, 548] width 528 height 262
click at [639, 427] on input "Ordem de chegada Consumidos: 5 / 15 Horário: 08:00 Clínica: Multicentro Pediátr…" at bounding box center [640, 424] width 12 height 15
radio input "true"
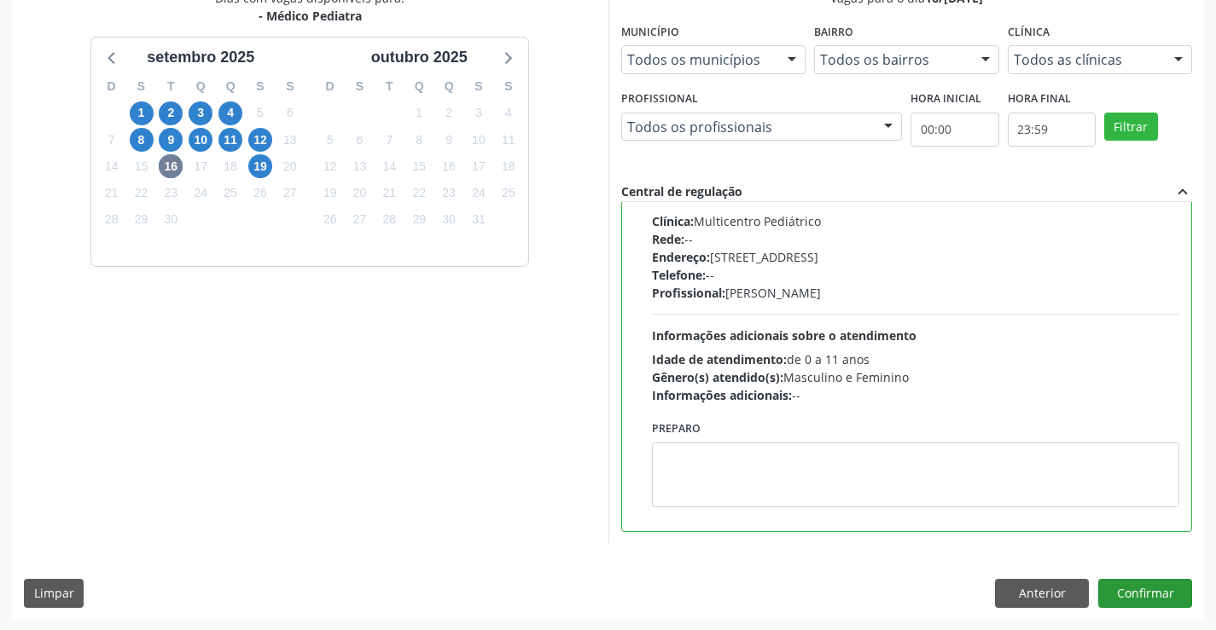
scroll to position [389, 0]
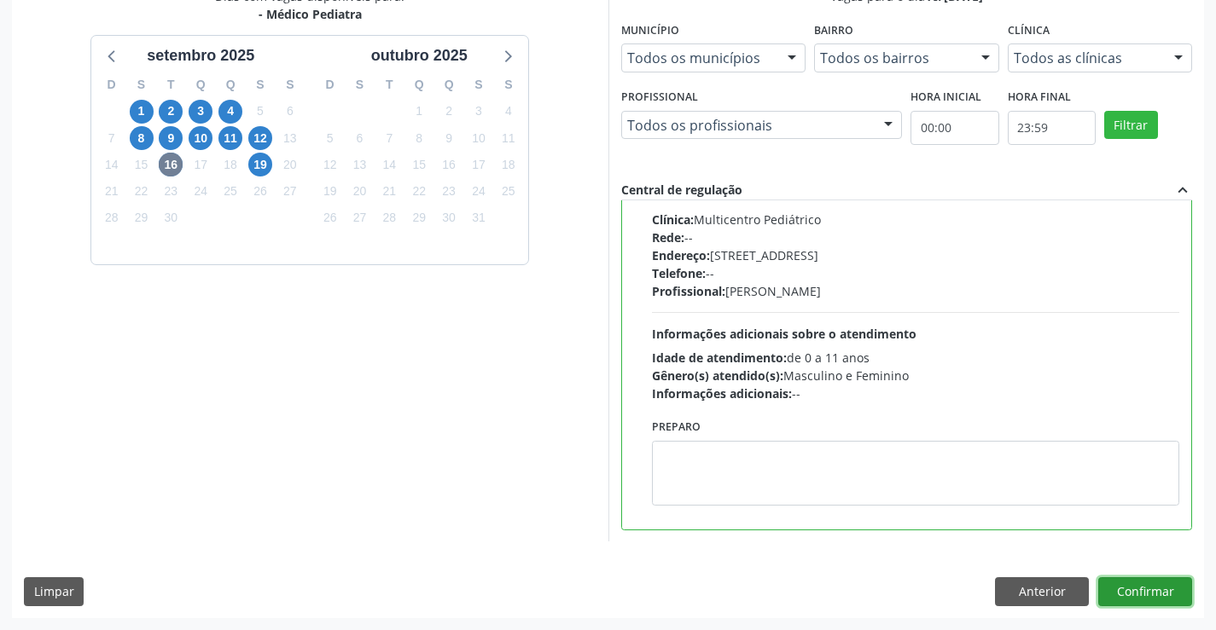
click at [1130, 593] on button "Confirmar" at bounding box center [1145, 592] width 94 height 29
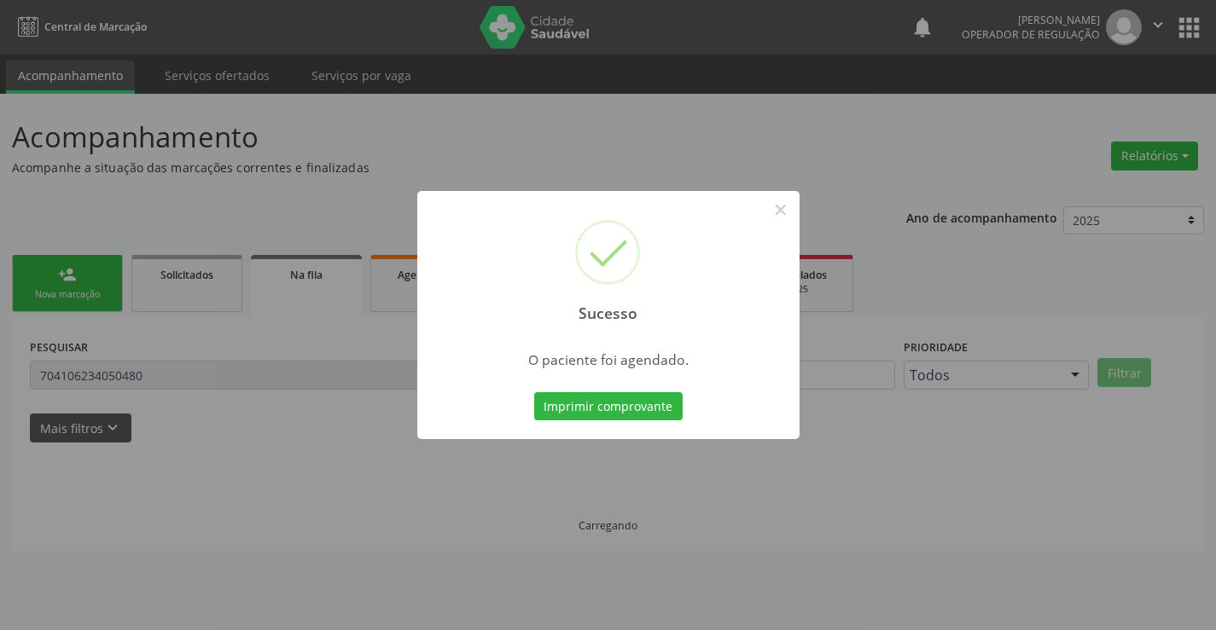
scroll to position [0, 0]
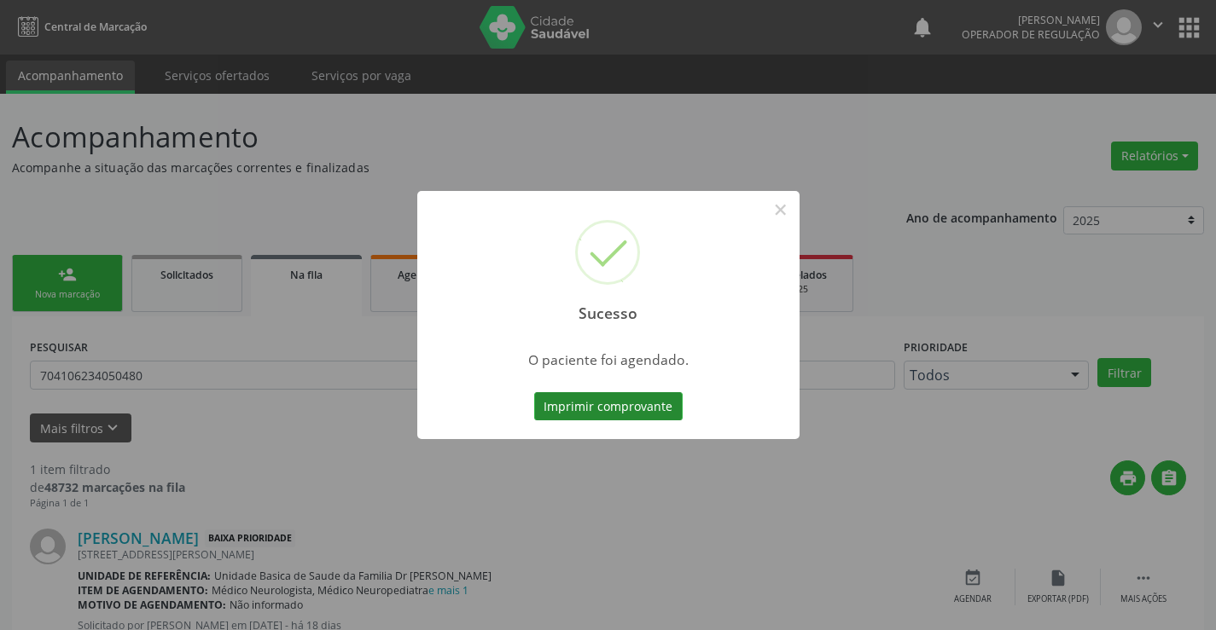
click at [652, 404] on button "Imprimir comprovante" at bounding box center [608, 406] width 148 height 29
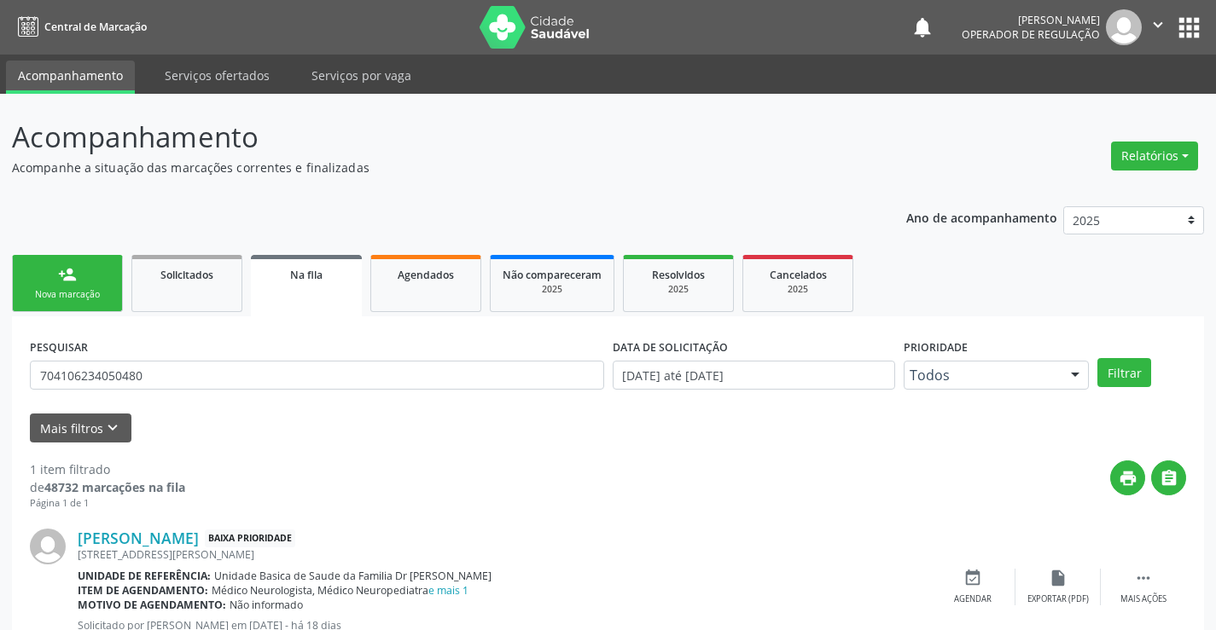
click at [117, 288] on link "person_add Nova marcação" at bounding box center [67, 283] width 111 height 57
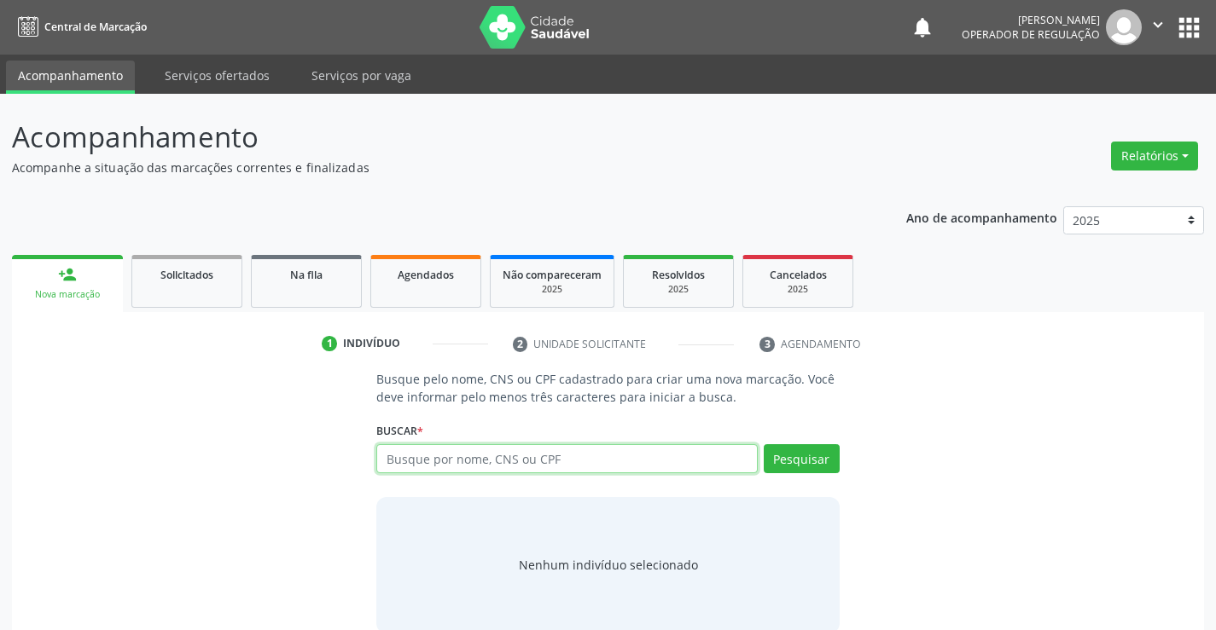
click at [476, 448] on input "text" at bounding box center [566, 459] width 381 height 29
type input "709004848493011"
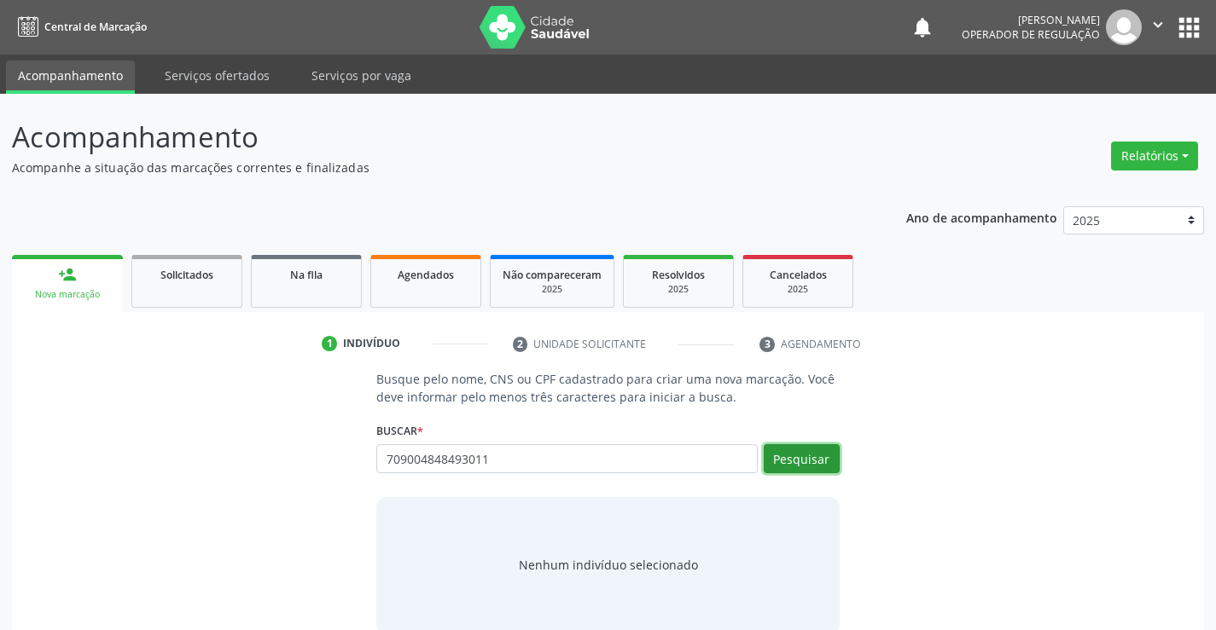
click at [806, 452] on button "Pesquisar" at bounding box center [802, 459] width 76 height 29
type input "709004848493011"
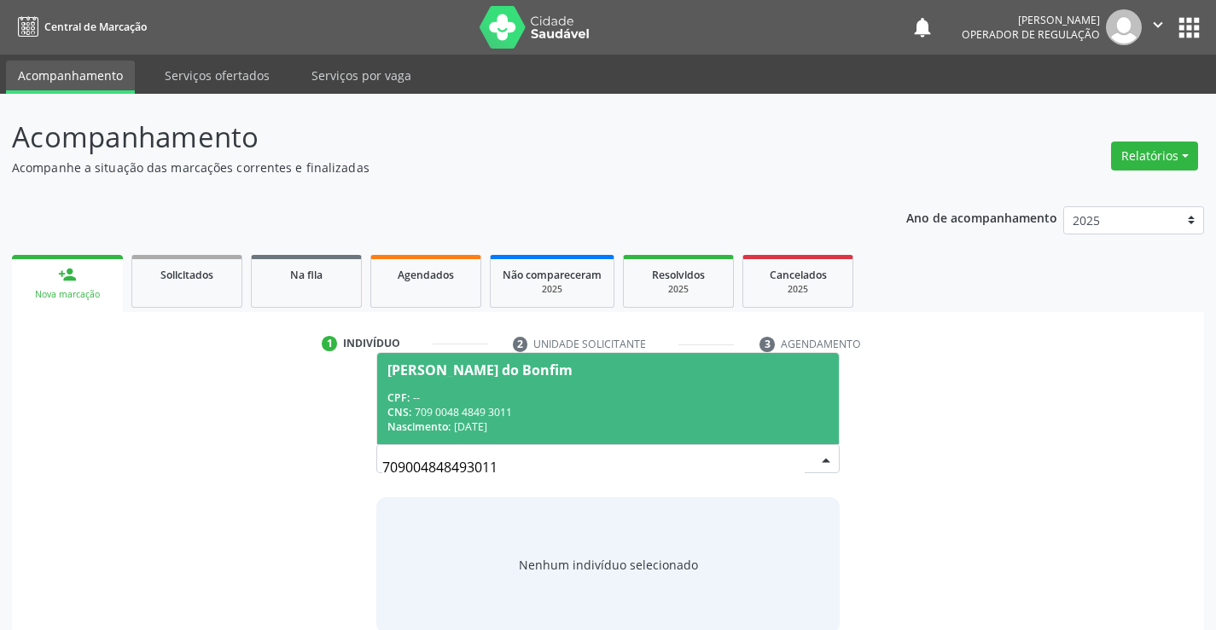
click at [532, 396] on div "CPF: --" at bounding box center [607, 398] width 440 height 15
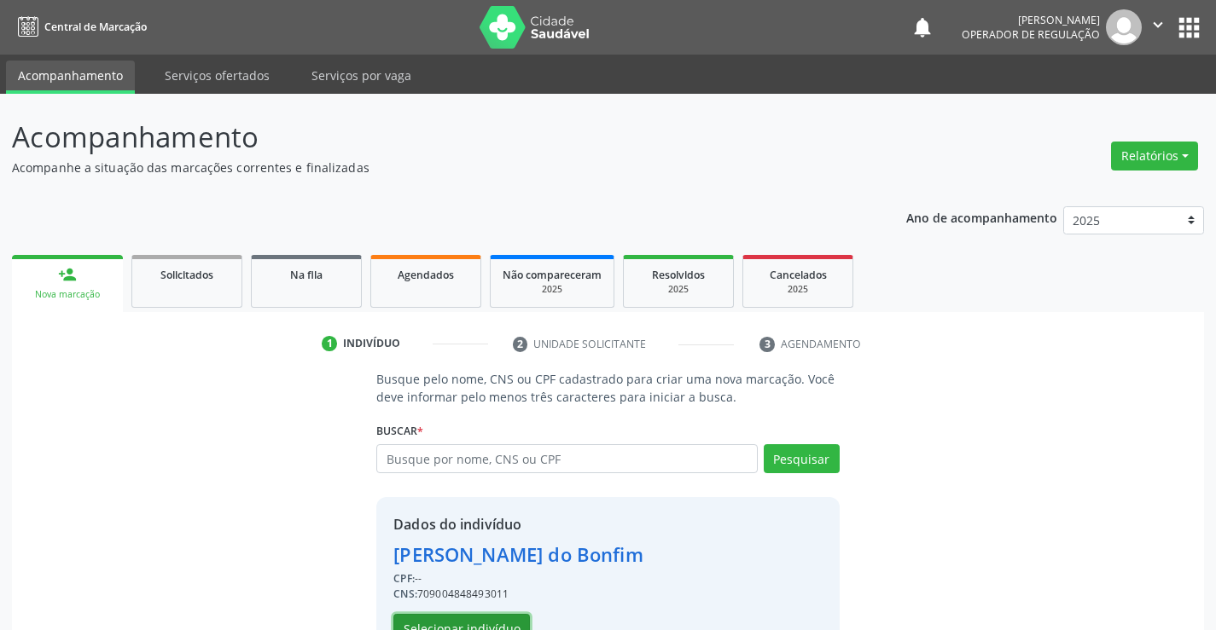
click at [481, 625] on button "Selecionar indivíduo" at bounding box center [461, 628] width 137 height 29
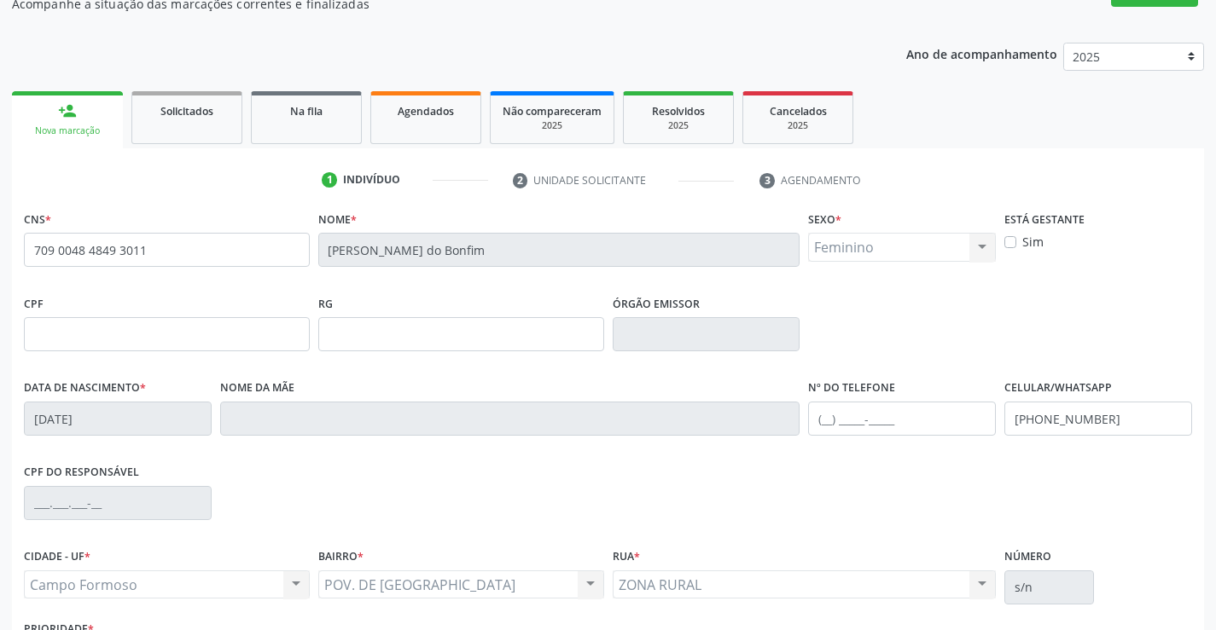
scroll to position [171, 0]
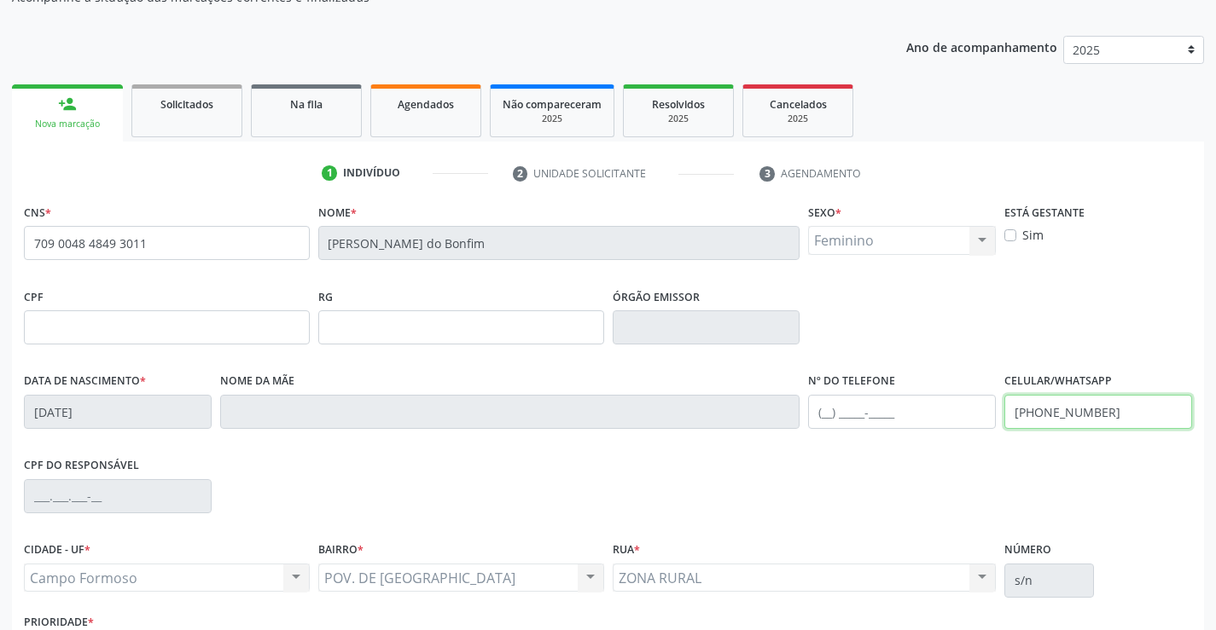
click at [1112, 409] on input "[PHONE_NUMBER]" at bounding box center [1098, 412] width 188 height 34
type input "("
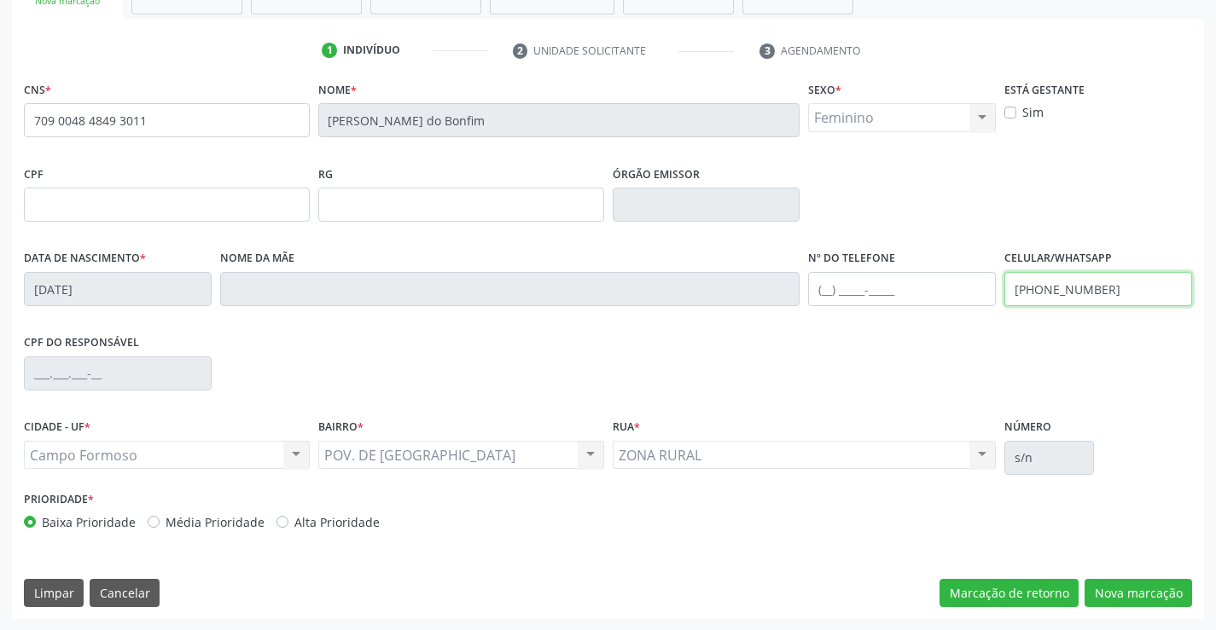
scroll to position [294, 0]
type input "[PHONE_NUMBER]"
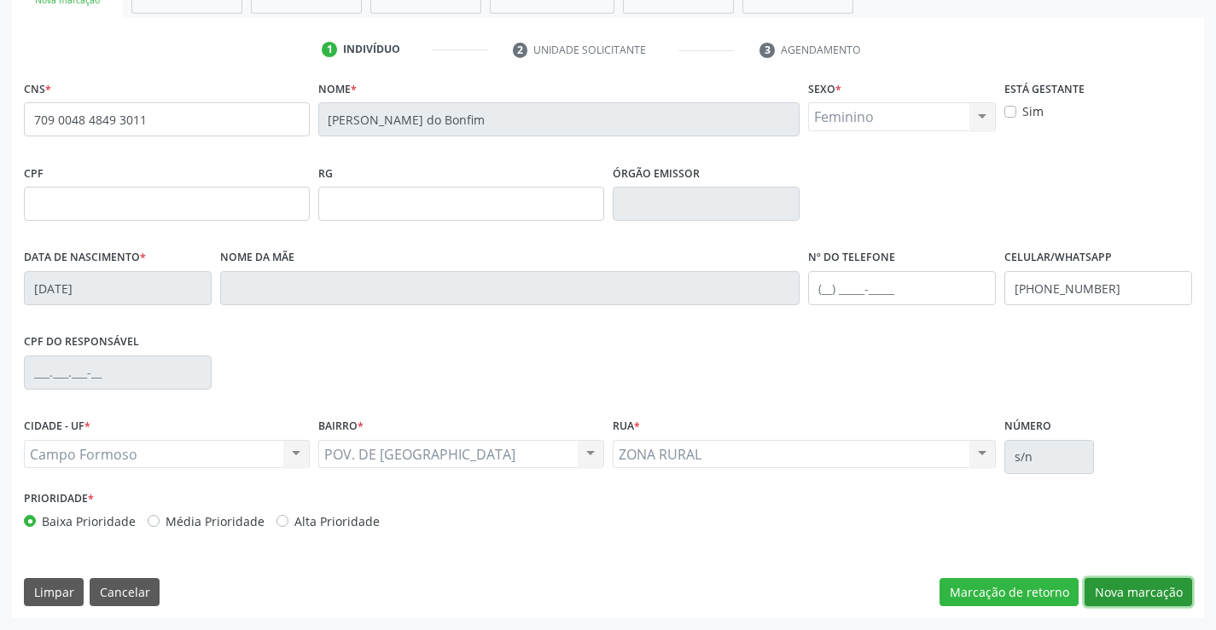
click at [1129, 590] on button "Nova marcação" at bounding box center [1137, 592] width 107 height 29
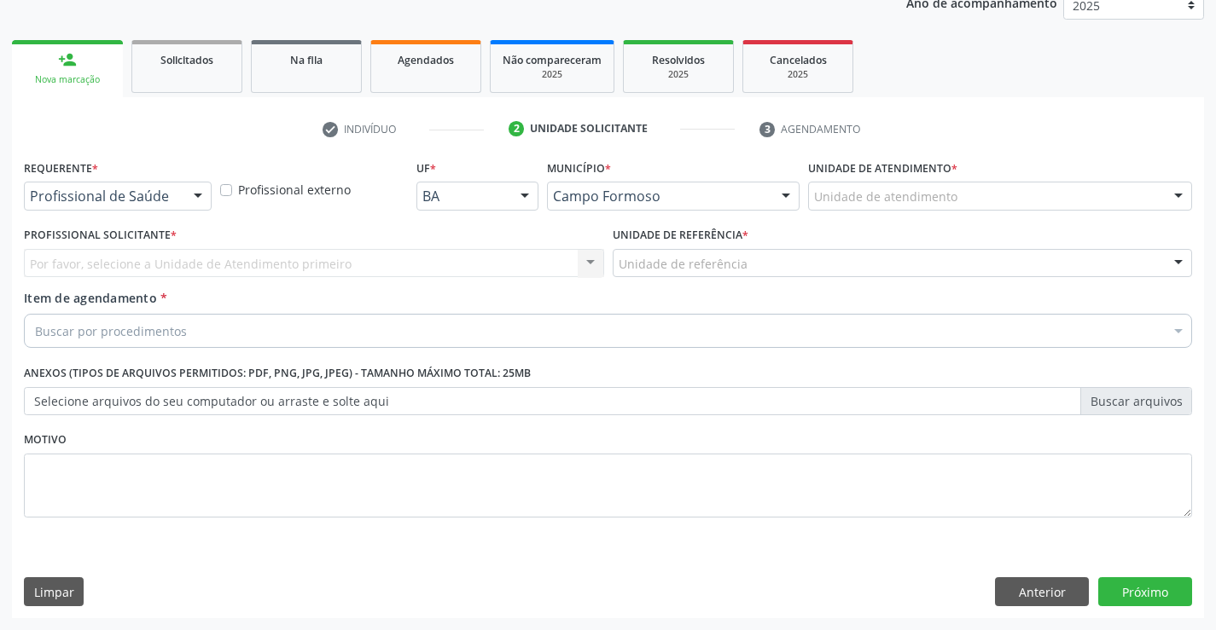
scroll to position [215, 0]
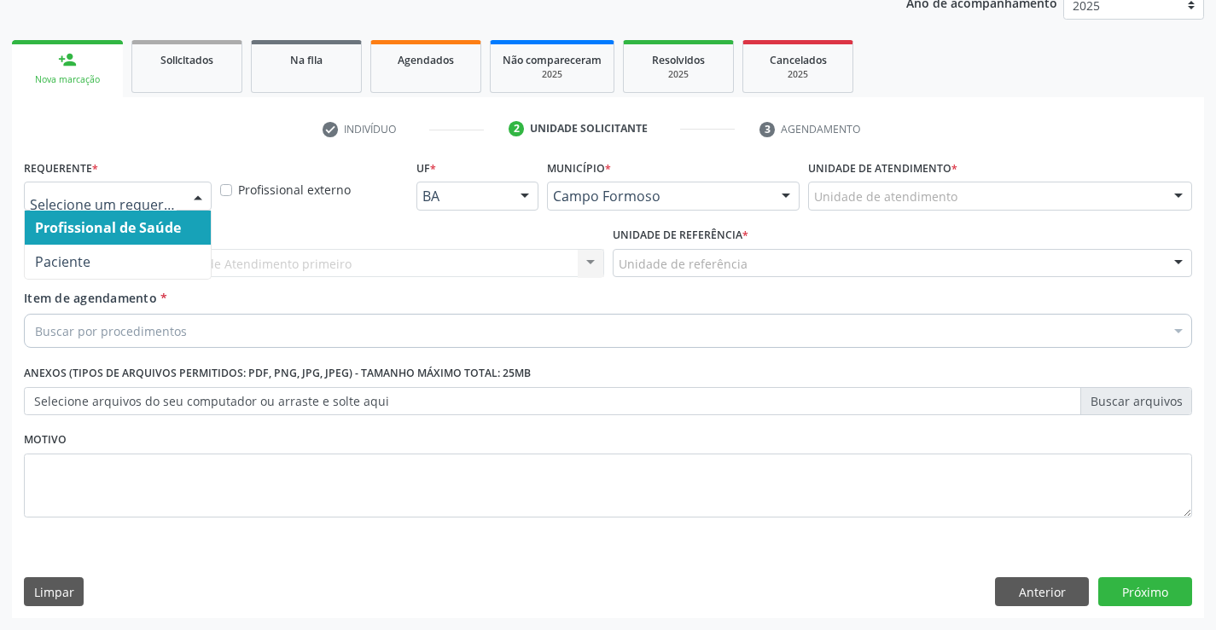
click at [195, 192] on div at bounding box center [198, 197] width 26 height 29
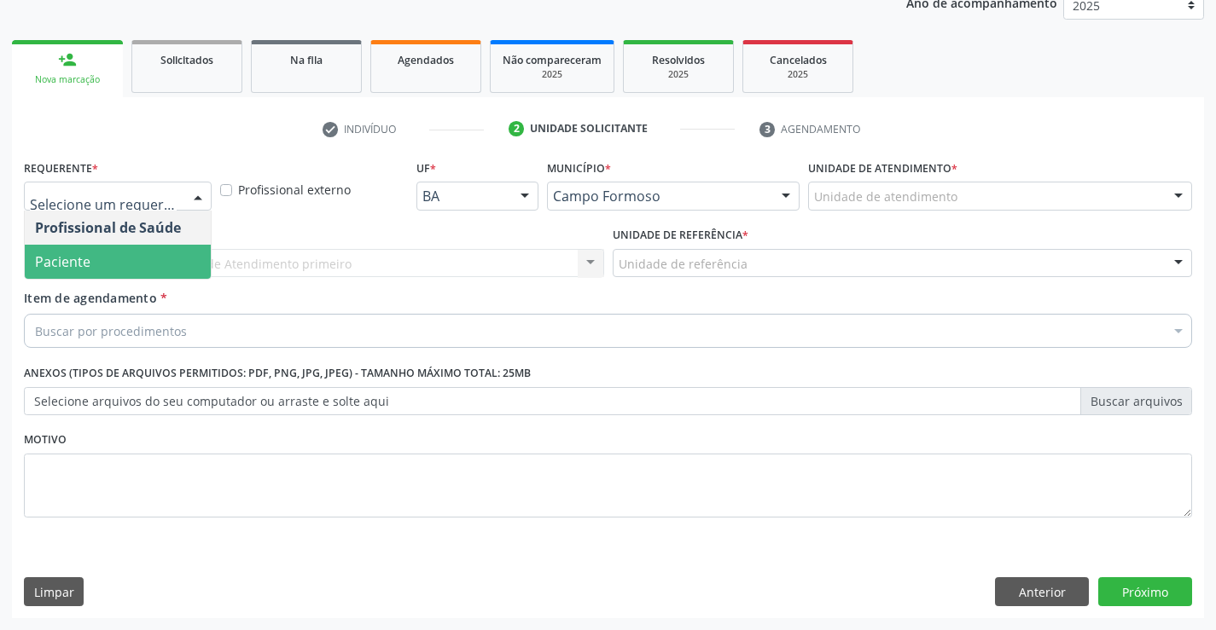
click at [152, 261] on span "Paciente" at bounding box center [118, 262] width 186 height 34
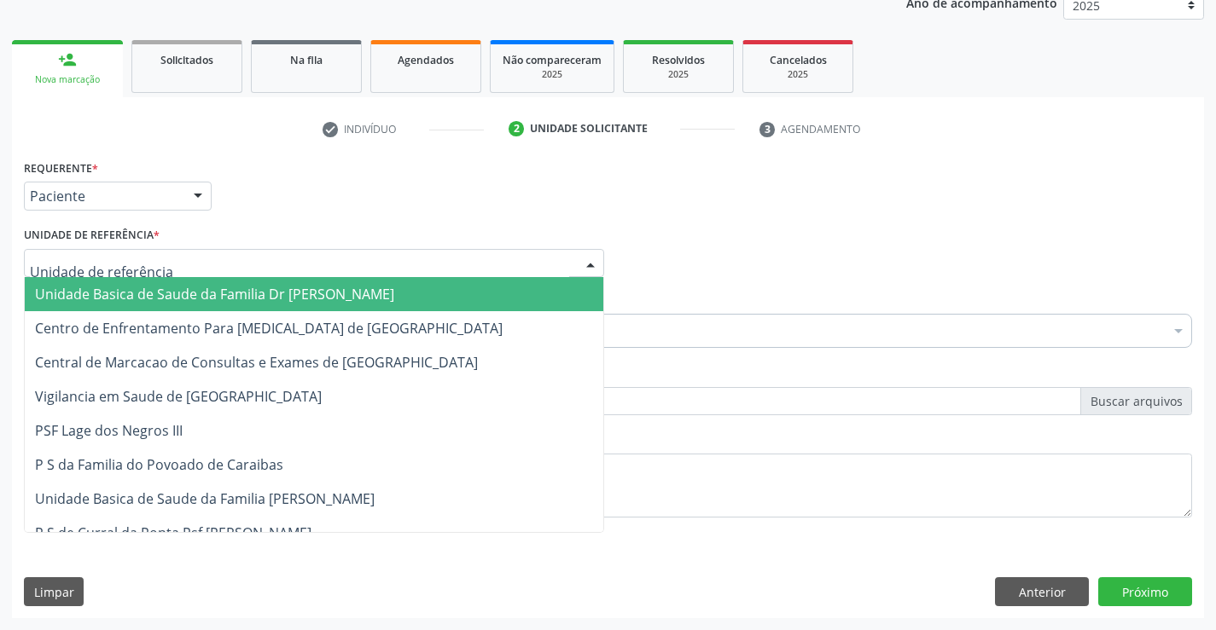
click at [195, 267] on div at bounding box center [314, 263] width 580 height 29
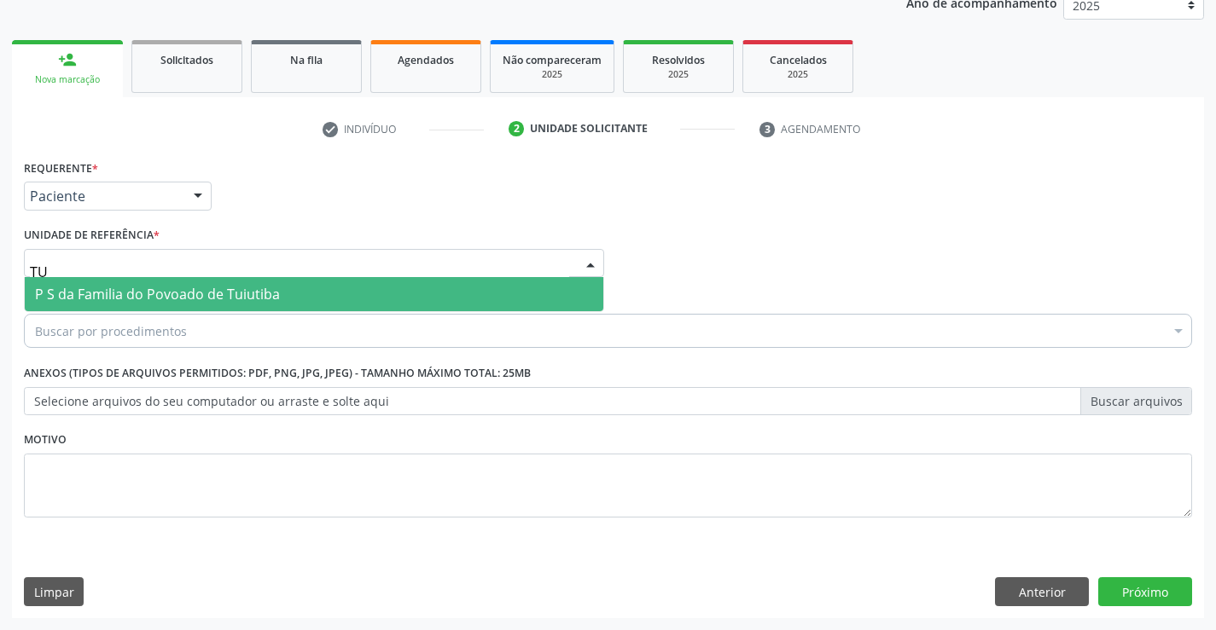
type input "TUI"
click at [214, 293] on span "P S da Familia do Povoado de Tuiutiba" at bounding box center [157, 294] width 245 height 19
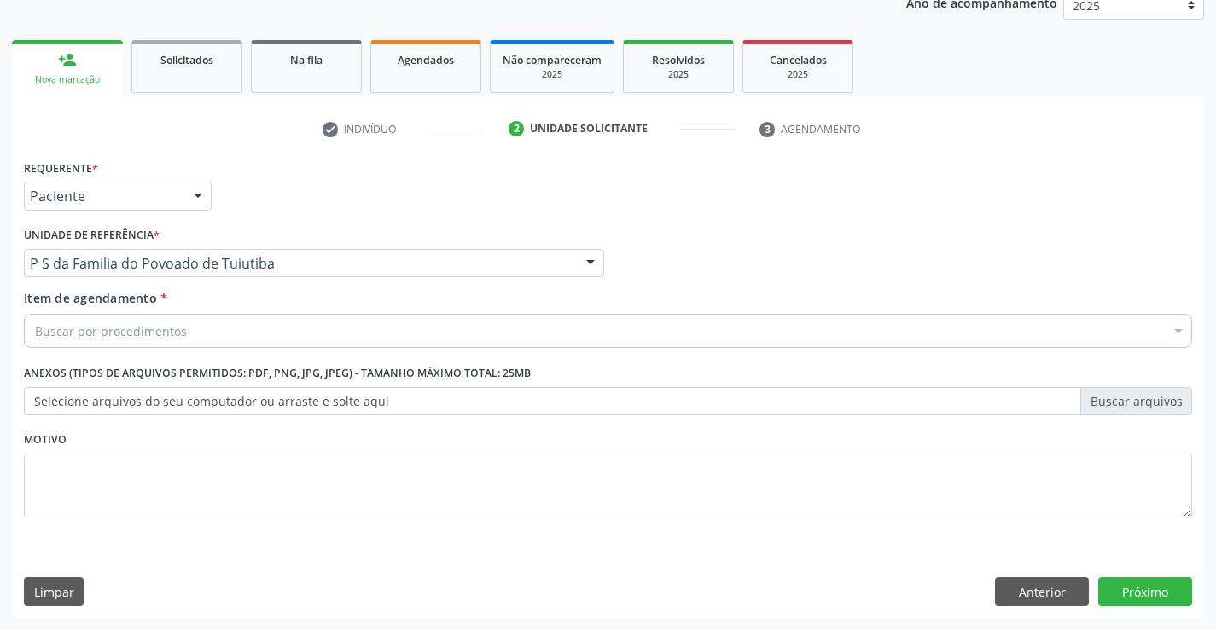
click at [208, 334] on div "Buscar por procedimentos" at bounding box center [608, 331] width 1168 height 34
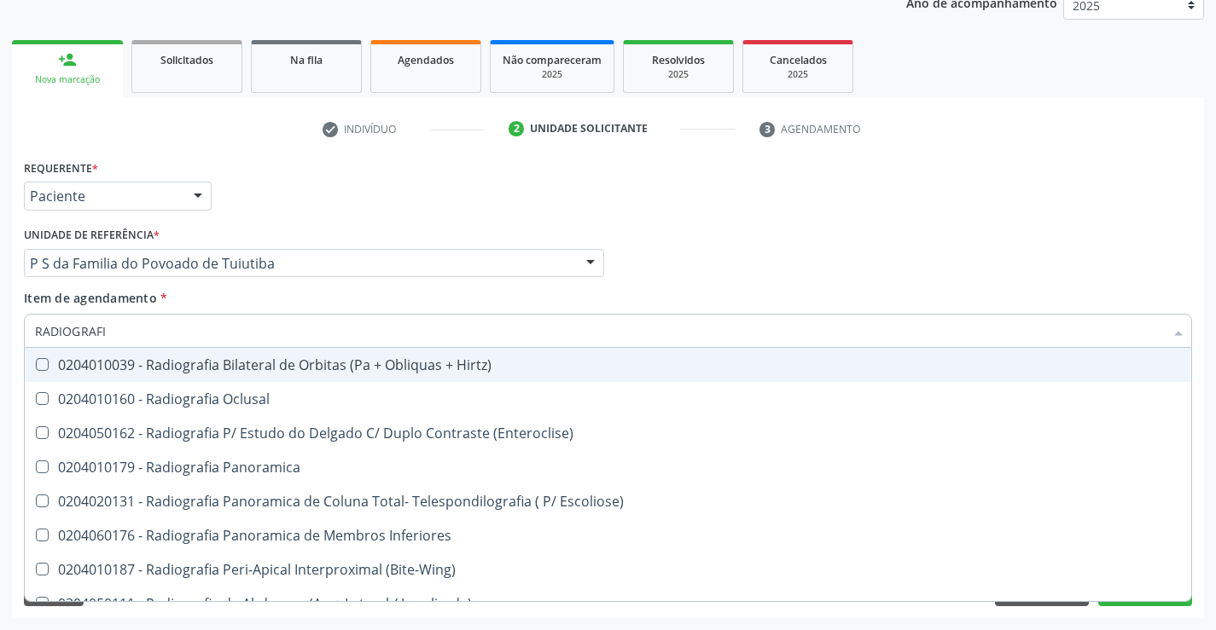
type input "RADIOGRAFIA"
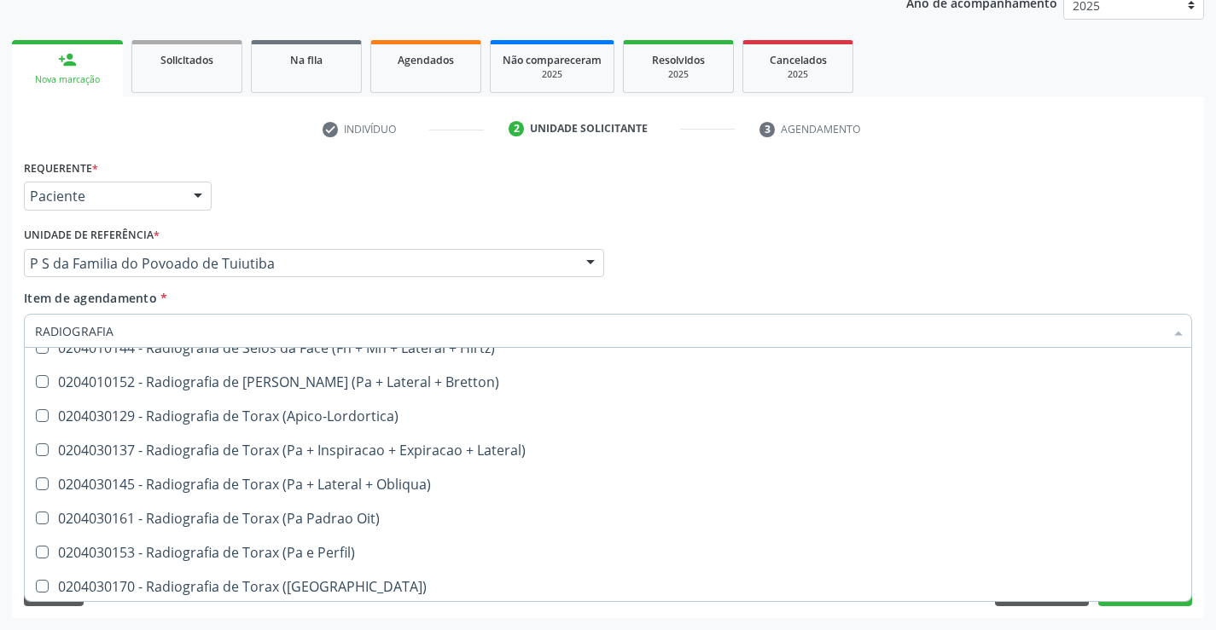
scroll to position [2170, 0]
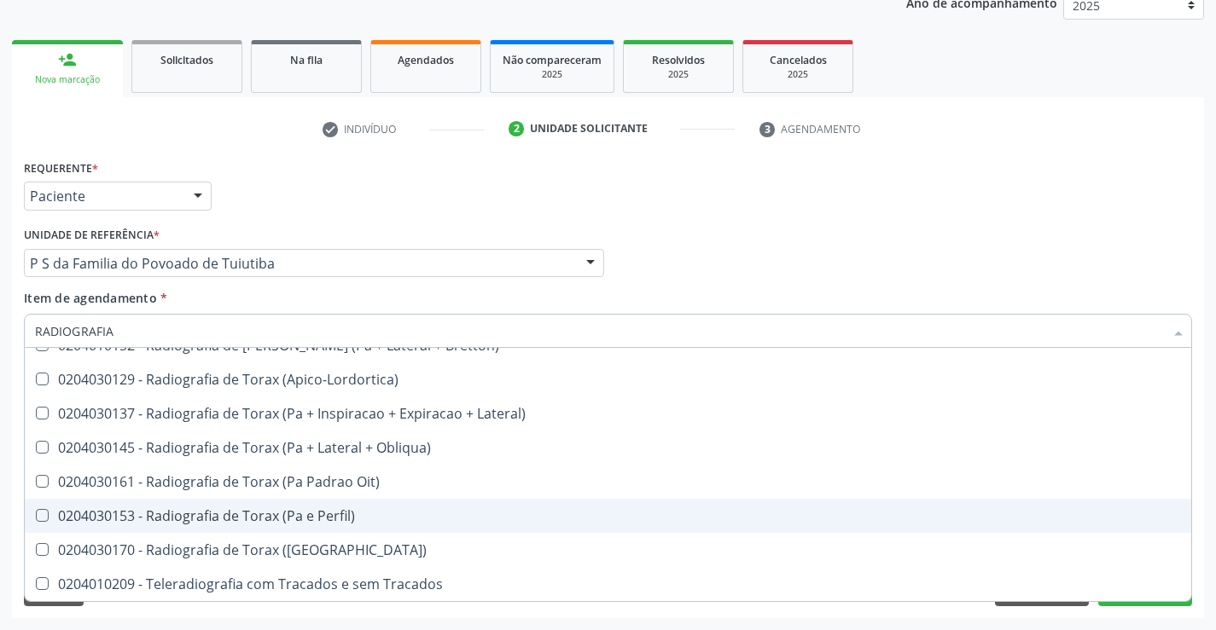
click at [300, 519] on div "0204030153 - Radiografia de Torax (Pa e Perfil)" at bounding box center [608, 516] width 1146 height 14
checkbox Perfil\) "true"
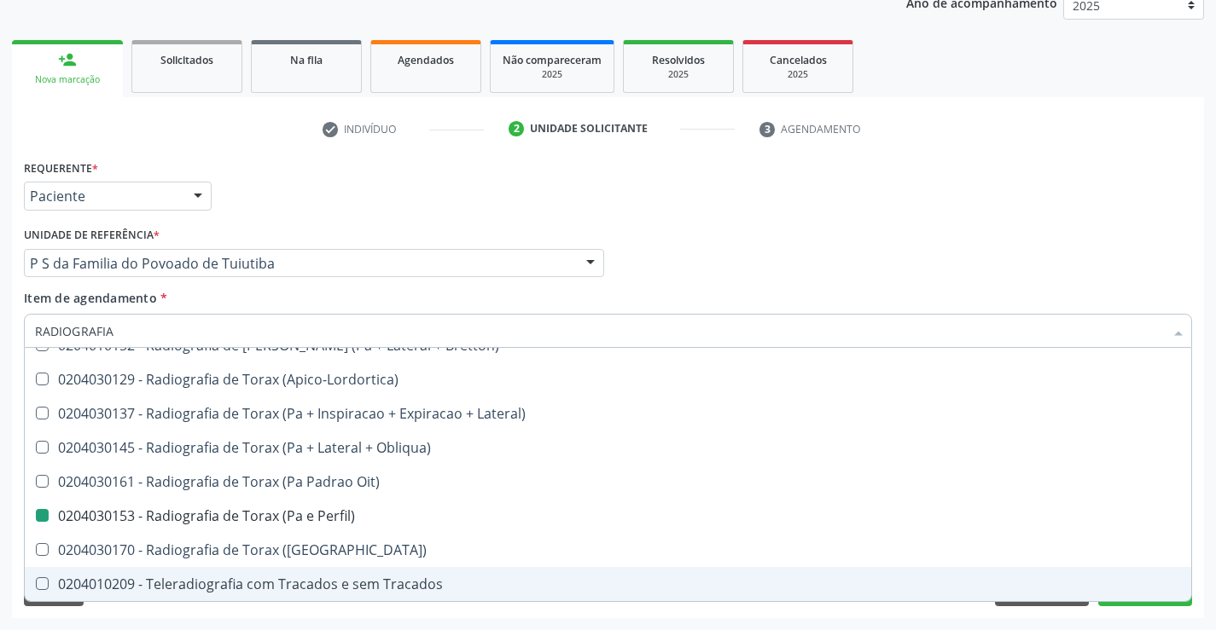
click at [296, 617] on div "Requerente * Paciente Profissional de Saúde Paciente Nenhum resultado encontrad…" at bounding box center [608, 386] width 1192 height 463
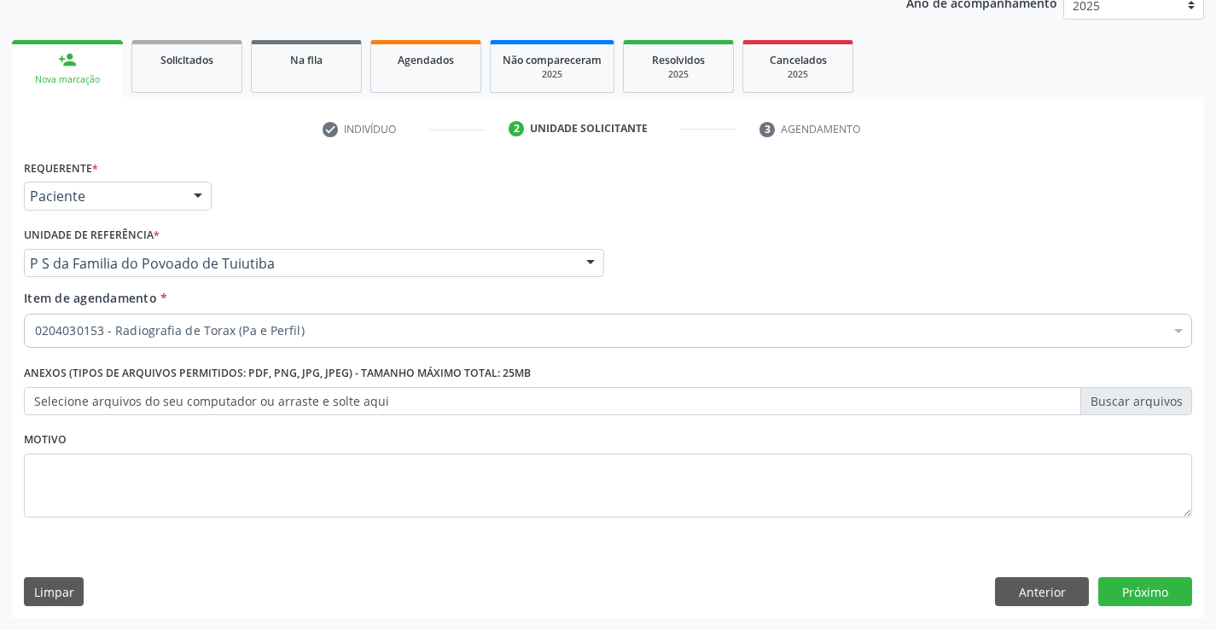
scroll to position [0, 0]
click at [1127, 597] on button "Próximo" at bounding box center [1145, 592] width 94 height 29
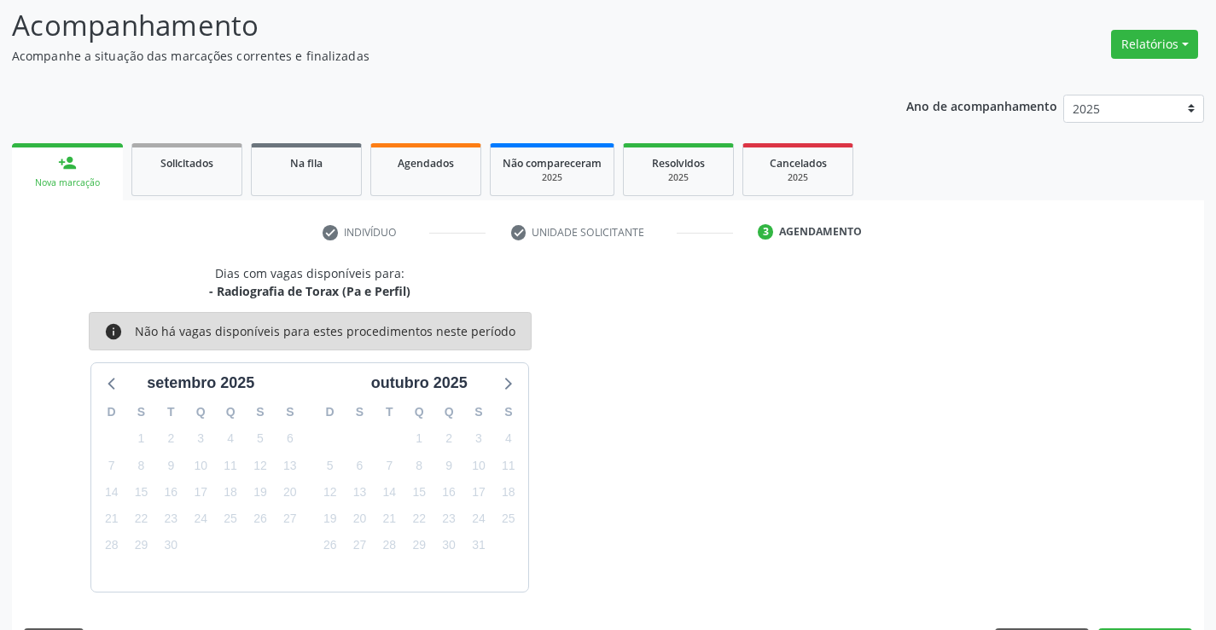
scroll to position [162, 0]
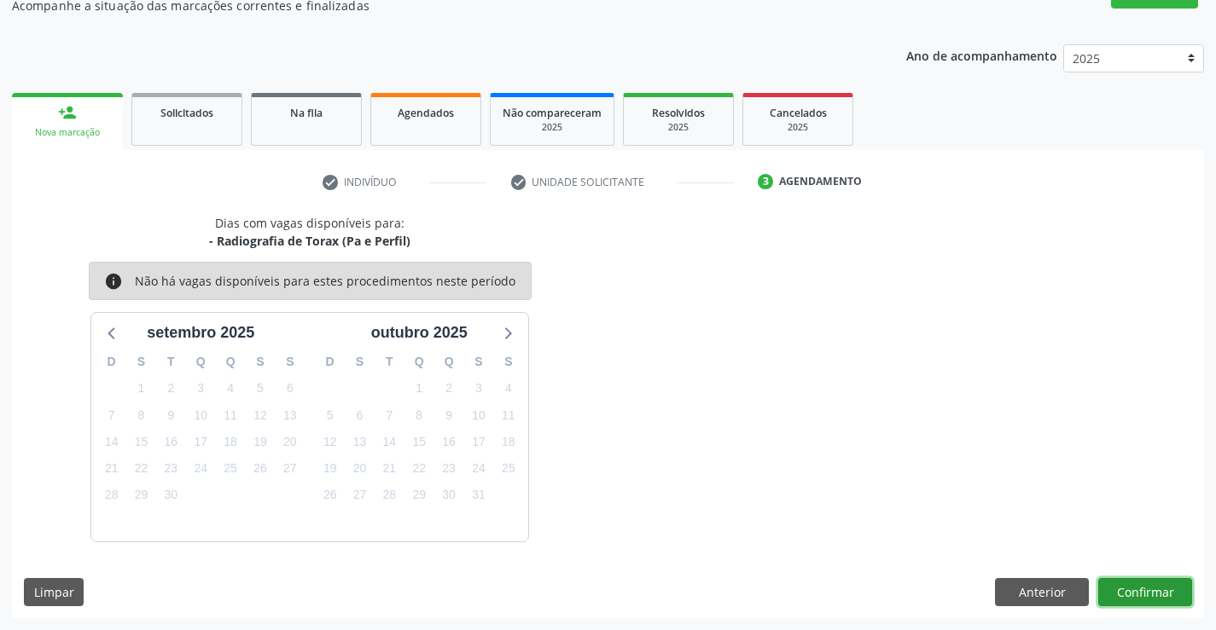
click at [1127, 590] on button "Confirmar" at bounding box center [1145, 592] width 94 height 29
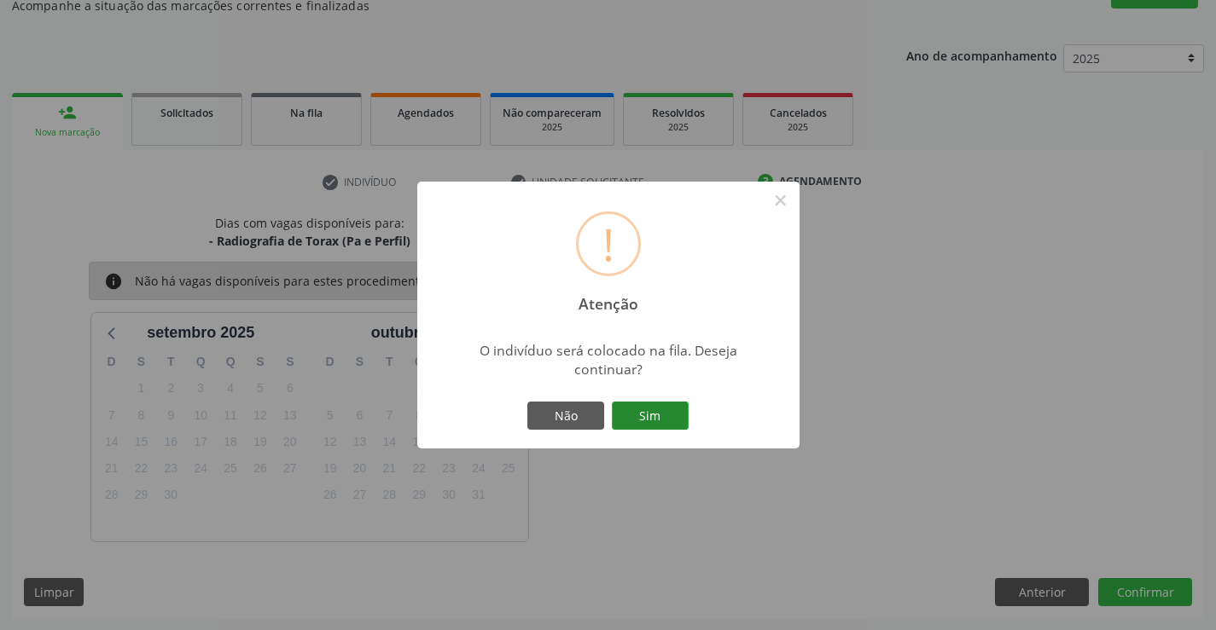
click at [654, 410] on button "Sim" at bounding box center [650, 416] width 77 height 29
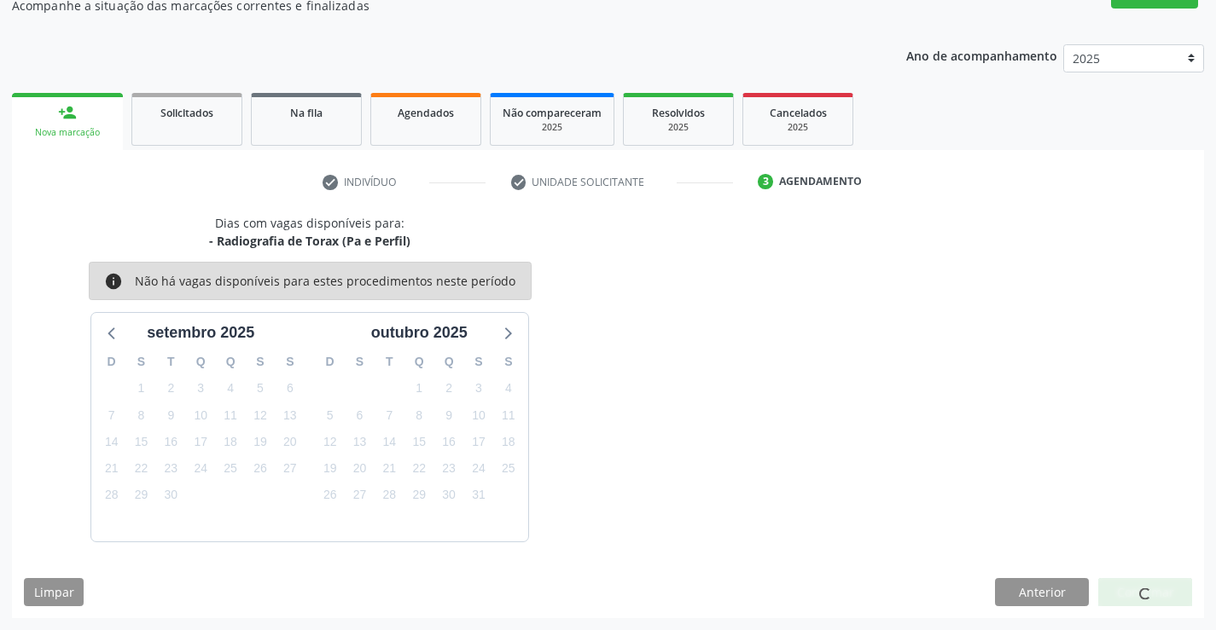
scroll to position [0, 0]
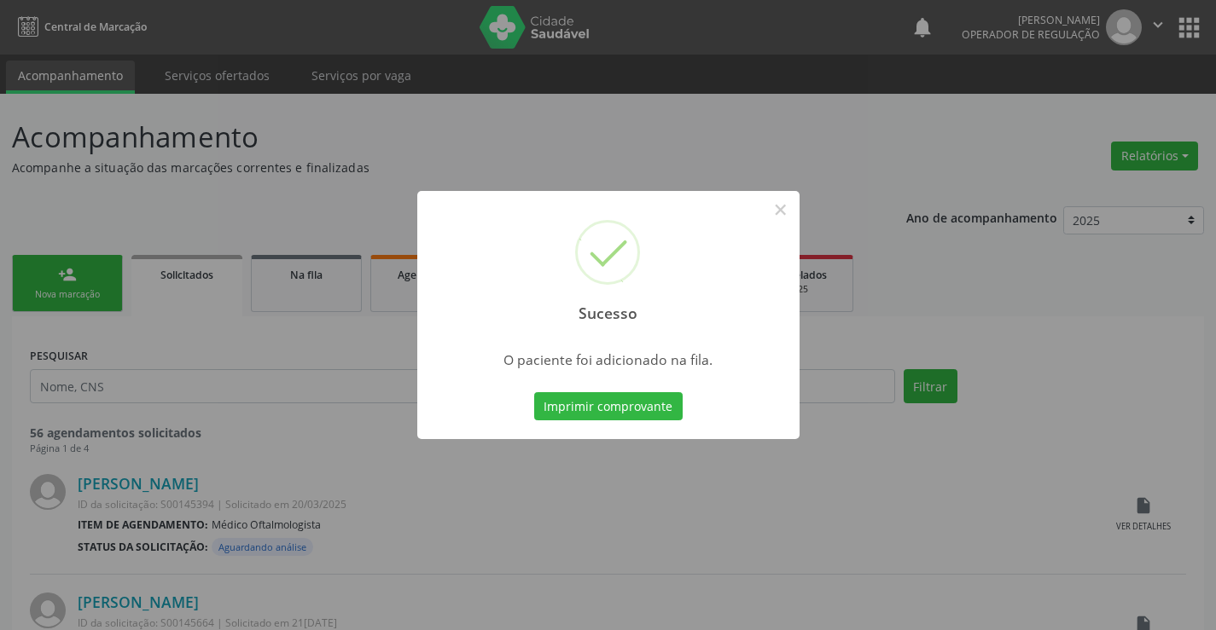
click at [654, 410] on button "Imprimir comprovante" at bounding box center [608, 406] width 148 height 29
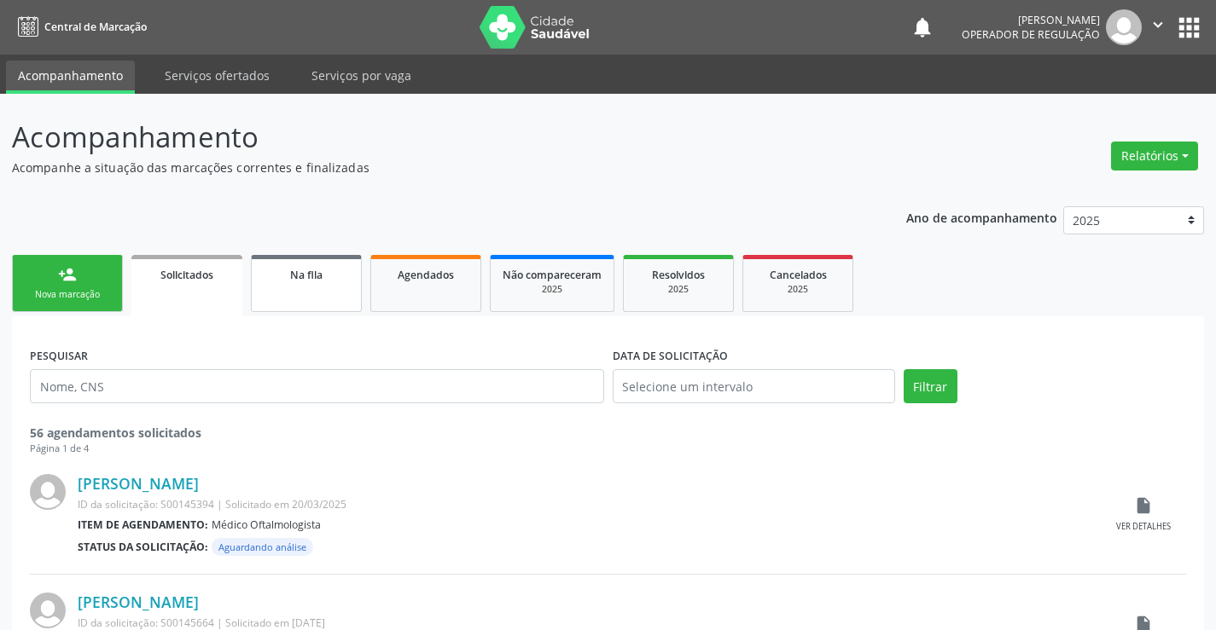
click at [327, 290] on link "Na fila" at bounding box center [306, 283] width 111 height 57
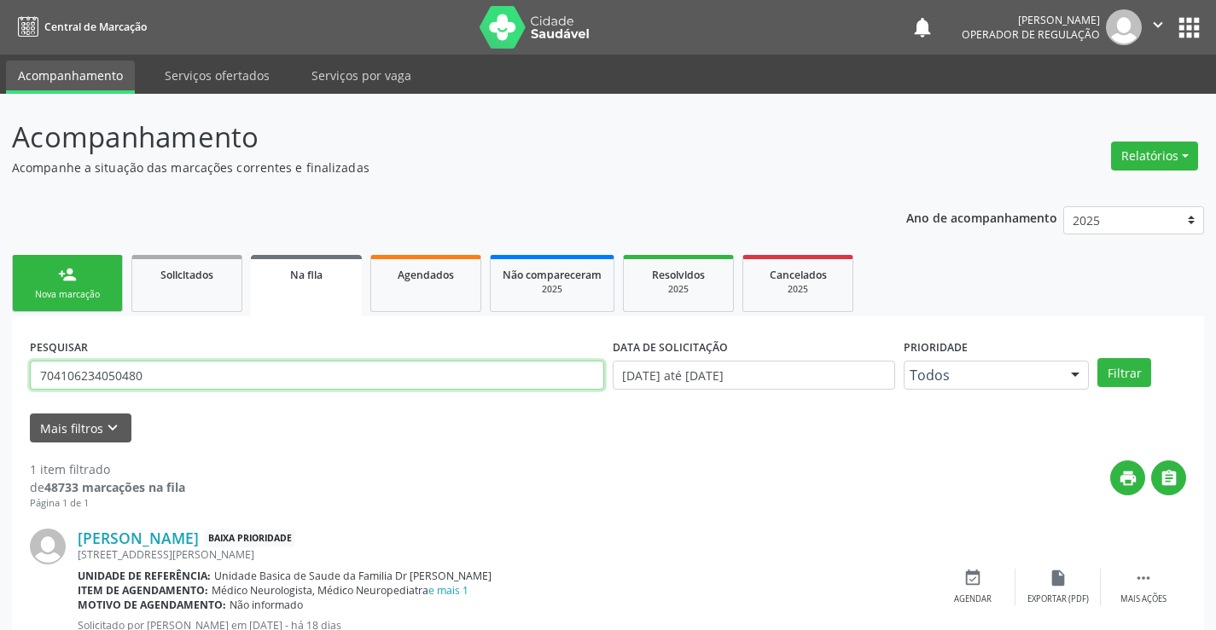
click at [229, 361] on input "704106234050480" at bounding box center [317, 375] width 574 height 29
click at [1118, 378] on button "Filtrar" at bounding box center [1124, 372] width 54 height 29
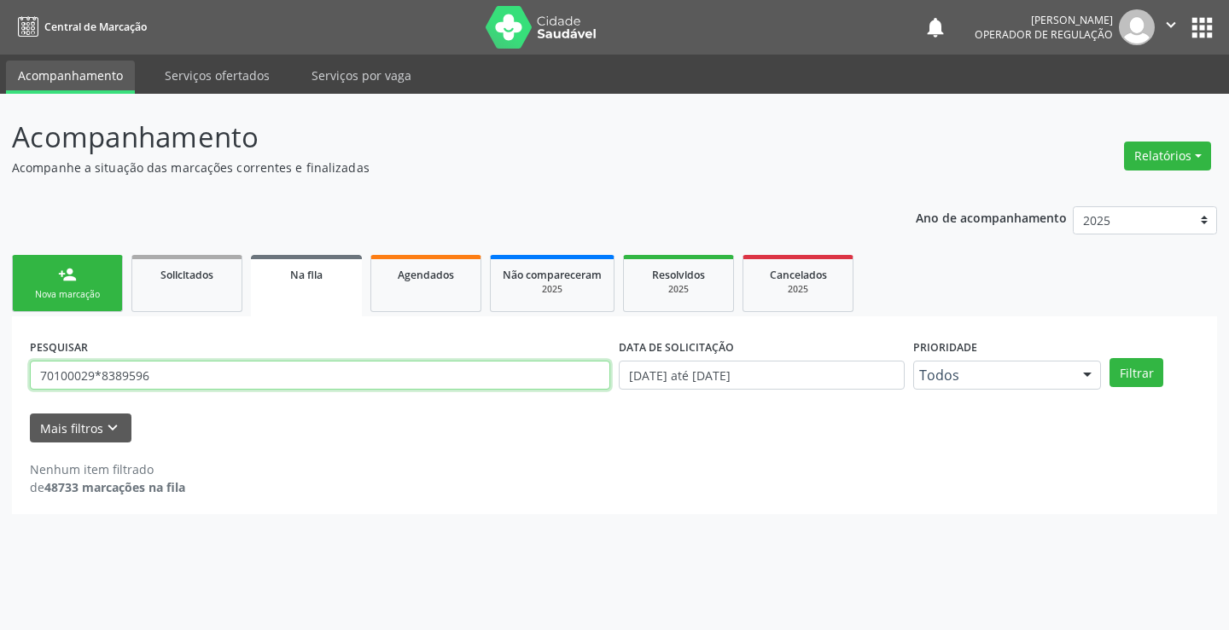
click at [195, 373] on input "70100029*8389596" at bounding box center [320, 375] width 580 height 29
type input "7"
type input "701000898389596"
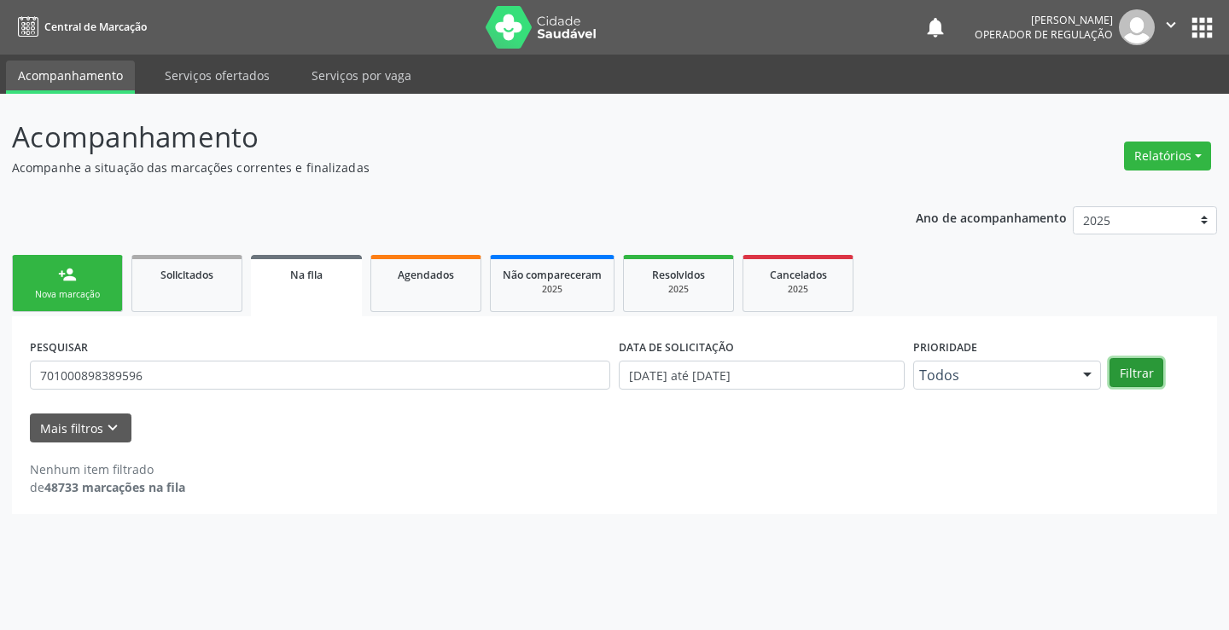
click at [1149, 369] on button "Filtrar" at bounding box center [1136, 372] width 54 height 29
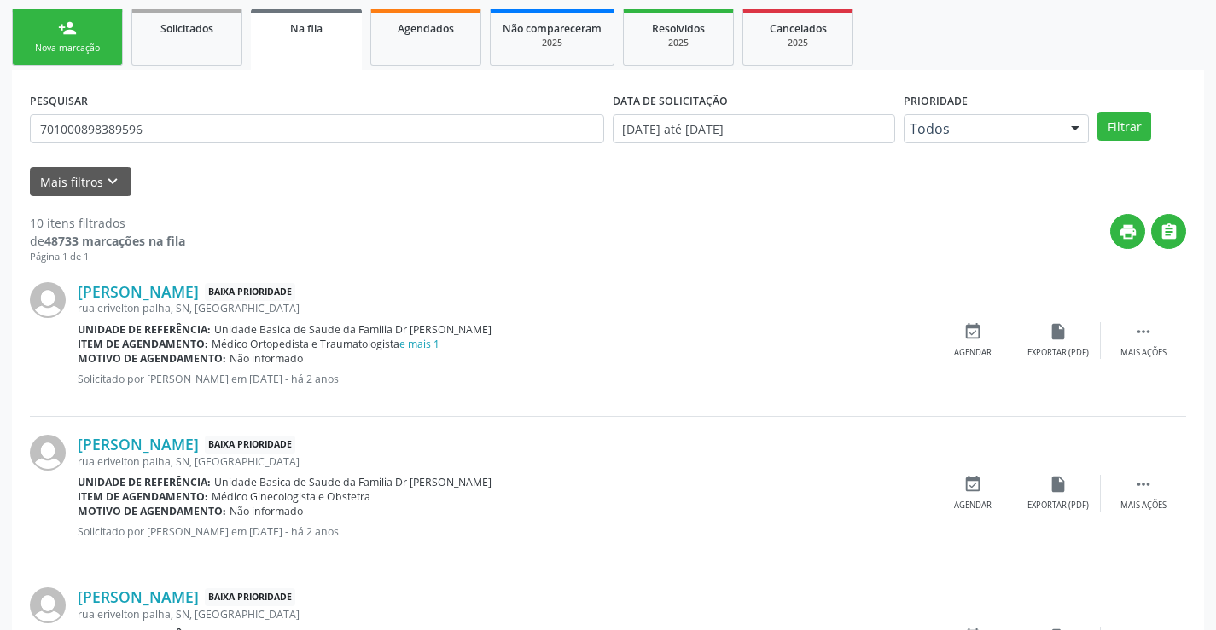
scroll to position [256, 0]
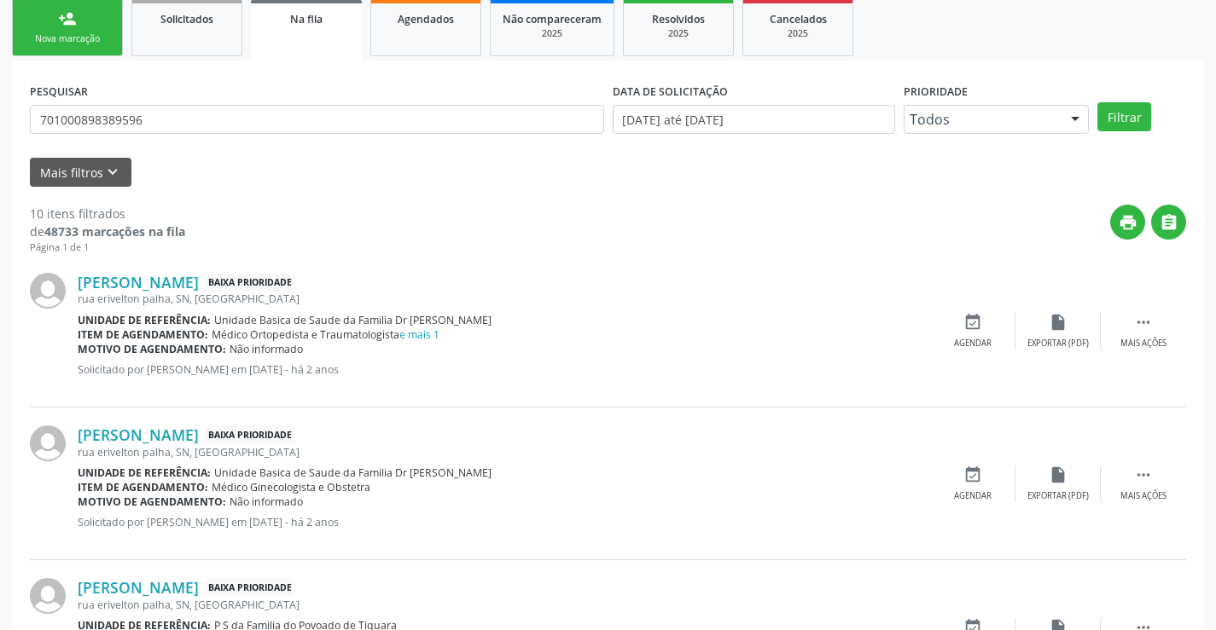
click at [450, 337] on div "Item de agendamento: Médico Ortopedista e Traumatologista e mais 1" at bounding box center [504, 335] width 852 height 15
click at [413, 334] on link "e mais 1" at bounding box center [419, 335] width 40 height 15
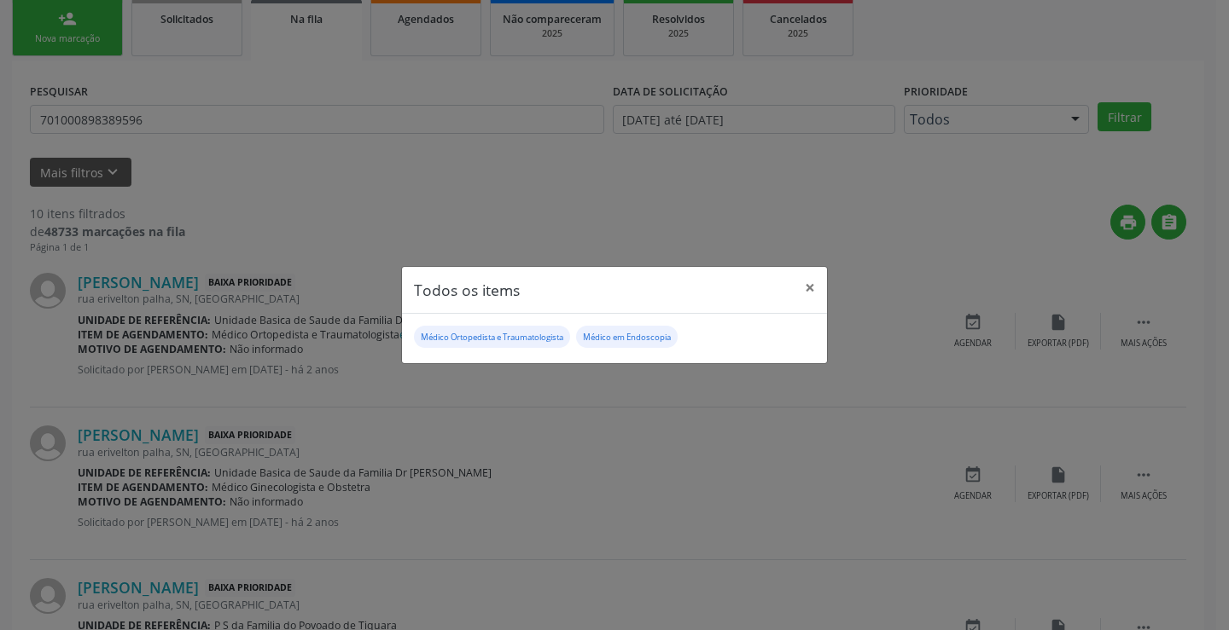
click at [472, 389] on div "Todos os items × Médico Ortopedista e Traumatologista Médico em Endoscopia" at bounding box center [614, 315] width 1229 height 630
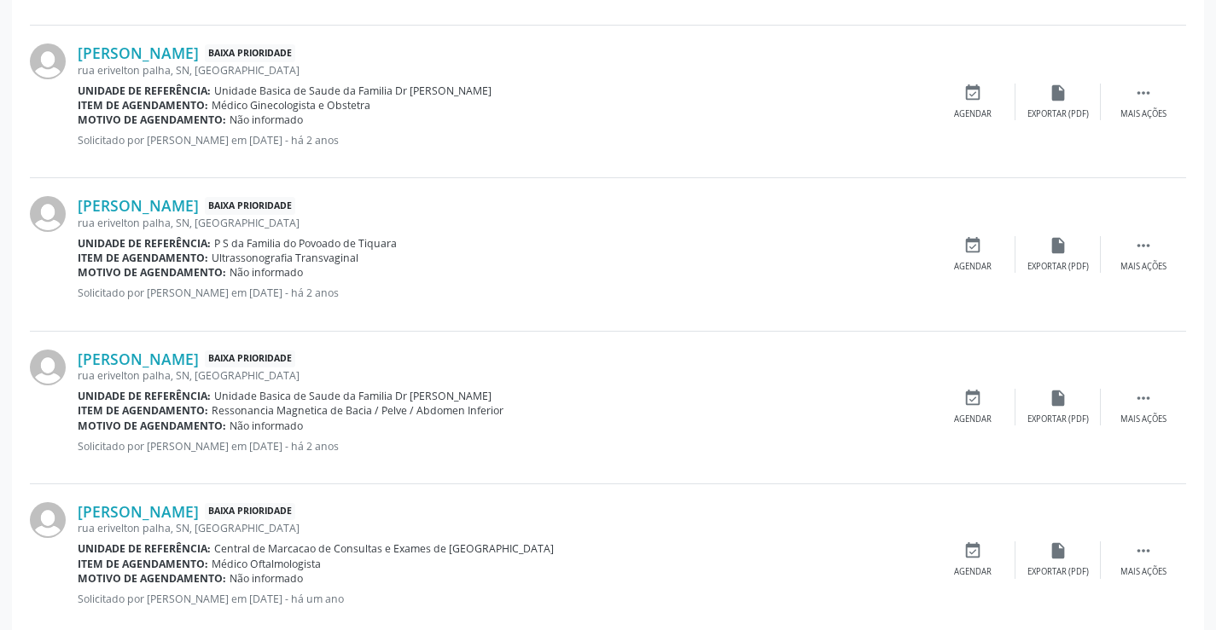
scroll to position [683, 0]
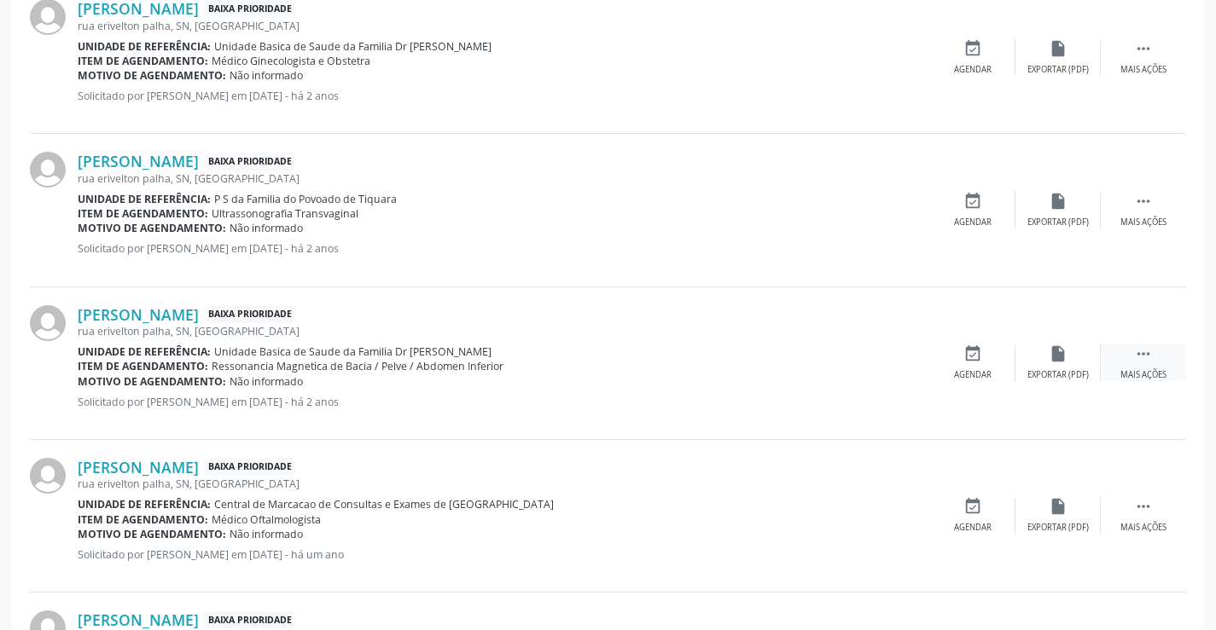
click at [1142, 357] on icon "" at bounding box center [1143, 354] width 19 height 19
click at [888, 352] on icon "print" at bounding box center [887, 354] width 19 height 19
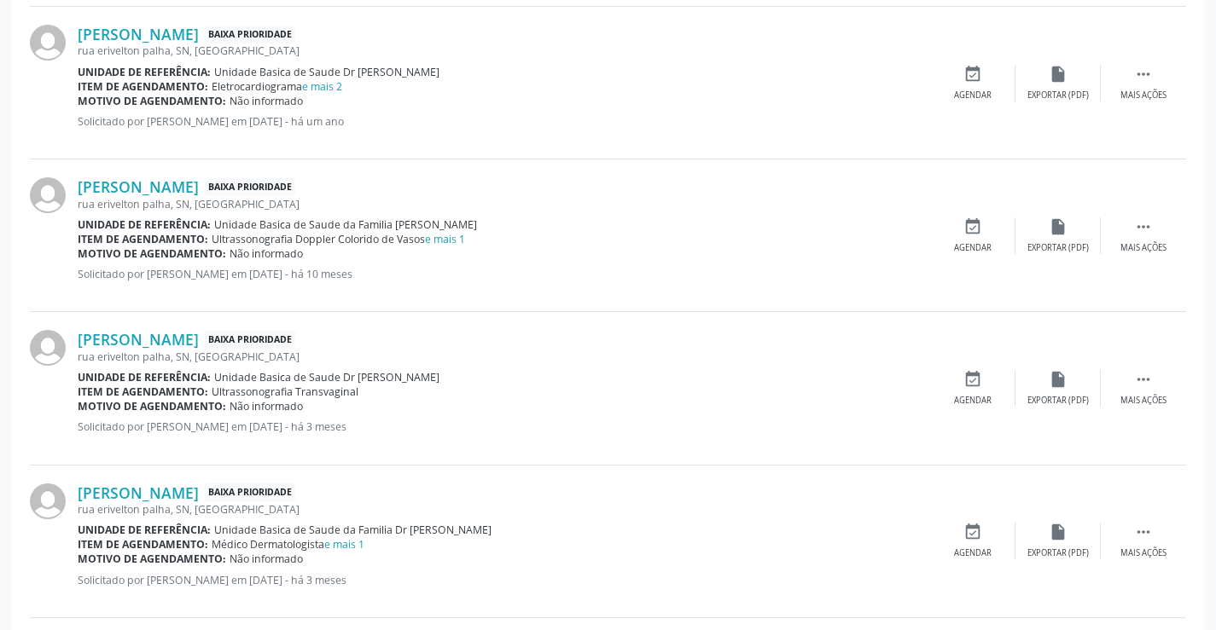
scroll to position [1280, 0]
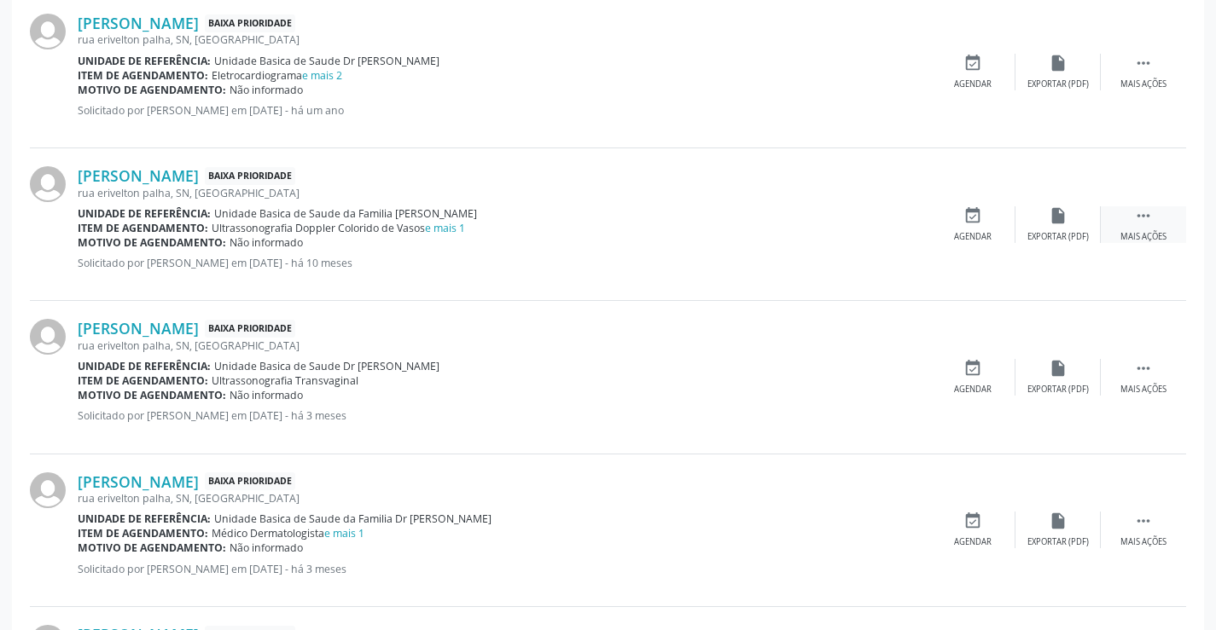
click at [1146, 213] on icon "" at bounding box center [1143, 215] width 19 height 19
click at [889, 218] on icon "print" at bounding box center [887, 215] width 19 height 19
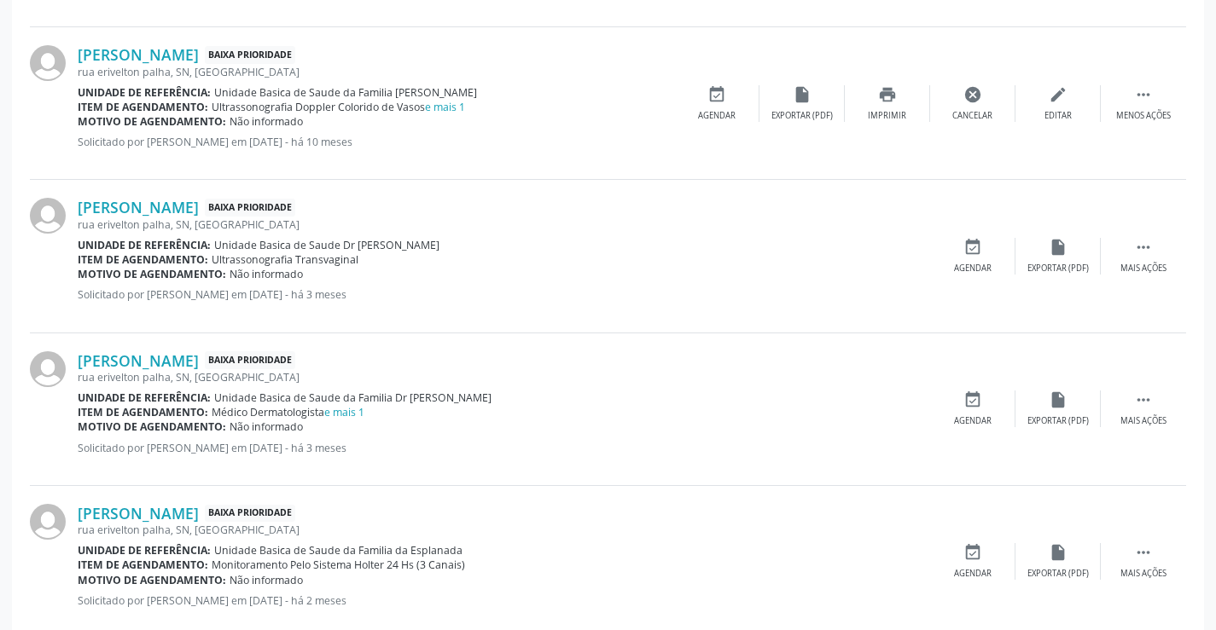
scroll to position [1438, 0]
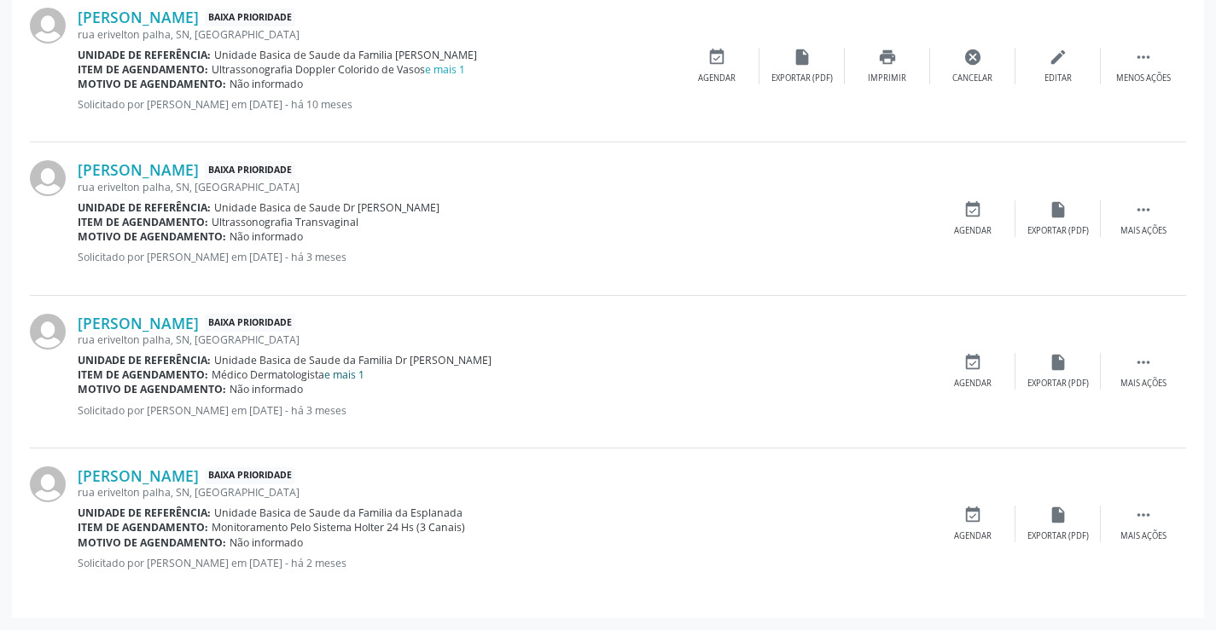
click at [364, 373] on link "e mais 1" at bounding box center [344, 375] width 40 height 15
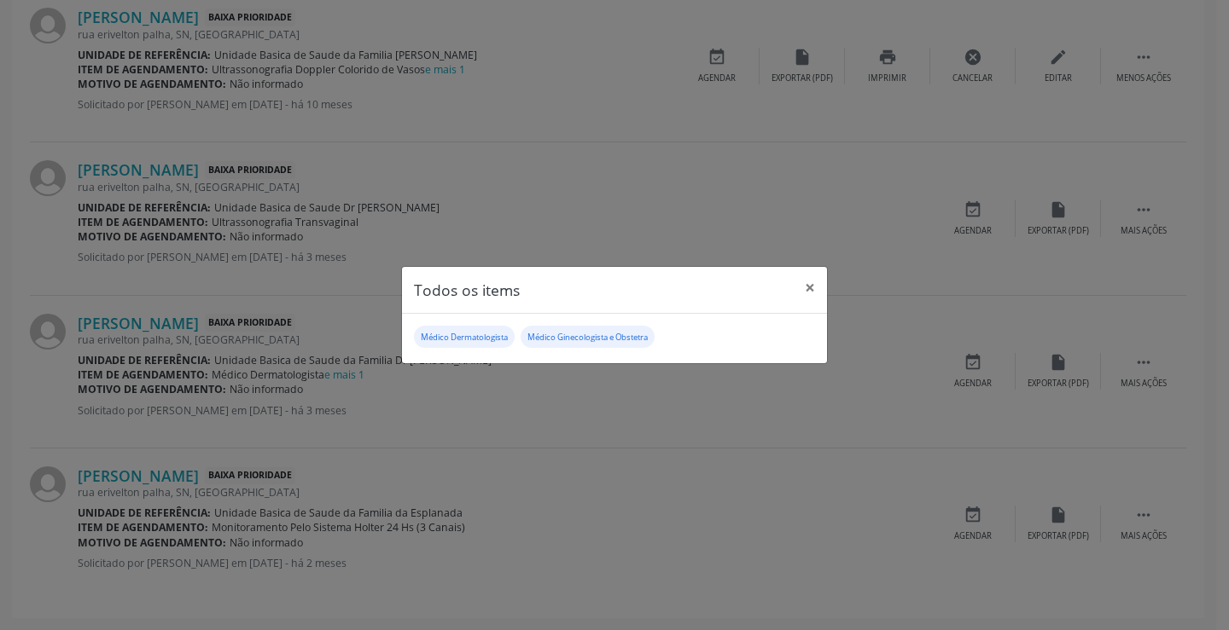
click at [442, 432] on div "Todos os items × Médico Dermatologista Médico Ginecologista e Obstetra" at bounding box center [614, 315] width 1229 height 630
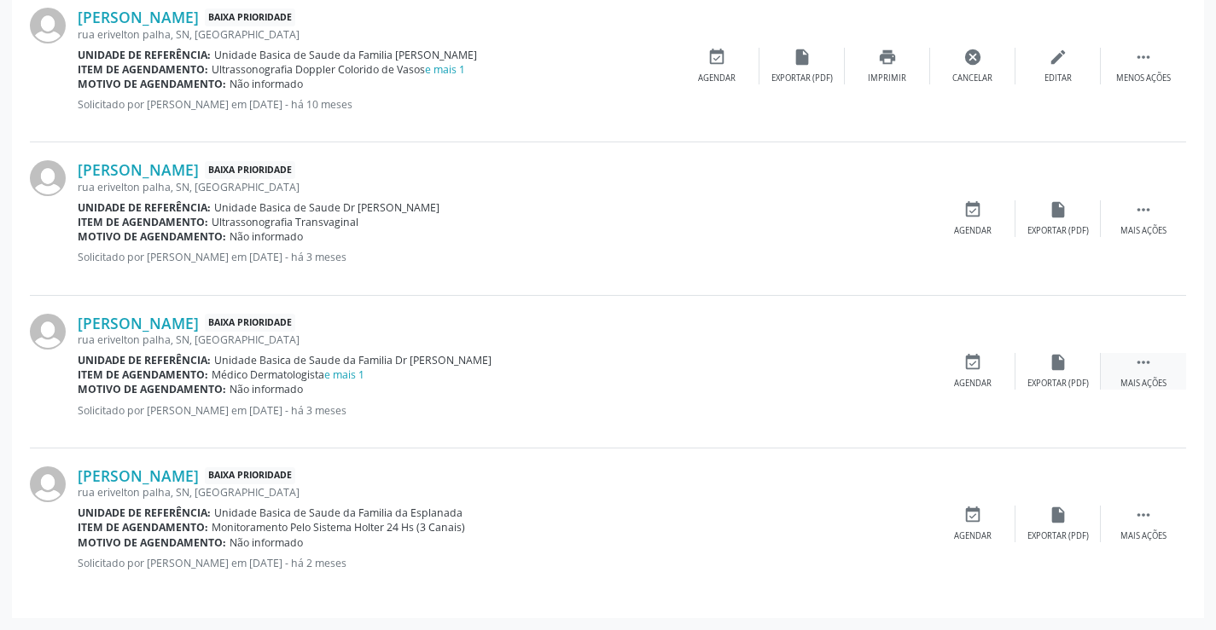
click at [1142, 363] on icon "" at bounding box center [1143, 362] width 19 height 19
click at [884, 358] on icon "print" at bounding box center [887, 362] width 19 height 19
click at [1141, 515] on icon "" at bounding box center [1143, 515] width 19 height 19
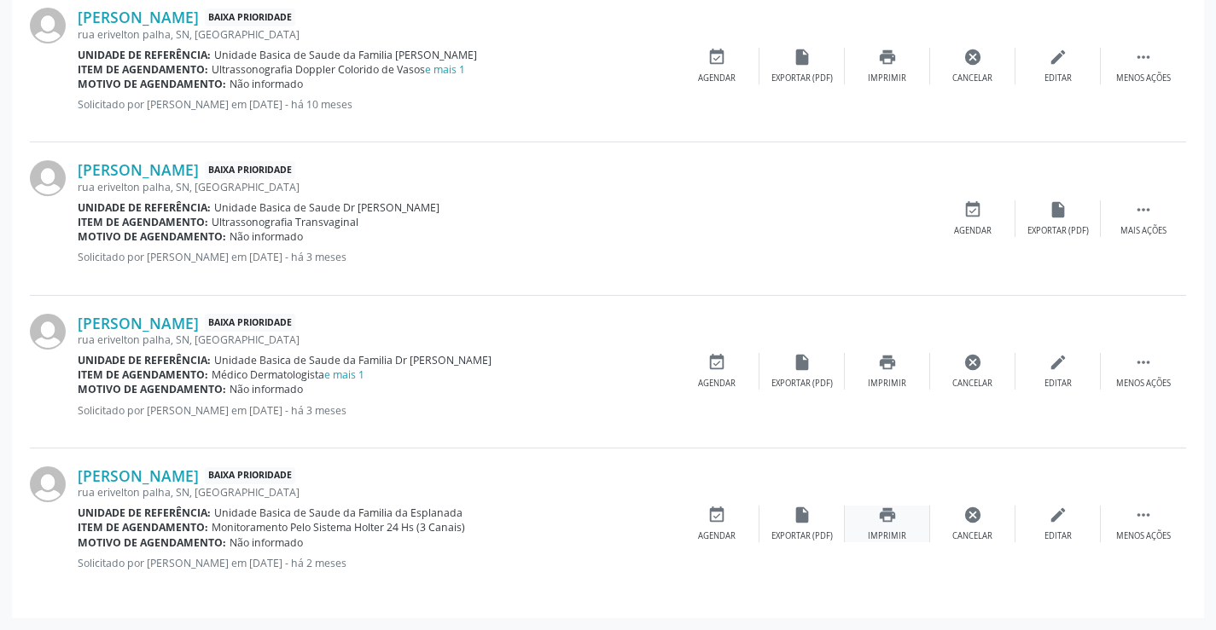
click at [884, 513] on icon "print" at bounding box center [887, 515] width 19 height 19
